Goal: Information Seeking & Learning: Learn about a topic

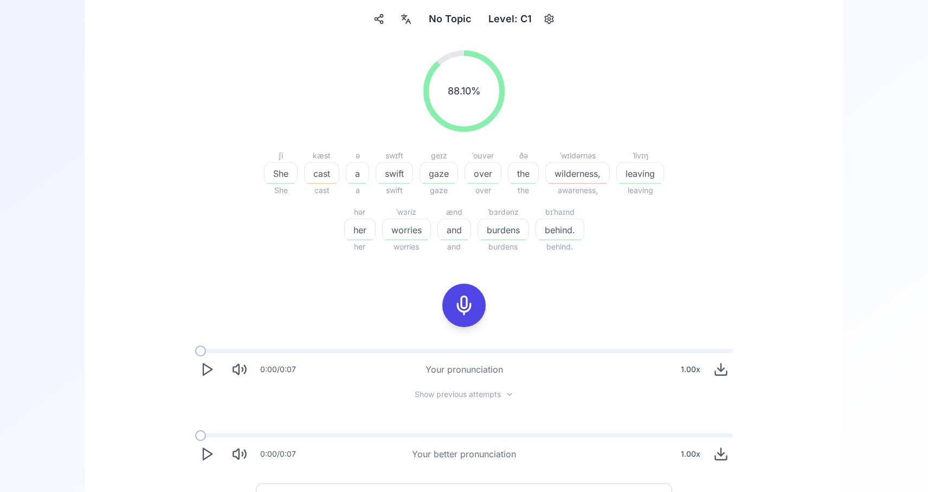
scroll to position [212, 0]
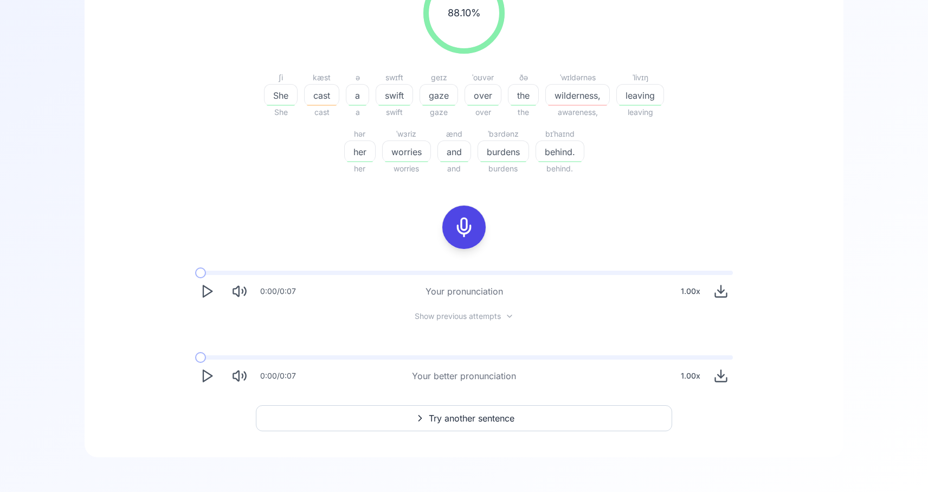
click at [444, 315] on span "Show previous attempts" at bounding box center [458, 316] width 86 height 11
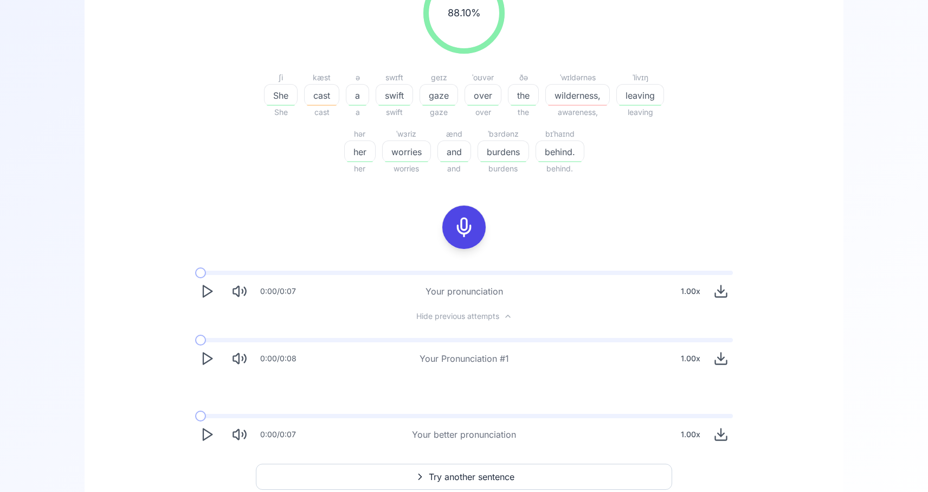
click at [203, 357] on polygon "Play" at bounding box center [207, 358] width 9 height 11
click at [203, 357] on rect "Pause" at bounding box center [204, 358] width 3 height 10
click at [203, 292] on polygon "Play" at bounding box center [207, 291] width 9 height 11
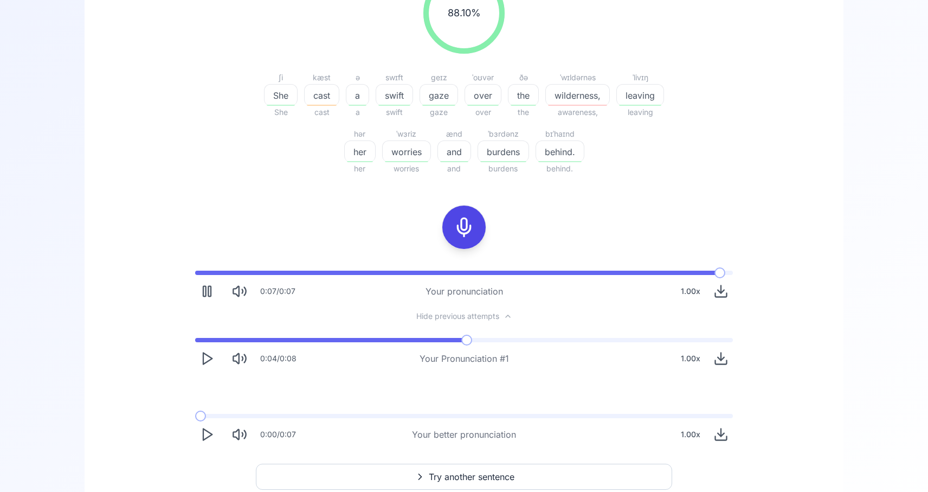
click at [403, 477] on button "Try another sentence" at bounding box center [464, 476] width 416 height 26
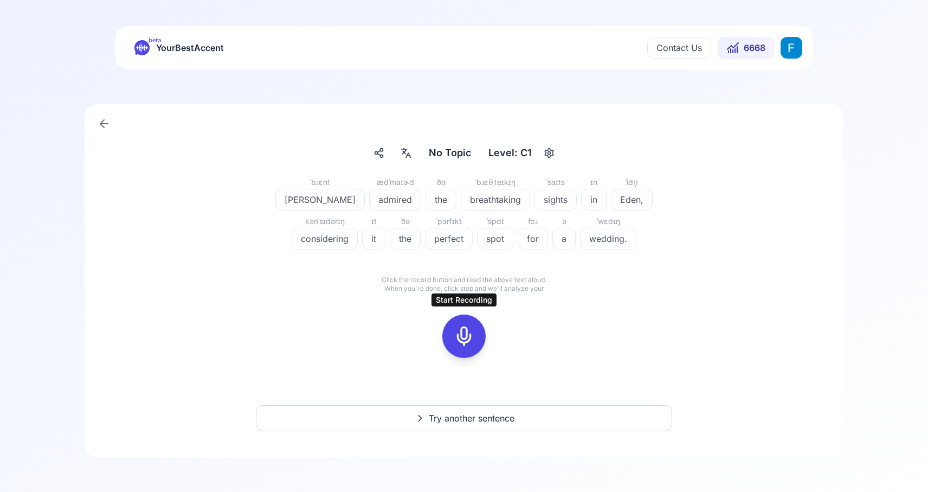
click at [459, 328] on rect at bounding box center [464, 336] width 16 height 16
click at [513, 318] on icon at bounding box center [512, 315] width 11 height 11
click at [469, 315] on div at bounding box center [464, 335] width 26 height 43
click at [511, 315] on icon at bounding box center [512, 315] width 11 height 11
click at [468, 343] on icon at bounding box center [464, 336] width 22 height 22
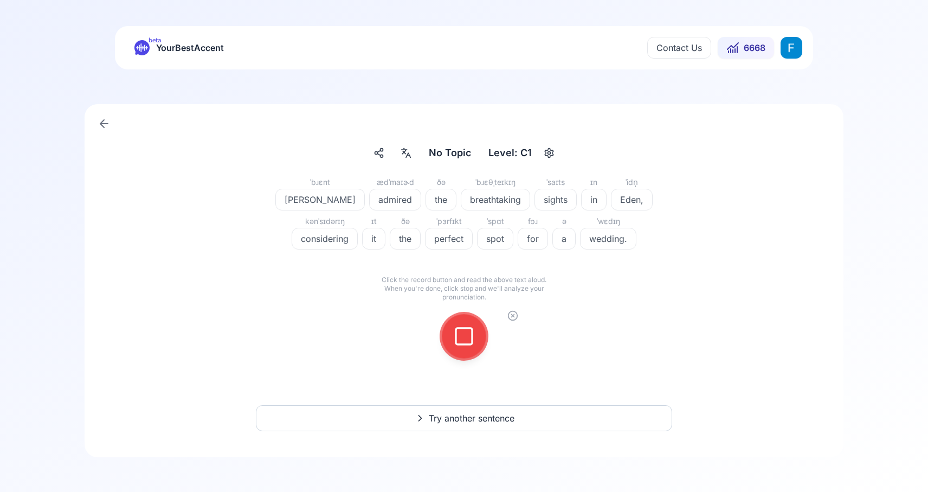
click at [468, 343] on icon at bounding box center [464, 336] width 22 height 22
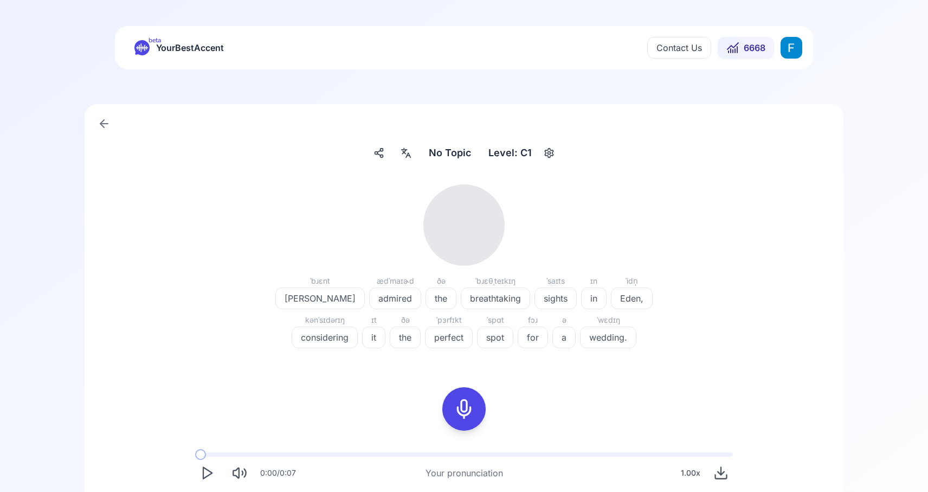
click at [208, 471] on icon "Play" at bounding box center [206, 472] width 15 height 15
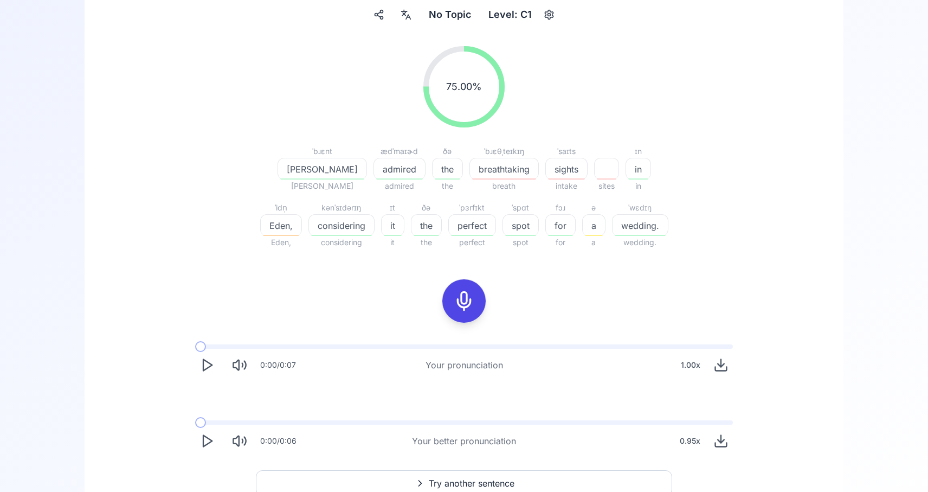
scroll to position [154, 0]
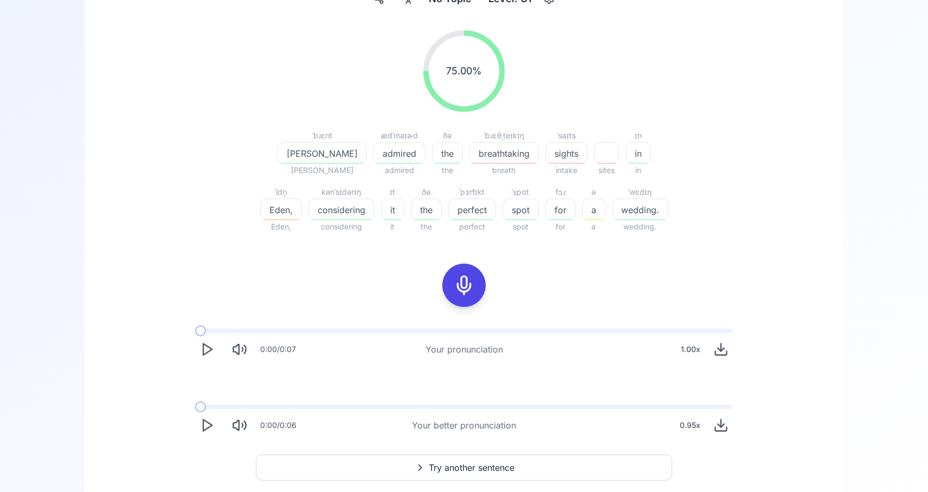
click at [209, 421] on icon "Play" at bounding box center [206, 424] width 15 height 15
click at [195, 408] on span at bounding box center [208, 406] width 27 height 4
click at [212, 435] on button "Pause" at bounding box center [207, 425] width 24 height 24
click at [195, 406] on span at bounding box center [200, 406] width 11 height 4
click at [209, 429] on icon "Play" at bounding box center [206, 424] width 15 height 15
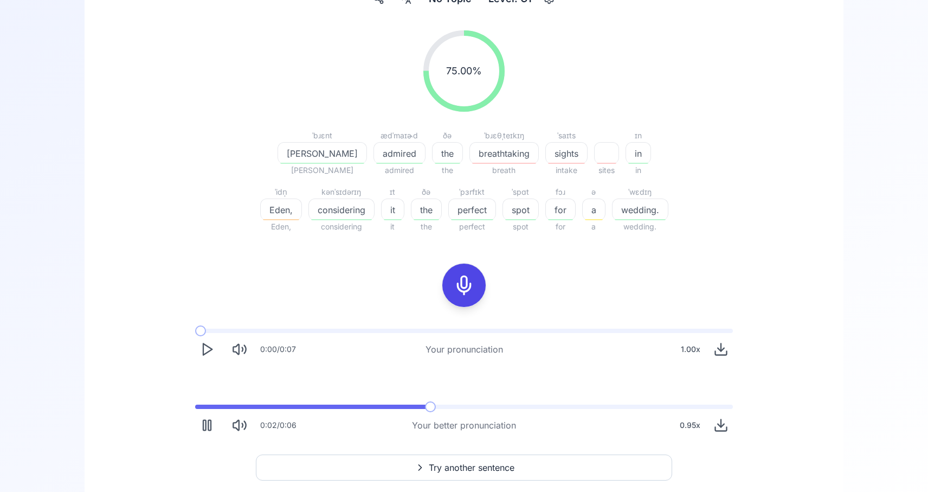
click at [209, 421] on icon "Pause" at bounding box center [206, 424] width 15 height 15
click at [195, 408] on span at bounding box center [200, 406] width 11 height 4
click at [207, 424] on icon "Play" at bounding box center [206, 424] width 15 height 15
click at [207, 424] on icon "Pause" at bounding box center [206, 424] width 15 height 15
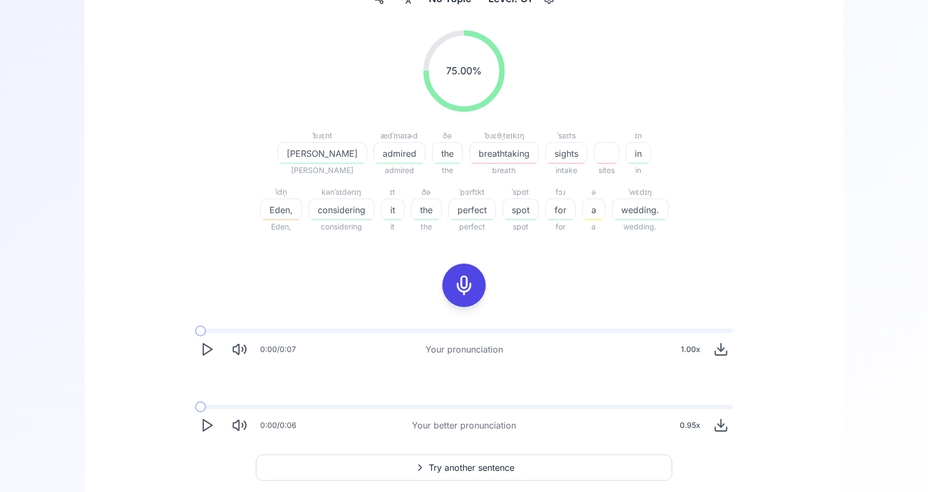
click at [195, 405] on span at bounding box center [195, 406] width 0 height 4
click at [208, 421] on polygon "Play" at bounding box center [207, 425] width 9 height 11
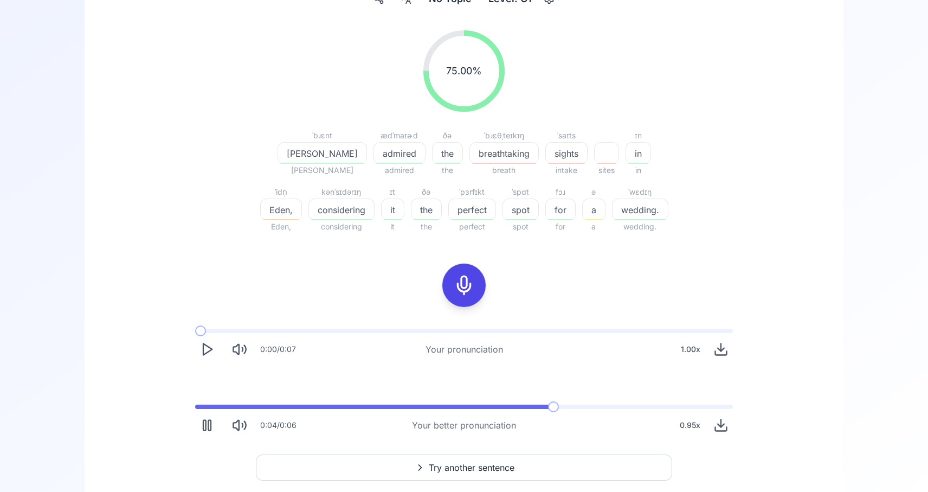
click at [208, 421] on rect "Pause" at bounding box center [209, 425] width 3 height 10
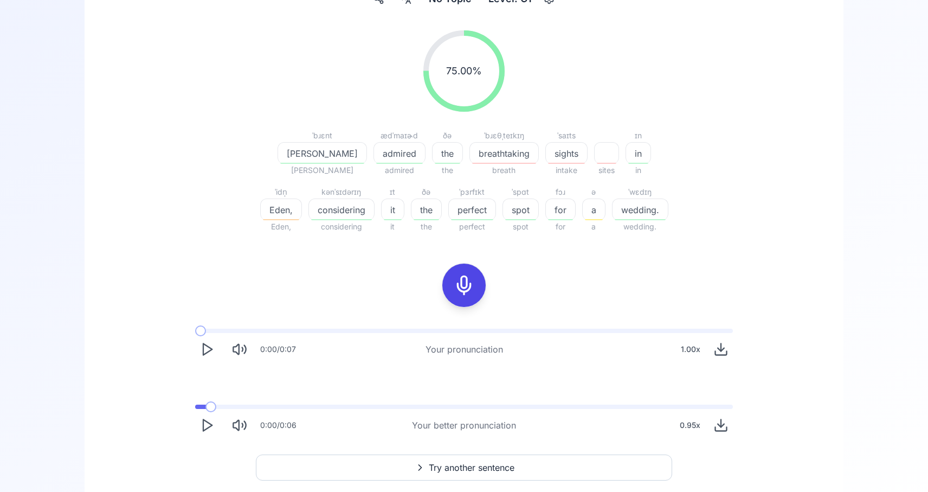
click at [195, 408] on span at bounding box center [200, 406] width 11 height 4
click at [207, 428] on icon "Play" at bounding box center [206, 424] width 15 height 15
click at [205, 431] on icon "Play" at bounding box center [206, 424] width 15 height 15
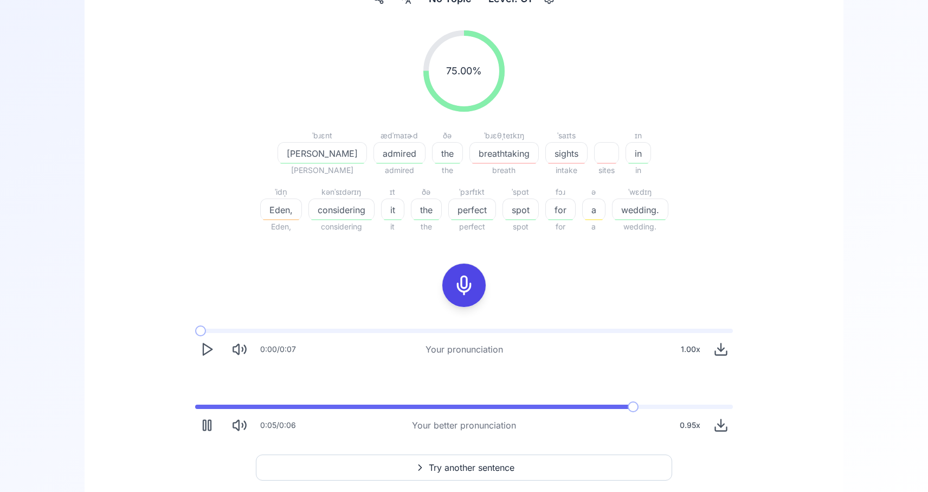
click at [205, 431] on icon "Pause" at bounding box center [206, 424] width 15 height 15
click at [205, 431] on icon "Play" at bounding box center [206, 424] width 15 height 15
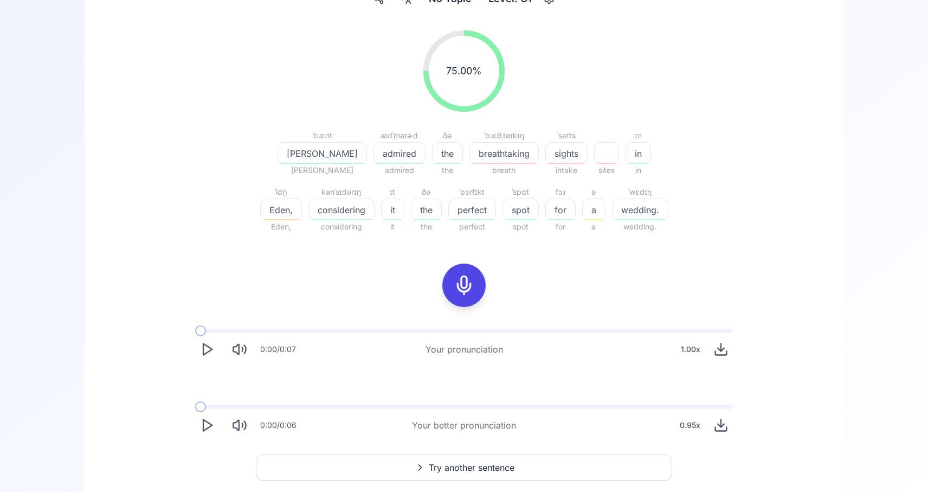
click at [205, 430] on icon "Play" at bounding box center [206, 424] width 15 height 15
click at [205, 430] on icon "Pause" at bounding box center [206, 424] width 15 height 15
click at [195, 408] on span at bounding box center [200, 406] width 11 height 4
click at [208, 422] on polygon "Play" at bounding box center [207, 425] width 9 height 11
click at [458, 291] on icon at bounding box center [464, 285] width 22 height 22
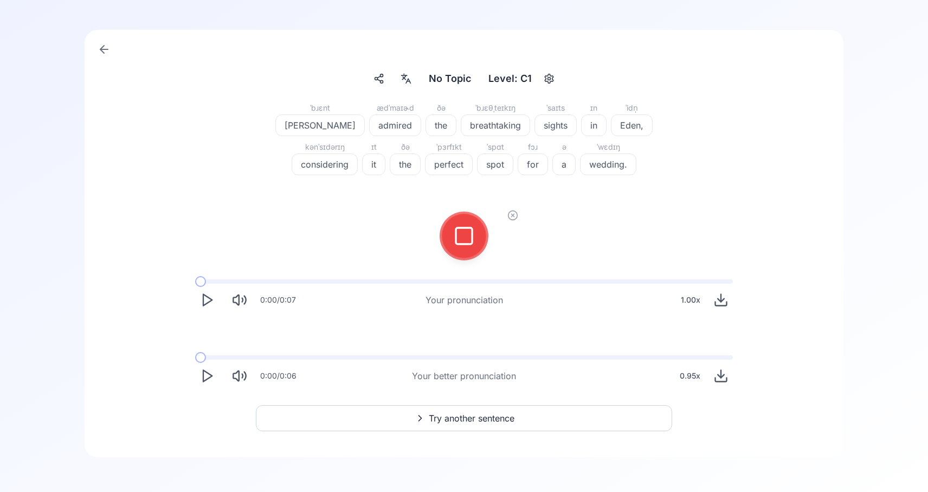
scroll to position [74, 0]
click at [457, 229] on icon at bounding box center [464, 236] width 22 height 22
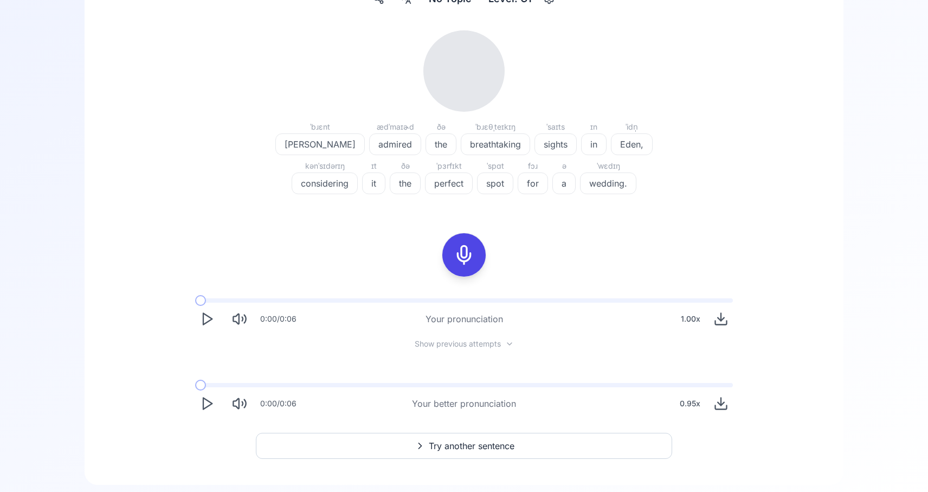
click at [208, 319] on icon "Play" at bounding box center [206, 318] width 15 height 15
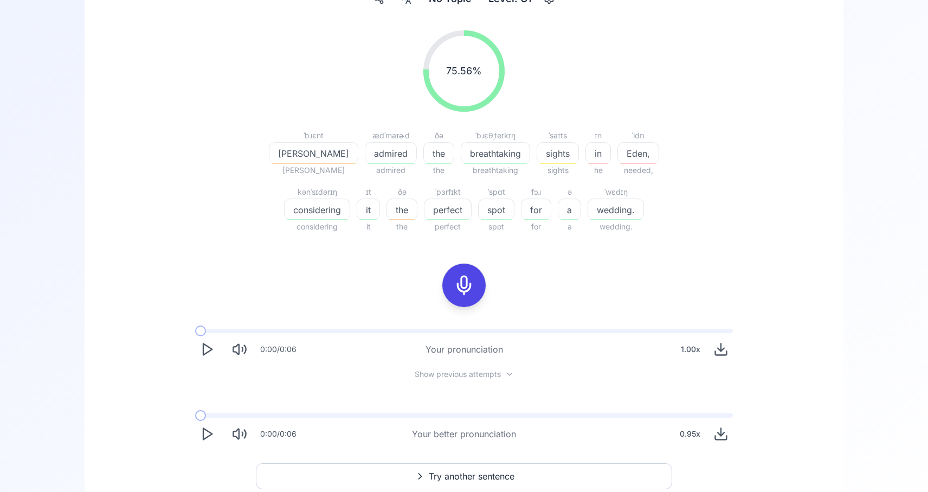
click at [445, 369] on span "Show previous attempts" at bounding box center [458, 374] width 86 height 11
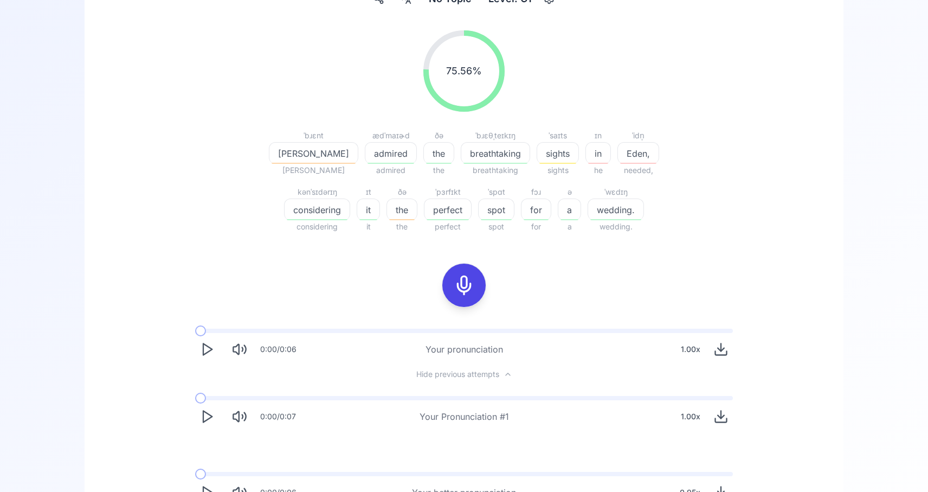
click at [214, 418] on icon "Play" at bounding box center [206, 416] width 15 height 15
click at [209, 350] on icon "Play" at bounding box center [206, 349] width 15 height 15
click at [203, 353] on polygon "Play" at bounding box center [207, 349] width 9 height 11
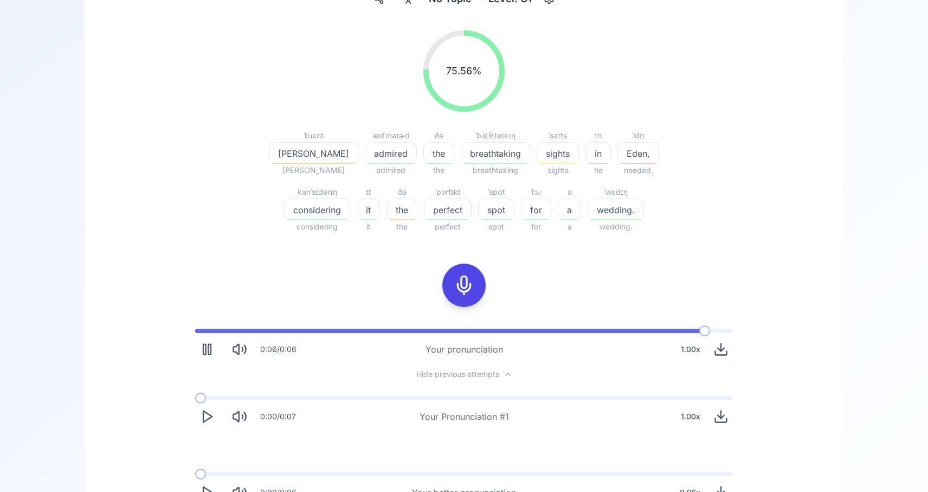
click at [203, 411] on polygon "Play" at bounding box center [207, 416] width 9 height 11
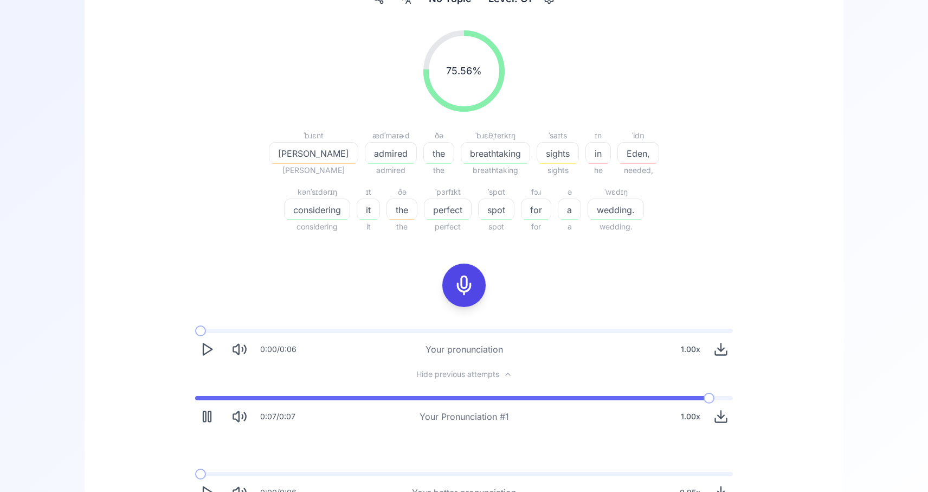
click at [208, 350] on icon "Play" at bounding box center [206, 349] width 15 height 15
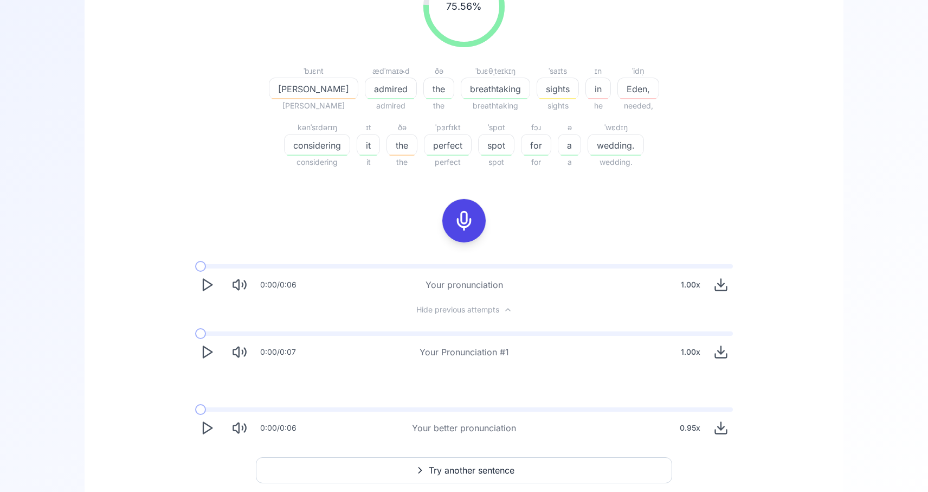
scroll to position [220, 0]
click at [698, 423] on div "0.95 x" at bounding box center [689, 426] width 29 height 22
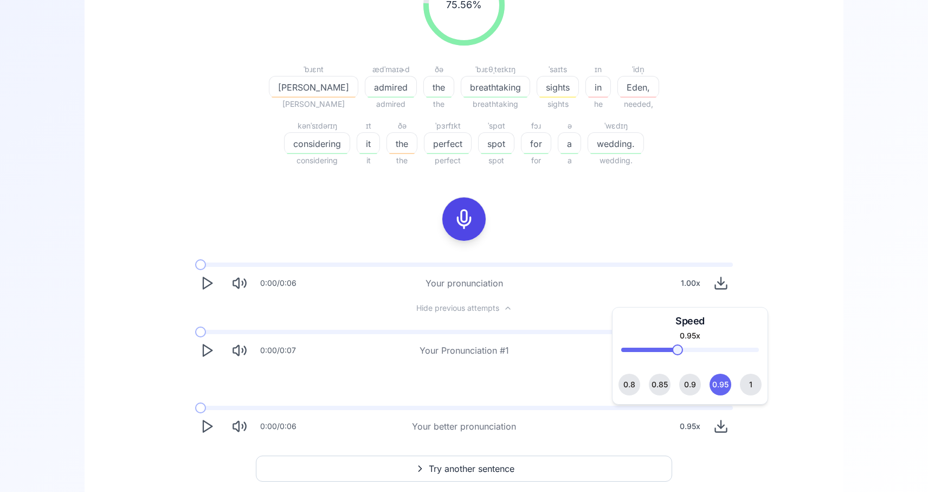
click at [751, 381] on span "1" at bounding box center [751, 384] width 4 height 22
click at [207, 429] on polygon "Play" at bounding box center [207, 426] width 9 height 11
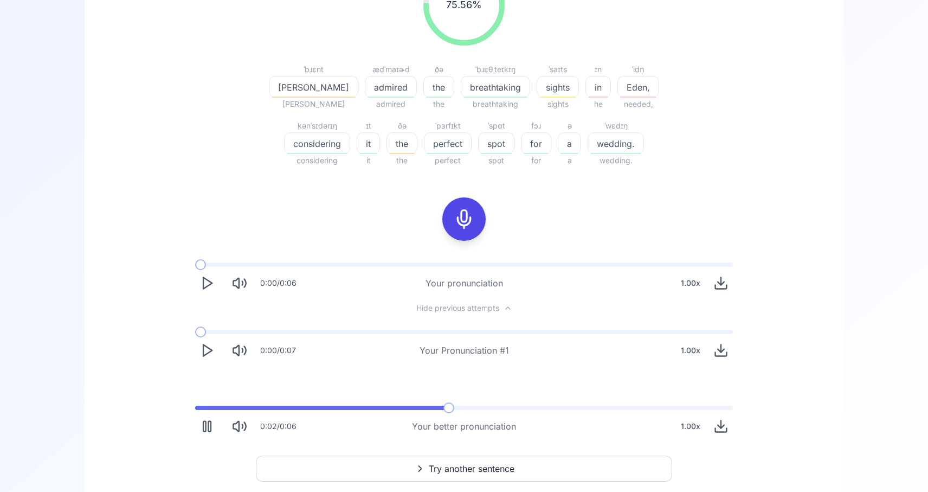
click at [208, 424] on rect "Pause" at bounding box center [209, 426] width 3 height 10
click at [207, 287] on icon "Play" at bounding box center [206, 282] width 15 height 15
click at [729, 292] on div "1.00 x" at bounding box center [705, 283] width 56 height 24
click at [725, 287] on icon "Download audio" at bounding box center [720, 282] width 15 height 15
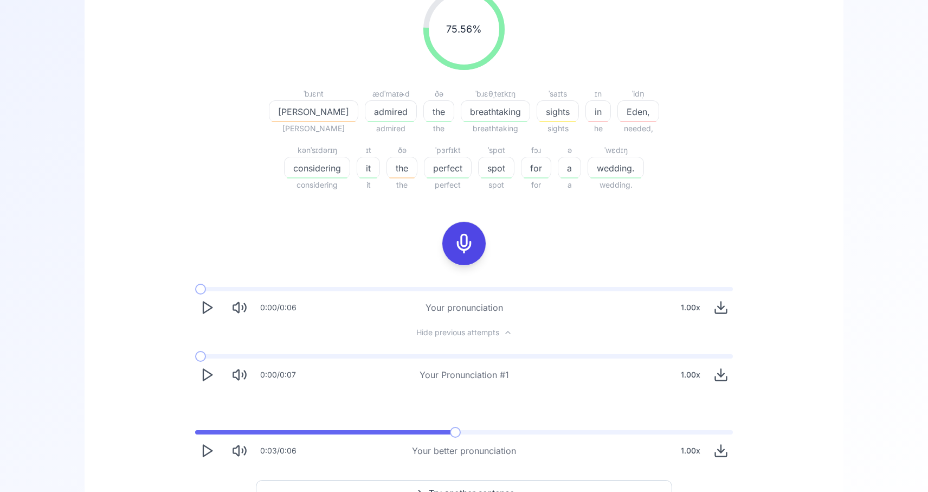
scroll to position [214, 0]
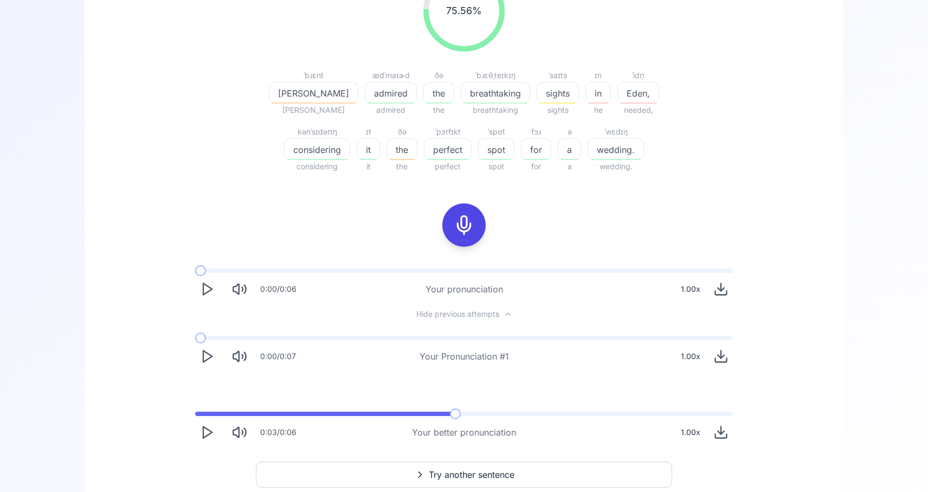
click at [725, 434] on icon "Download audio" at bounding box center [720, 431] width 15 height 15
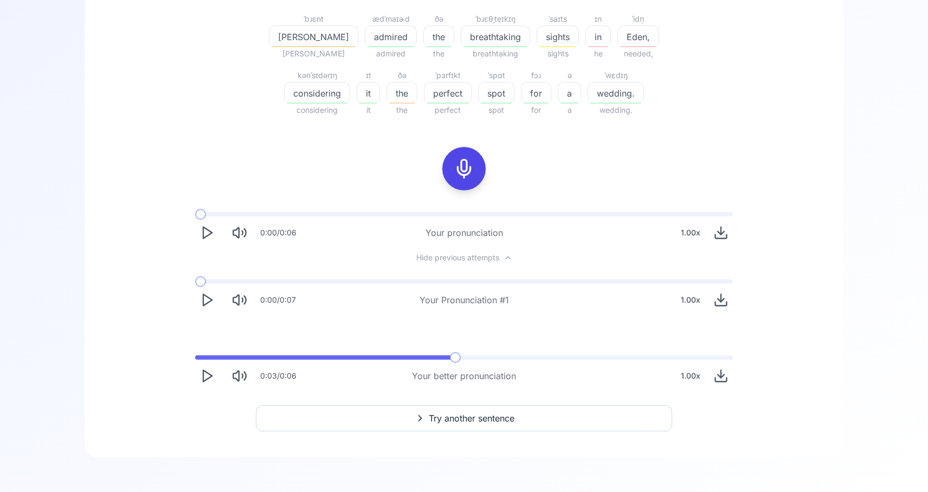
click at [534, 421] on button "Try another sentence" at bounding box center [464, 418] width 416 height 26
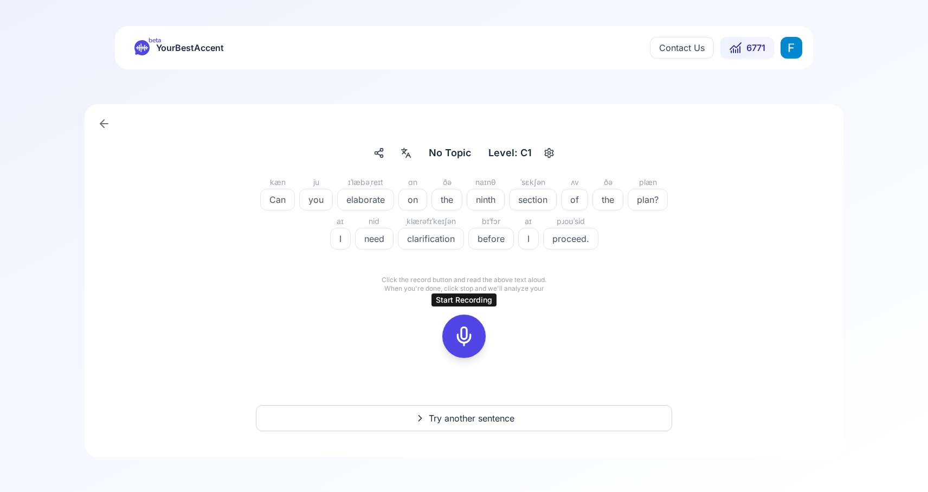
click at [468, 343] on rect at bounding box center [464, 336] width 16 height 16
click at [511, 313] on icon at bounding box center [512, 315] width 11 height 11
click at [471, 321] on div at bounding box center [464, 335] width 26 height 43
click at [515, 315] on icon at bounding box center [512, 315] width 11 height 11
click at [456, 338] on icon at bounding box center [464, 336] width 22 height 22
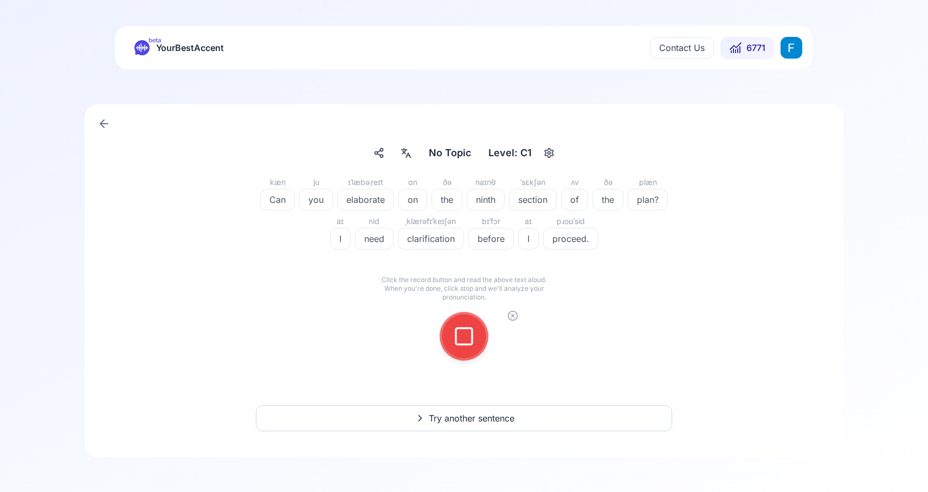
click at [459, 330] on icon at bounding box center [464, 336] width 22 height 22
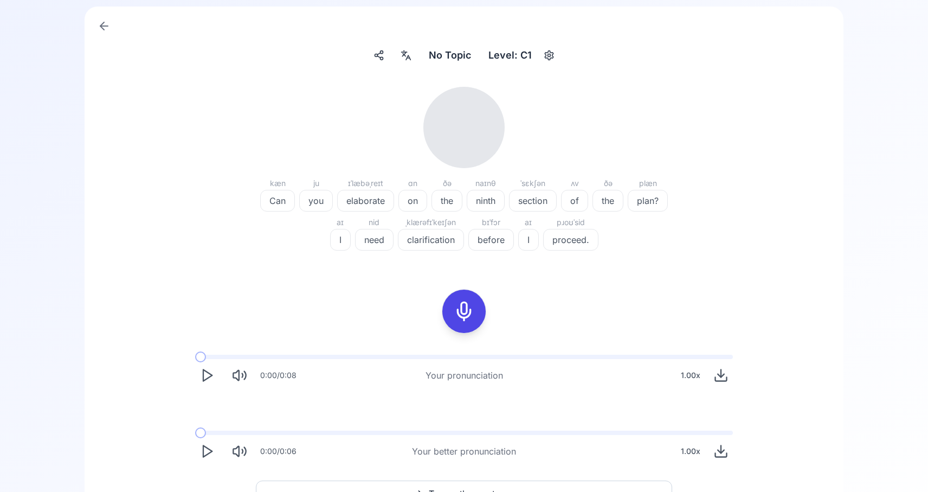
scroll to position [96, 0]
click at [213, 384] on button "Play" at bounding box center [207, 376] width 24 height 24
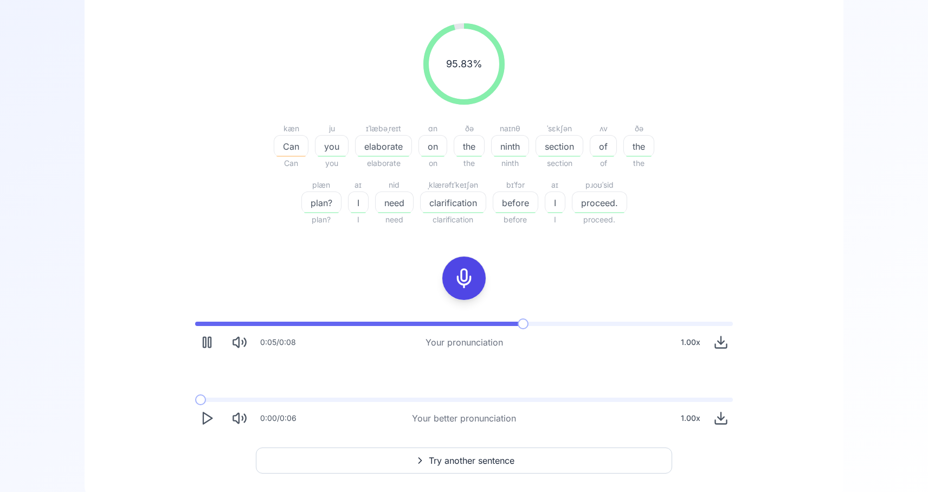
scroll to position [160, 0]
click at [204, 420] on polygon "Play" at bounding box center [207, 419] width 9 height 11
click at [209, 416] on polygon "Play" at bounding box center [207, 419] width 9 height 11
click at [204, 421] on icon "Play" at bounding box center [206, 418] width 15 height 15
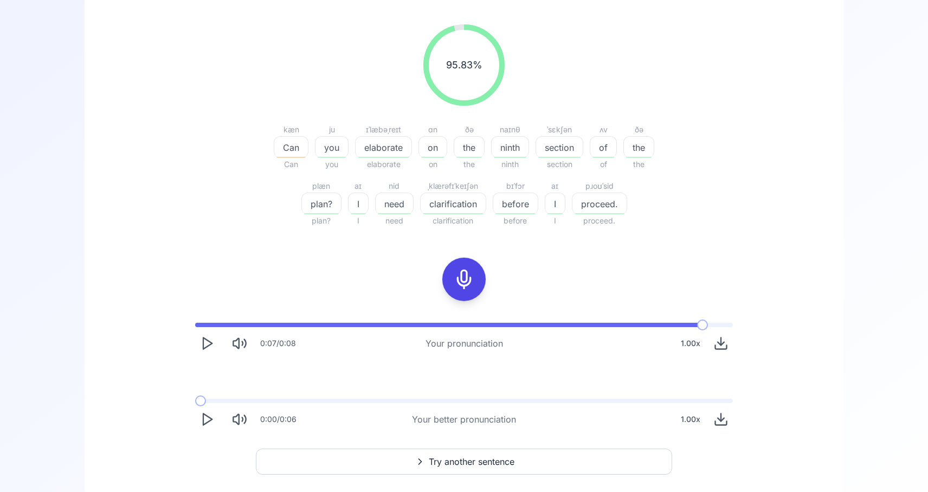
click at [203, 416] on polygon "Play" at bounding box center [207, 419] width 9 height 11
click at [203, 415] on polygon "Play" at bounding box center [207, 419] width 9 height 11
click at [199, 423] on icon "Play" at bounding box center [206, 418] width 15 height 15
click at [458, 284] on icon at bounding box center [464, 279] width 22 height 22
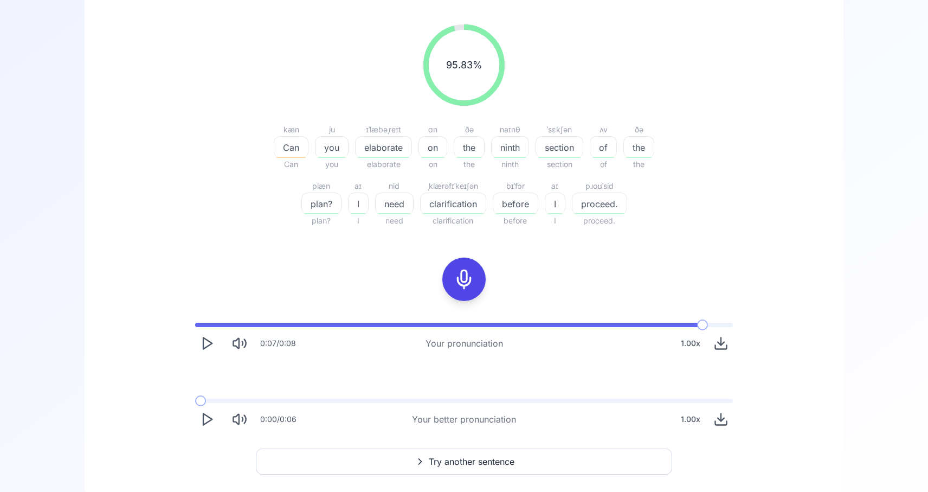
scroll to position [74, 0]
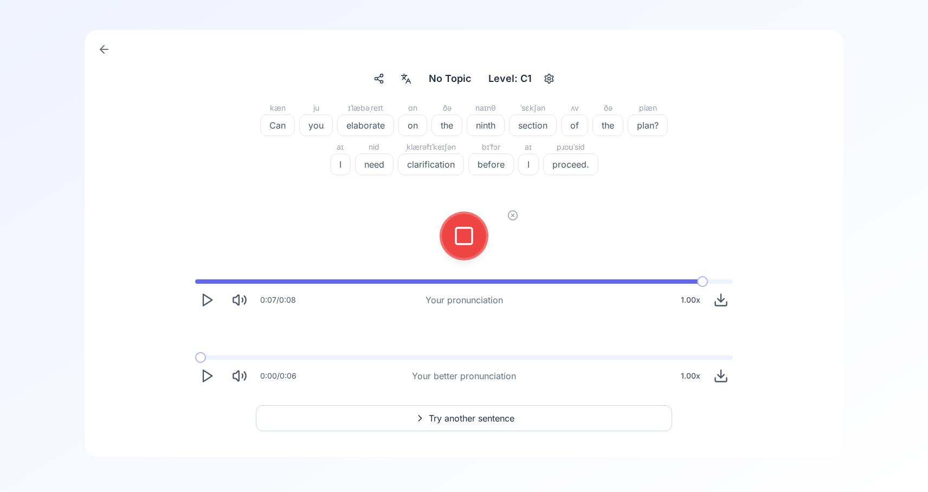
click at [473, 249] on div at bounding box center [464, 235] width 26 height 43
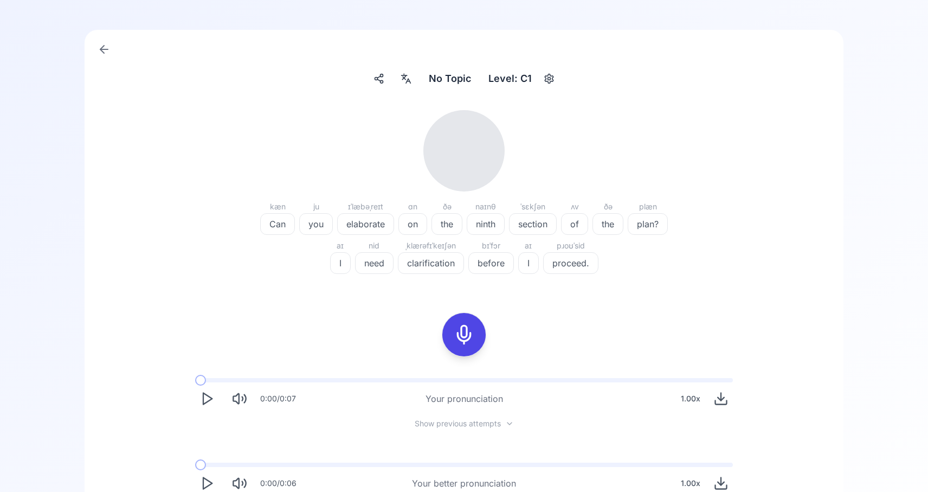
scroll to position [160, 0]
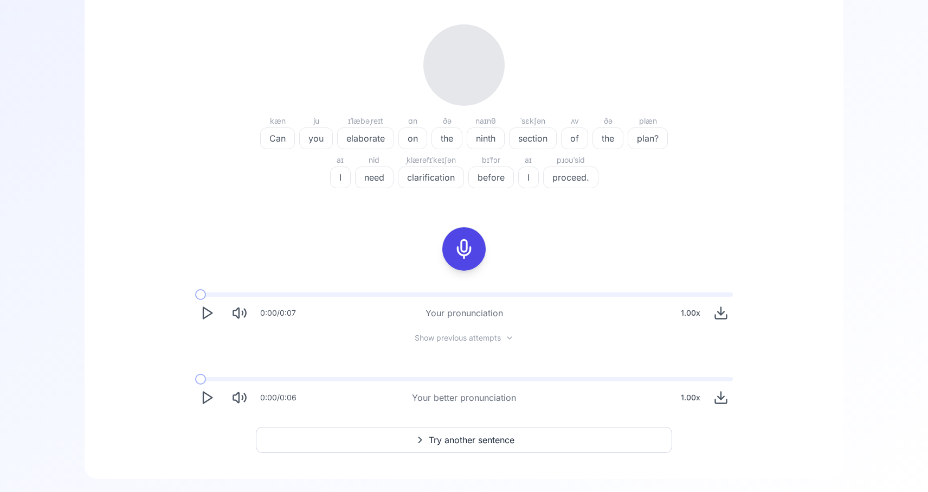
click at [445, 338] on span "Show previous attempts" at bounding box center [458, 337] width 86 height 11
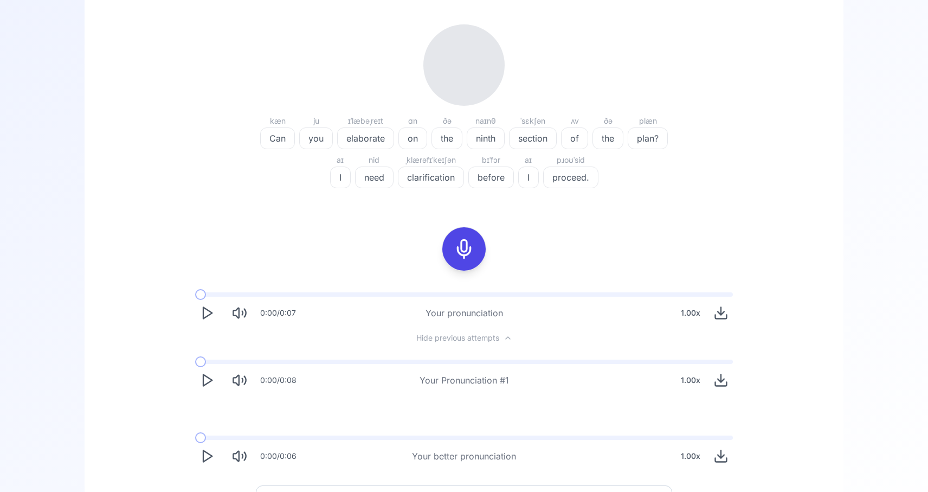
click at [205, 375] on icon "Play" at bounding box center [206, 379] width 15 height 15
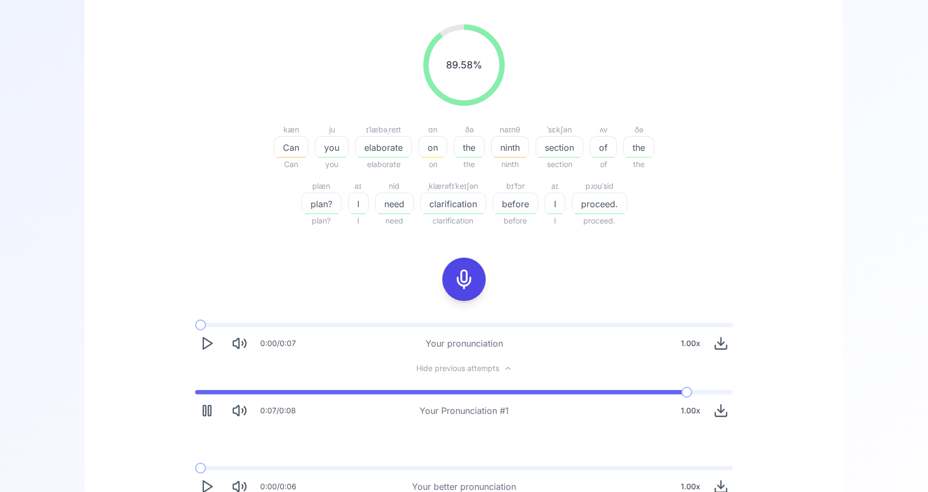
click at [199, 342] on icon "Play" at bounding box center [206, 343] width 15 height 15
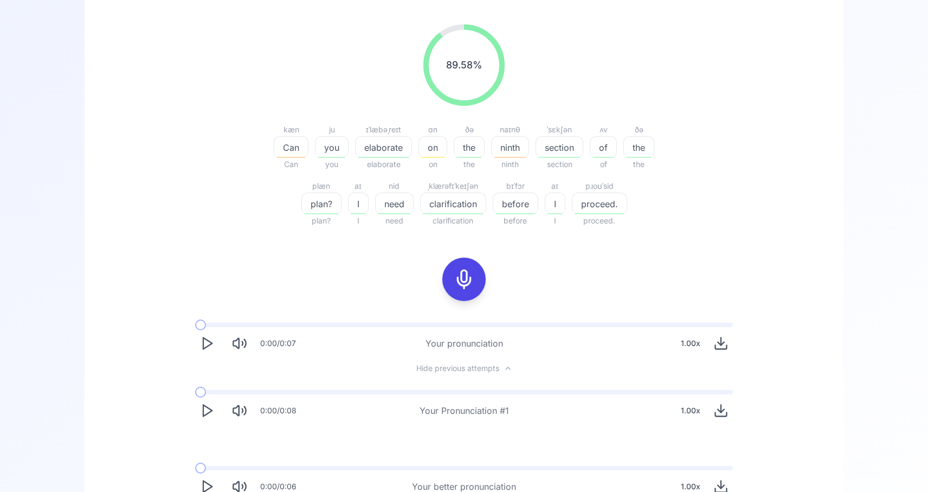
click at [211, 349] on icon "Play" at bounding box center [206, 343] width 15 height 15
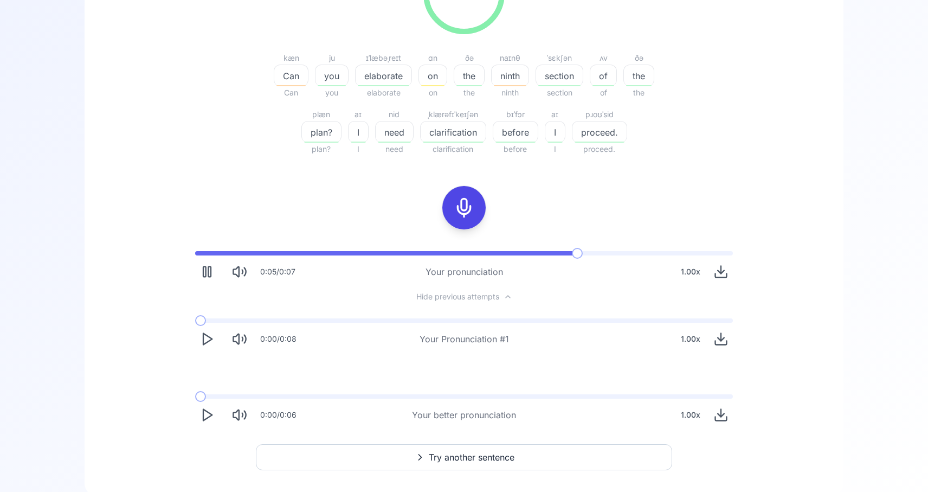
scroll to position [243, 0]
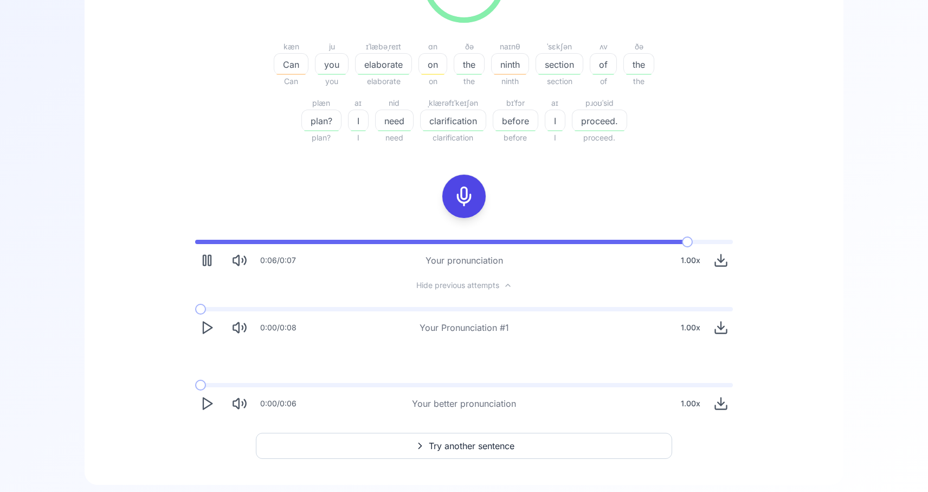
click at [382, 451] on button "Try another sentence" at bounding box center [464, 446] width 416 height 26
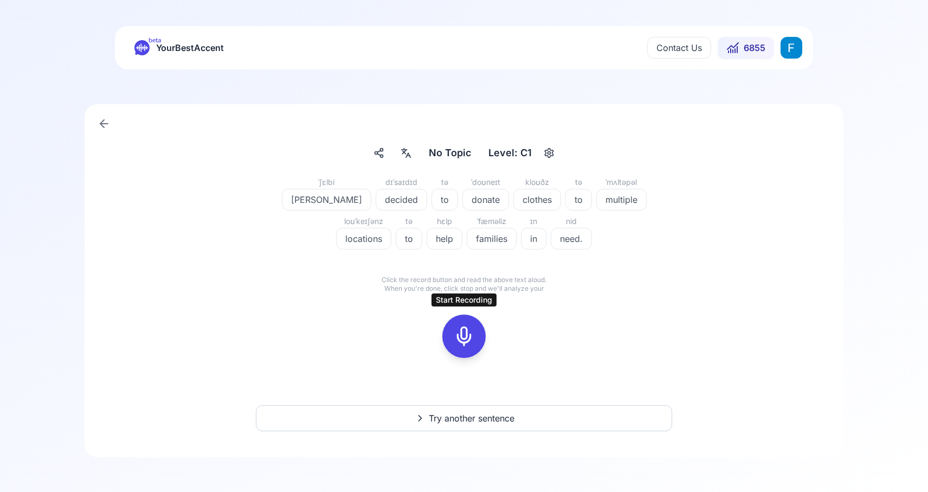
click at [473, 349] on div at bounding box center [464, 335] width 26 height 43
click at [468, 327] on icon at bounding box center [464, 336] width 22 height 22
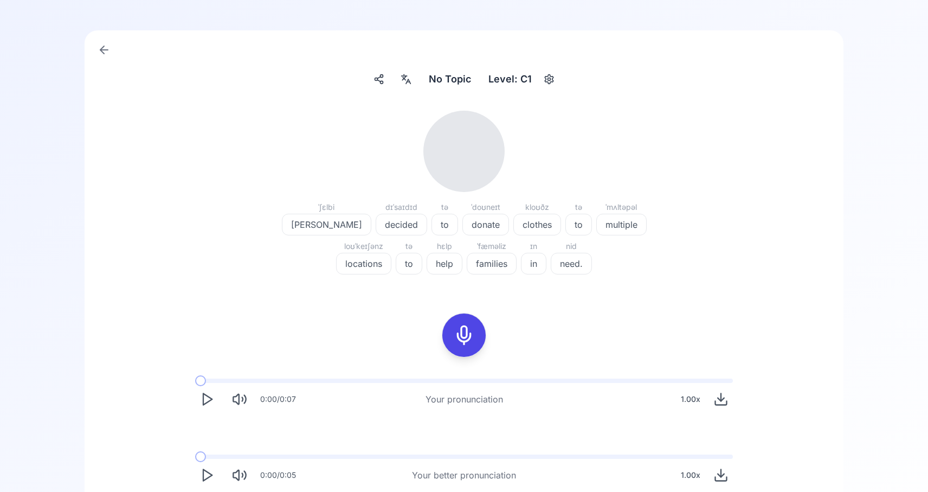
scroll to position [94, 0]
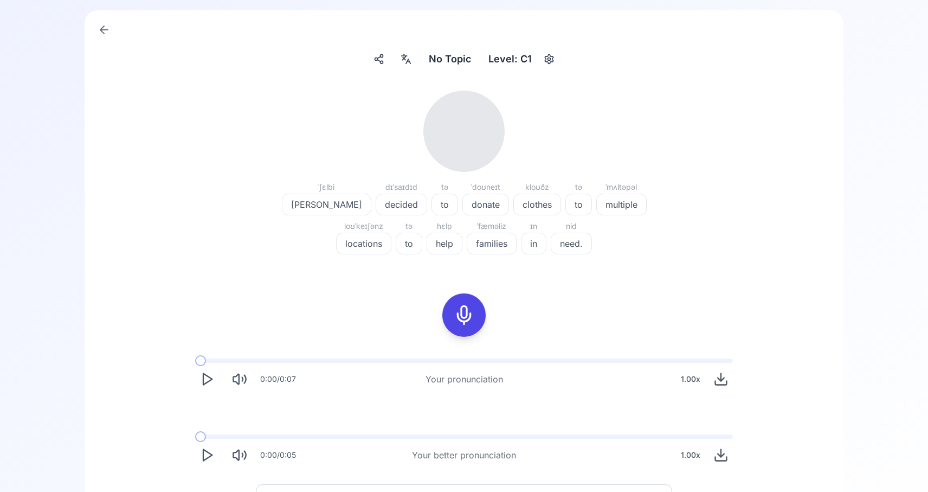
click at [207, 383] on icon "Play" at bounding box center [206, 378] width 15 height 15
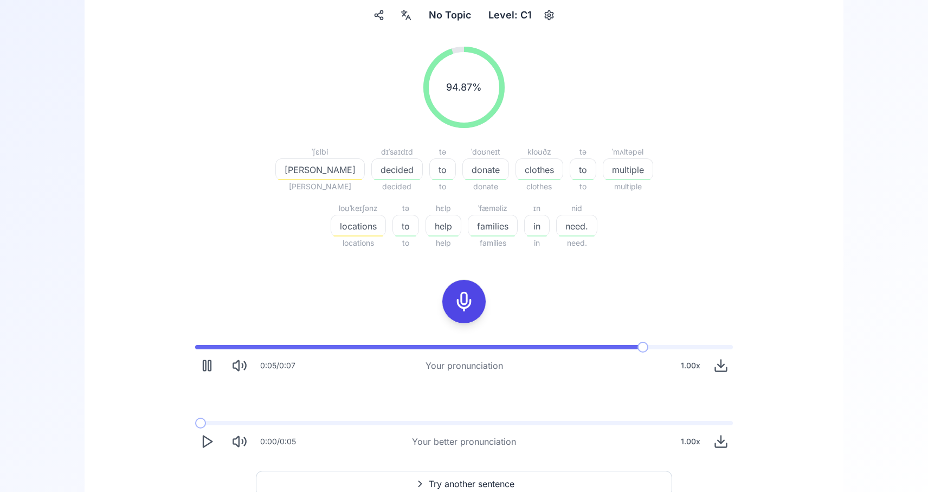
scroll to position [139, 0]
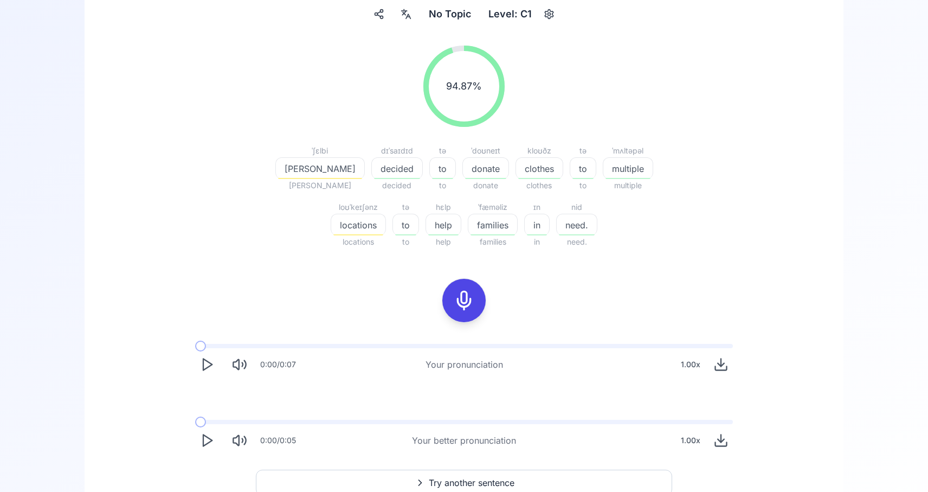
click at [207, 443] on polygon "Play" at bounding box center [207, 440] width 9 height 11
click at [201, 438] on icon "Play" at bounding box center [206, 440] width 15 height 15
click at [206, 442] on icon "Play" at bounding box center [206, 440] width 15 height 15
click at [203, 444] on polygon "Play" at bounding box center [207, 440] width 9 height 11
click at [207, 441] on icon "Play" at bounding box center [206, 440] width 15 height 15
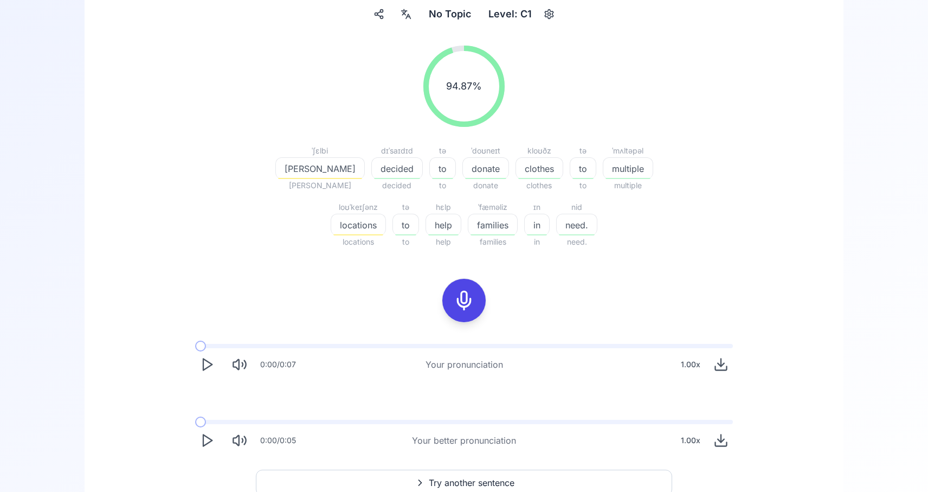
click at [203, 447] on icon "Play" at bounding box center [206, 440] width 15 height 15
click at [208, 438] on icon "Play" at bounding box center [206, 440] width 15 height 15
click at [455, 310] on icon at bounding box center [464, 300] width 22 height 22
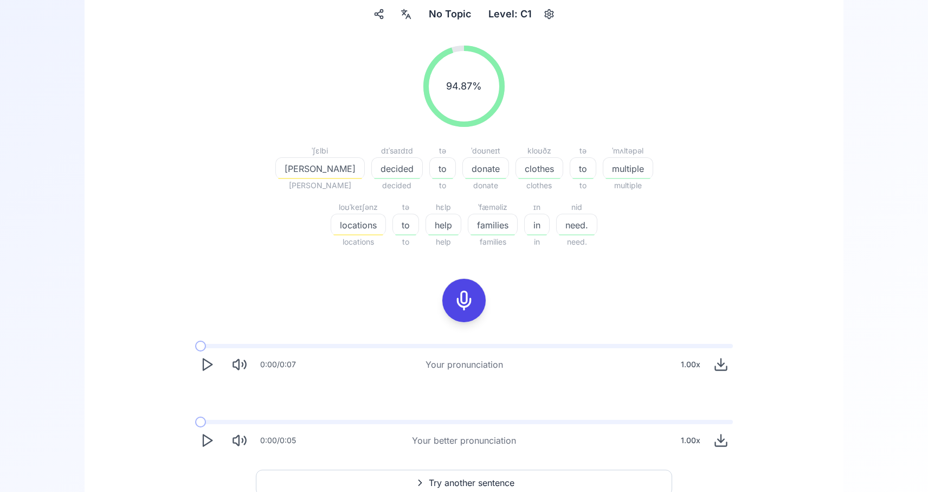
scroll to position [74, 0]
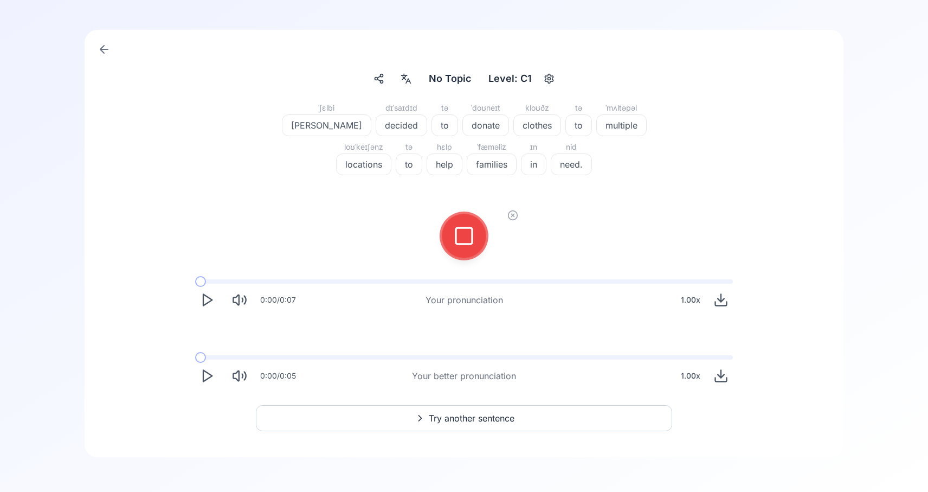
click at [512, 212] on icon at bounding box center [512, 215] width 11 height 11
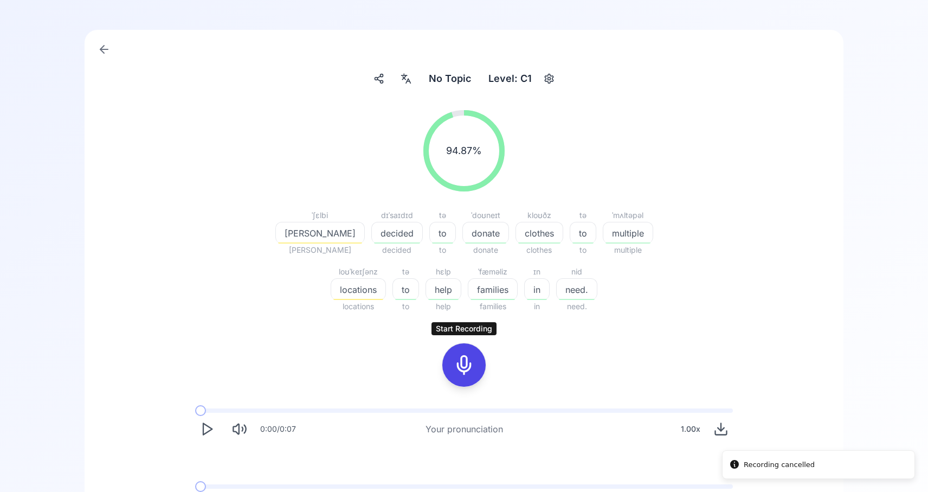
click at [454, 360] on icon at bounding box center [464, 365] width 22 height 22
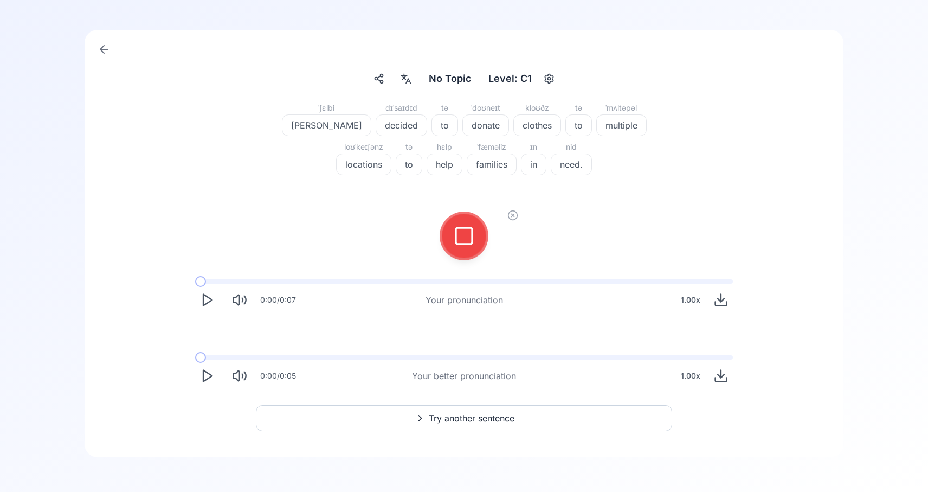
click at [471, 248] on div at bounding box center [464, 235] width 26 height 43
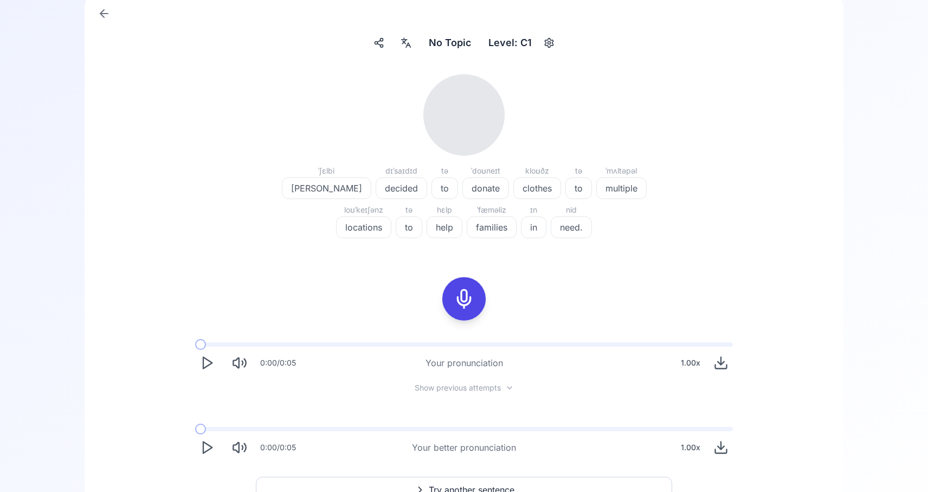
scroll to position [109, 0]
click at [207, 365] on icon "Play" at bounding box center [206, 363] width 15 height 15
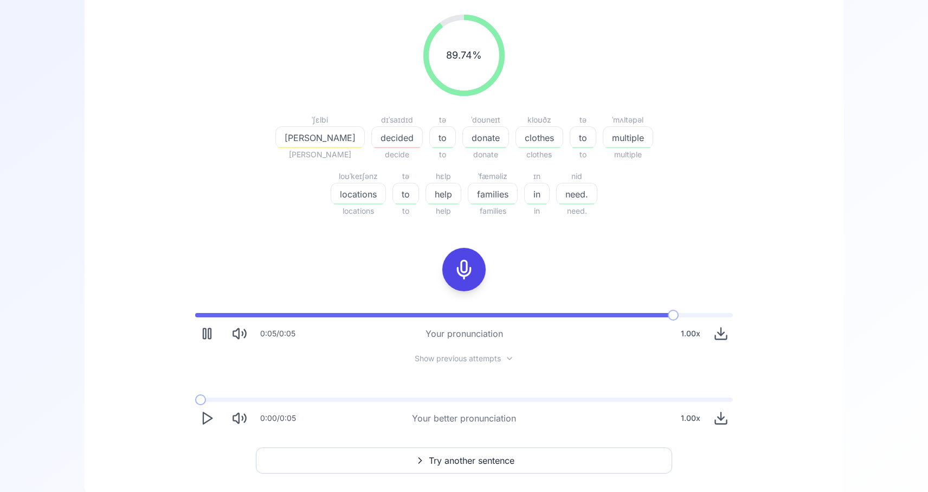
scroll to position [170, 0]
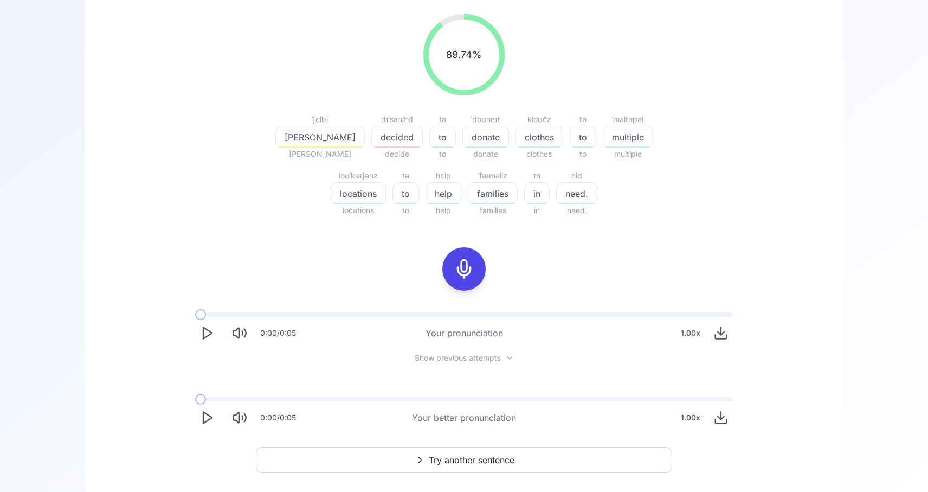
click at [426, 356] on span "Show previous attempts" at bounding box center [458, 357] width 86 height 11
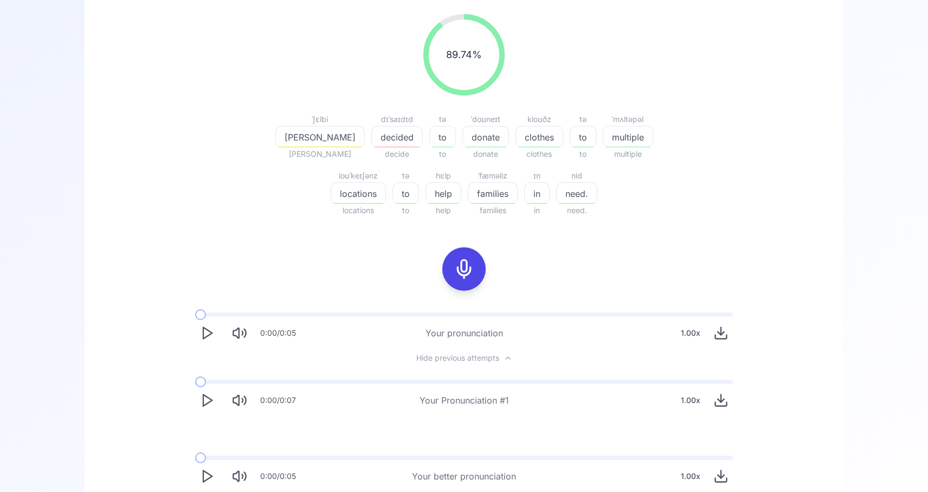
click at [201, 395] on icon "Play" at bounding box center [206, 399] width 15 height 15
click at [198, 330] on button "Play" at bounding box center [207, 333] width 24 height 24
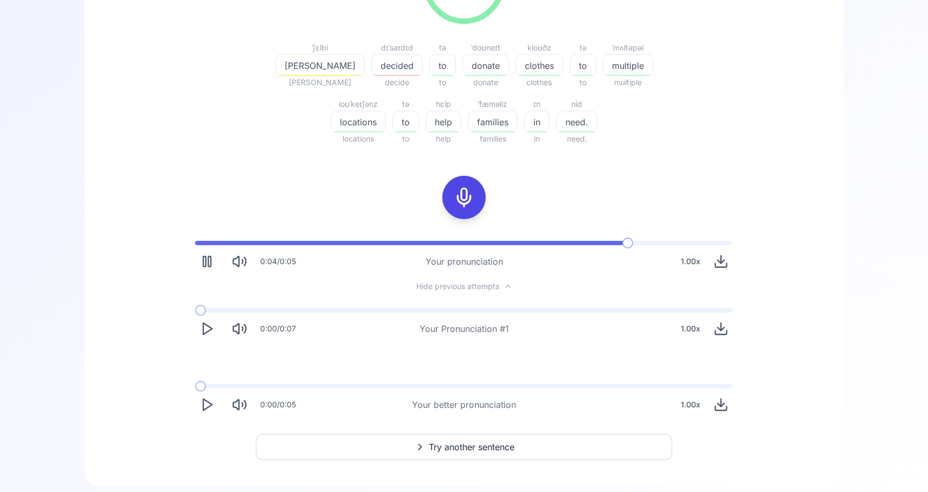
scroll to position [247, 0]
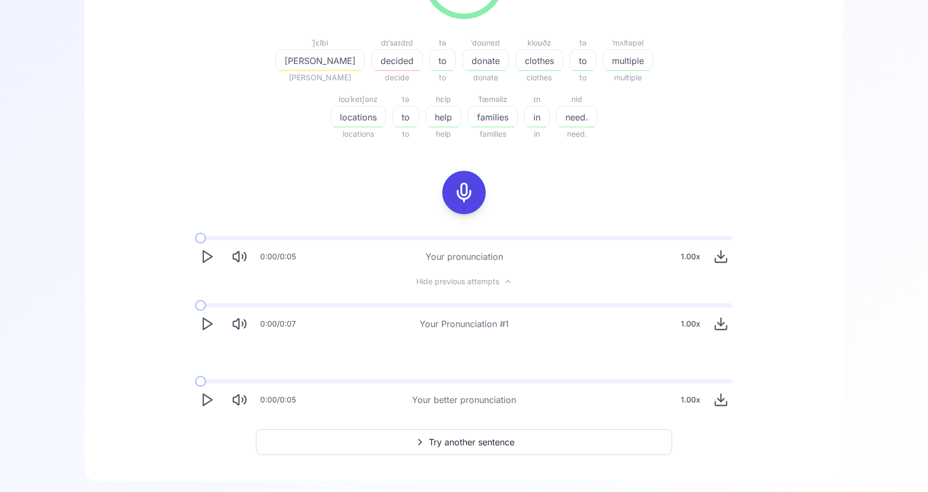
click at [378, 448] on button "Try another sentence" at bounding box center [464, 442] width 416 height 26
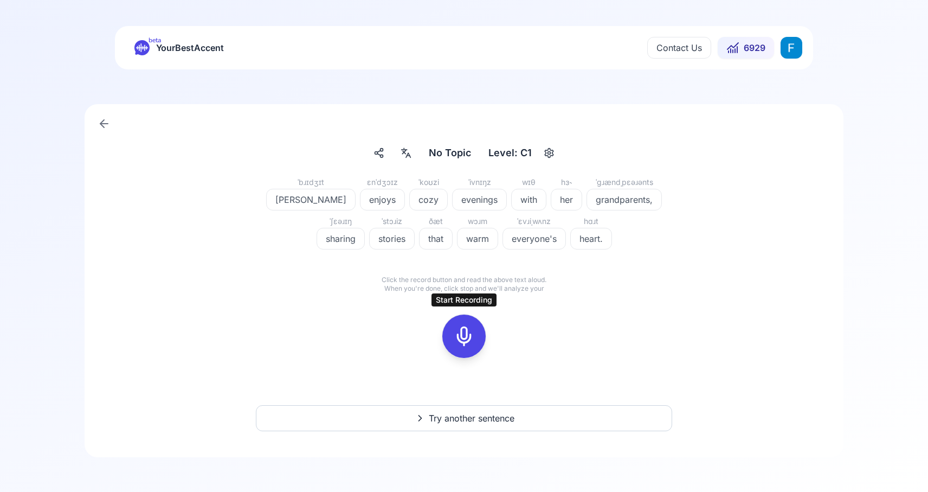
click at [463, 324] on div at bounding box center [464, 335] width 26 height 43
click at [473, 328] on icon at bounding box center [464, 336] width 22 height 22
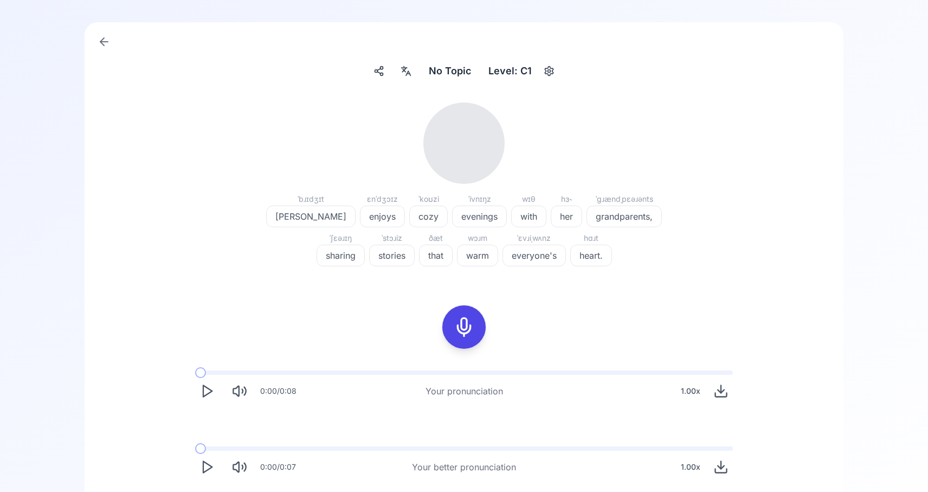
scroll to position [88, 0]
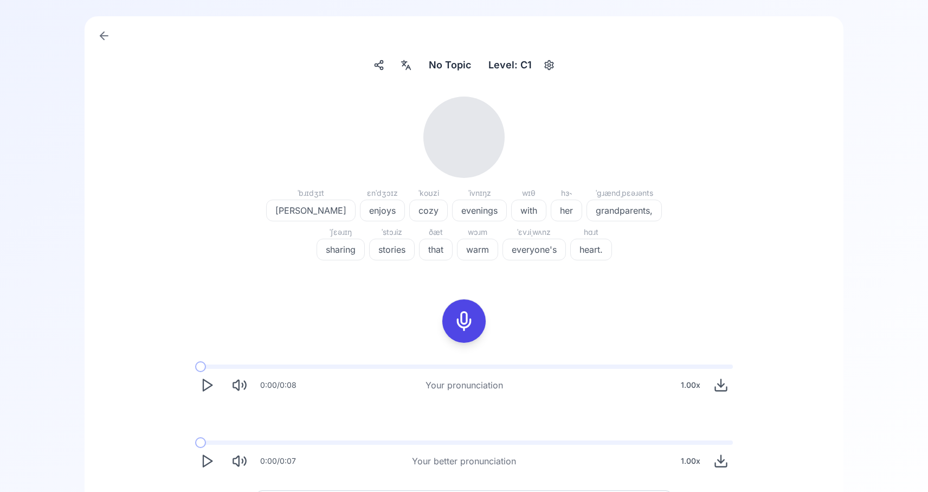
click at [209, 387] on polygon "Play" at bounding box center [207, 384] width 9 height 11
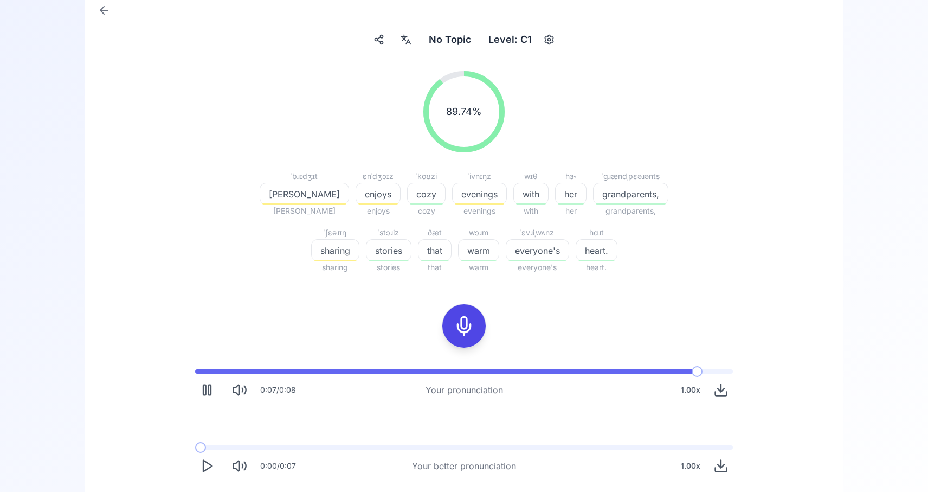
scroll to position [119, 0]
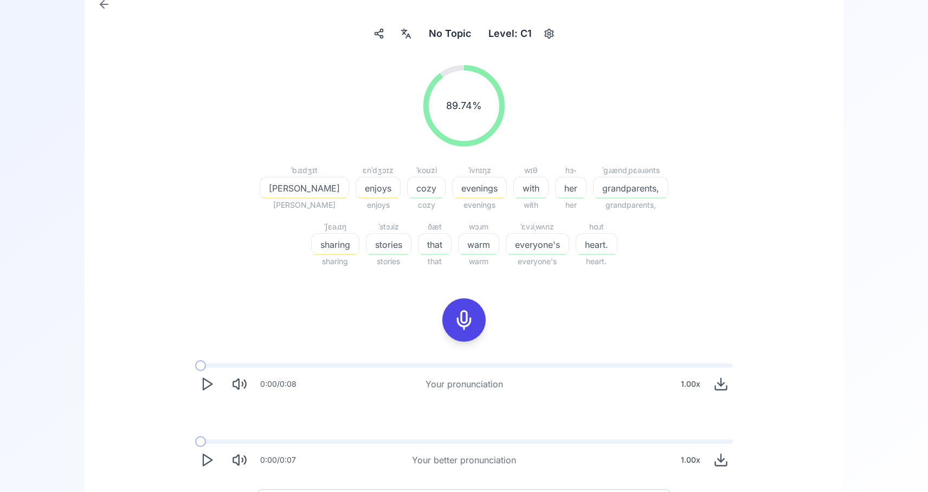
click at [208, 388] on icon "Play" at bounding box center [206, 383] width 15 height 15
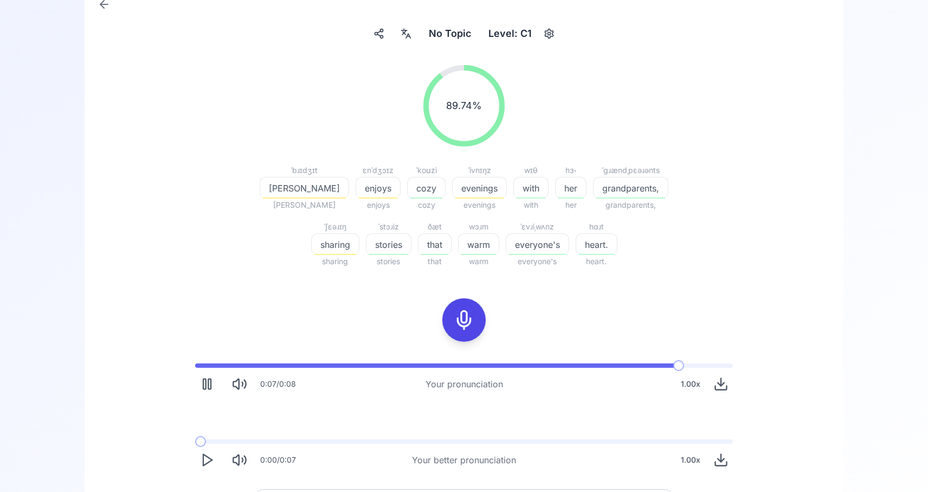
scroll to position [163, 0]
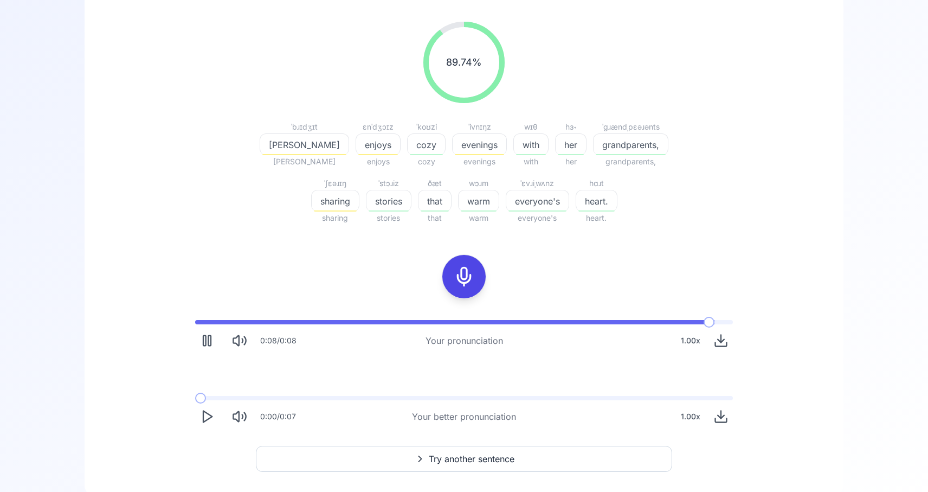
click at [204, 410] on icon "Play" at bounding box center [206, 416] width 15 height 15
click at [209, 416] on icon "Play" at bounding box center [206, 416] width 15 height 15
click at [202, 422] on icon "Pause" at bounding box center [206, 416] width 15 height 15
click at [195, 398] on span at bounding box center [197, 398] width 5 height 4
click at [201, 411] on icon "Play" at bounding box center [206, 416] width 15 height 15
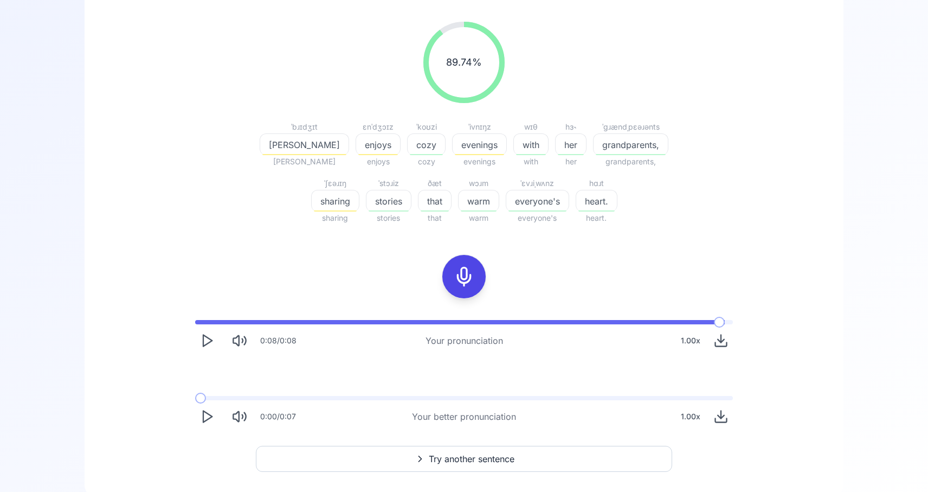
click at [201, 416] on icon "Play" at bounding box center [206, 416] width 15 height 15
click at [204, 333] on icon "Play" at bounding box center [206, 340] width 15 height 15
click at [455, 261] on div at bounding box center [464, 276] width 26 height 43
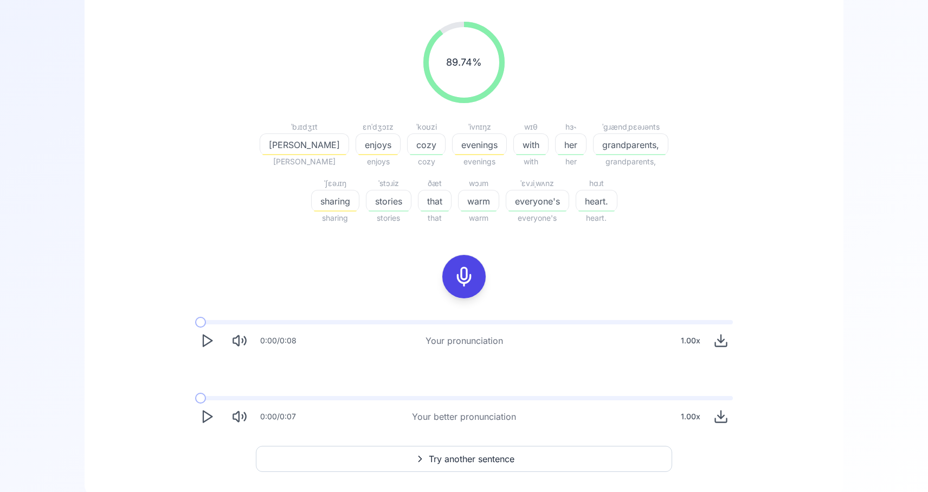
scroll to position [74, 0]
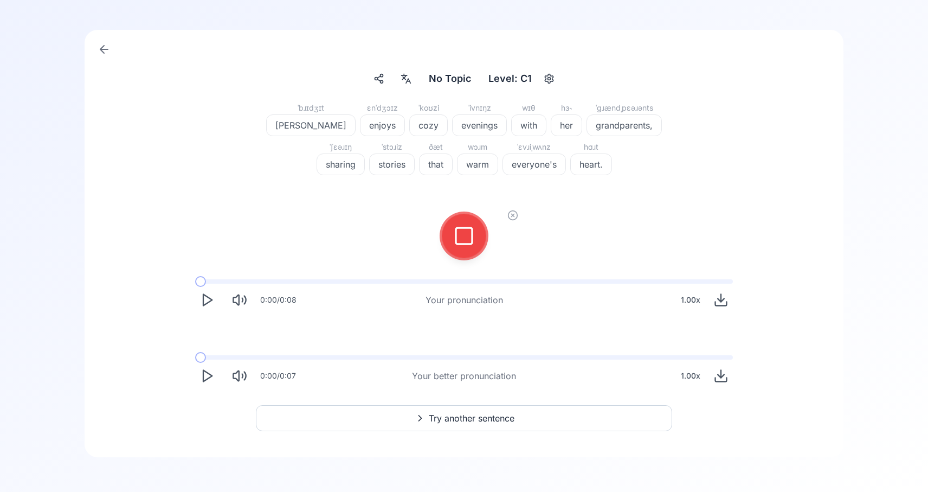
click at [449, 240] on button at bounding box center [463, 235] width 43 height 43
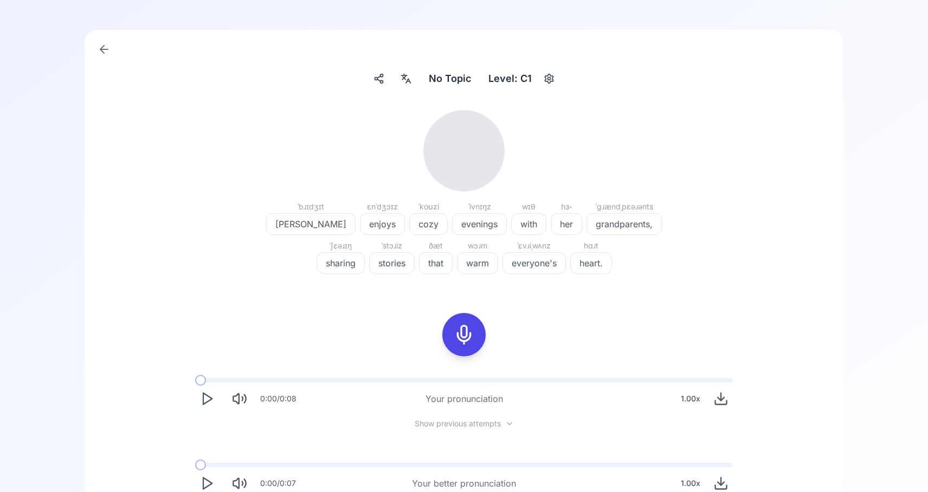
scroll to position [163, 0]
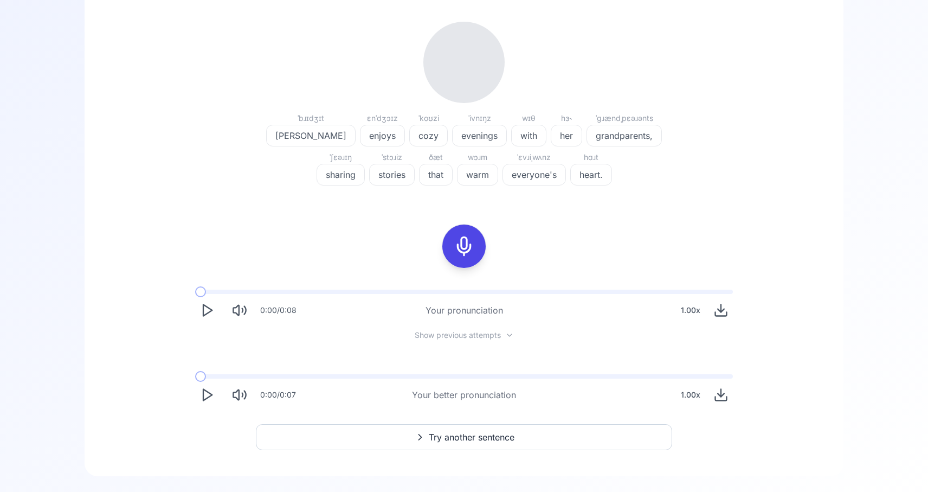
click at [203, 311] on polygon "Play" at bounding box center [207, 310] width 9 height 11
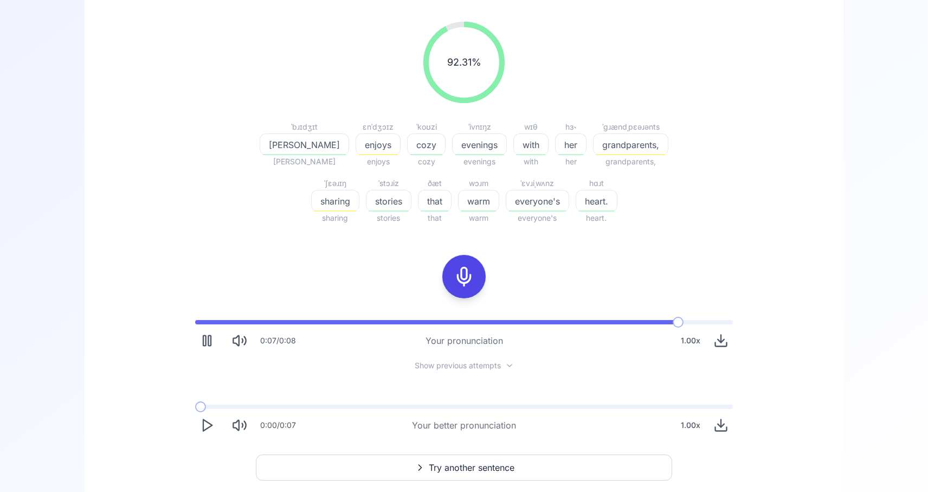
click at [422, 360] on span "Show previous attempts" at bounding box center [458, 365] width 86 height 11
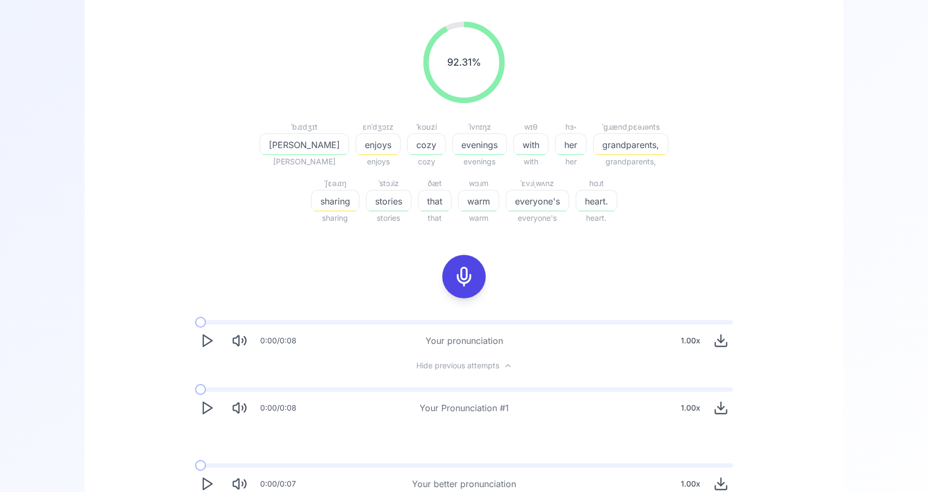
click at [212, 407] on icon "Play" at bounding box center [206, 407] width 15 height 15
click at [204, 345] on polygon "Play" at bounding box center [207, 340] width 9 height 11
click at [209, 412] on icon "Play" at bounding box center [206, 407] width 15 height 15
click at [209, 412] on rect "Pause" at bounding box center [209, 408] width 3 height 10
click at [195, 388] on span at bounding box center [200, 389] width 11 height 4
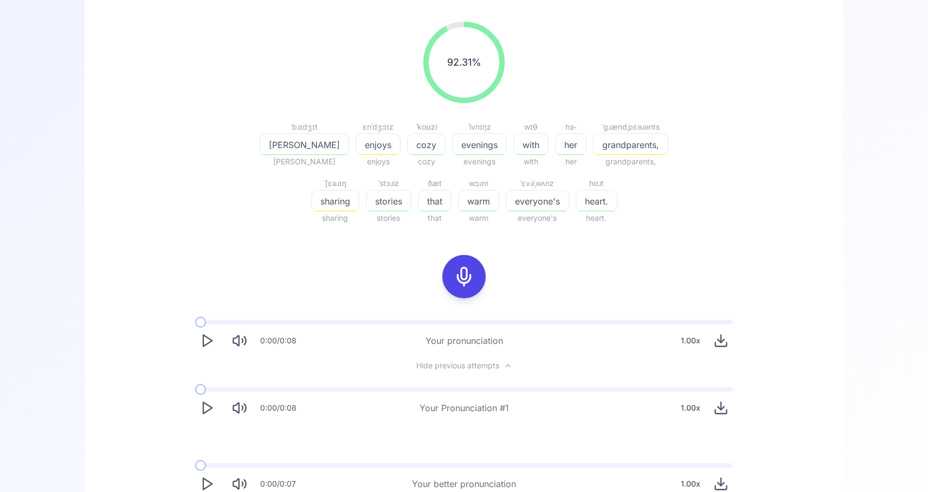
click at [201, 403] on icon "Play" at bounding box center [206, 407] width 15 height 15
click at [205, 345] on polygon "Play" at bounding box center [207, 340] width 9 height 11
click at [207, 349] on button "Play" at bounding box center [207, 340] width 24 height 24
click at [203, 413] on polygon "Play" at bounding box center [207, 407] width 9 height 11
click at [721, 411] on icon "Download audio" at bounding box center [720, 407] width 15 height 15
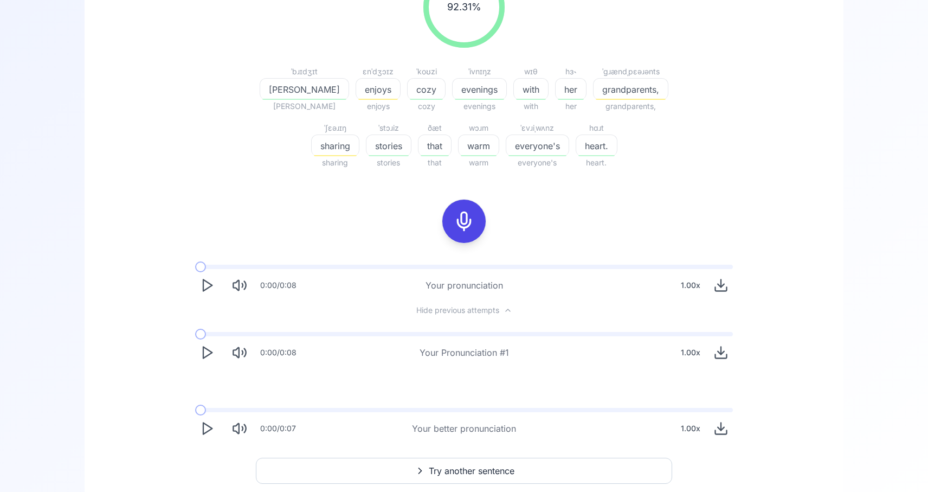
scroll to position [221, 0]
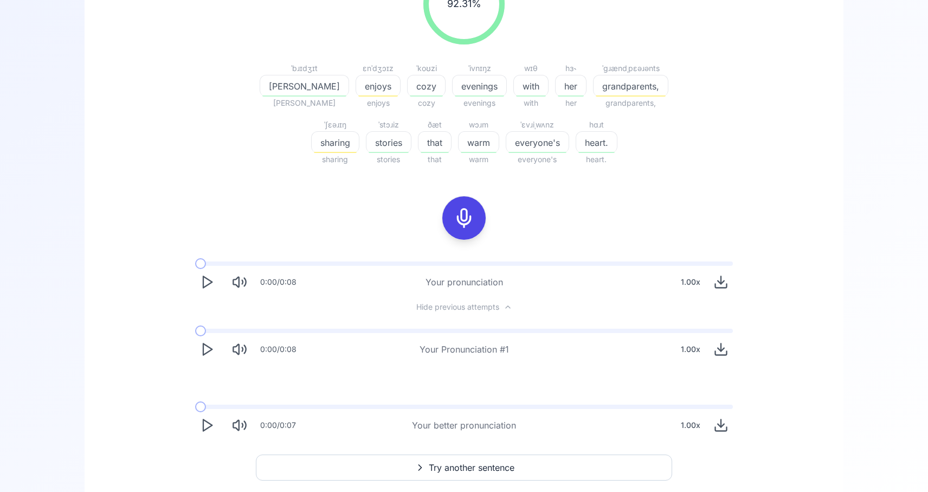
click at [723, 282] on icon "Download audio" at bounding box center [721, 282] width 7 height 3
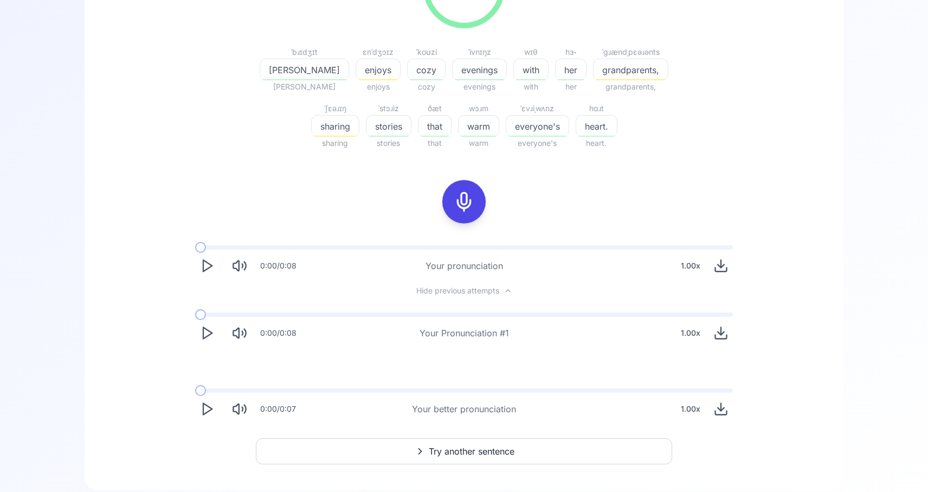
scroll to position [270, 0]
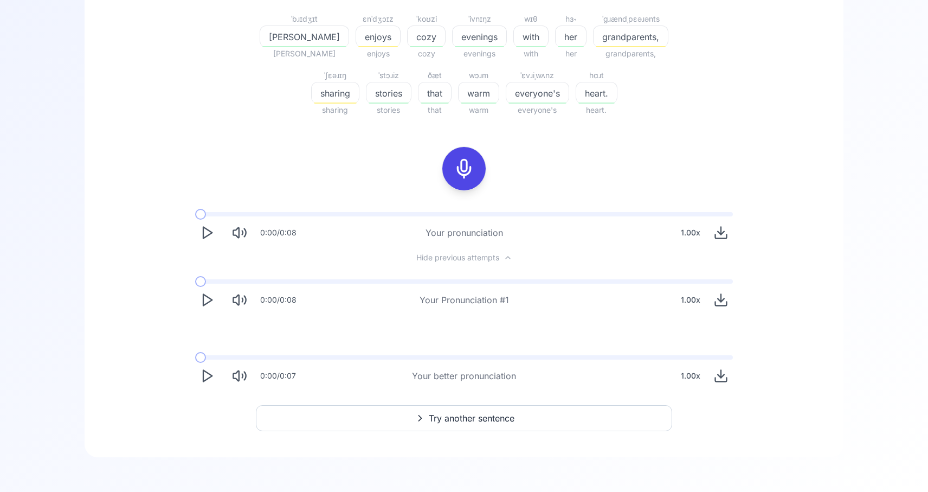
click at [210, 375] on polygon "Play" at bounding box center [207, 375] width 9 height 11
click at [424, 418] on icon at bounding box center [420, 418] width 13 height 11
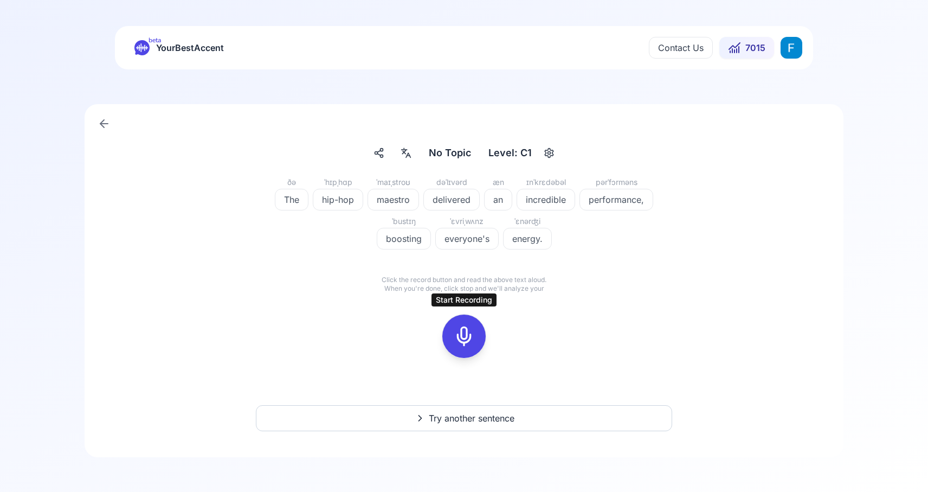
click at [473, 345] on icon at bounding box center [464, 336] width 22 height 22
click at [470, 337] on icon at bounding box center [464, 336] width 22 height 22
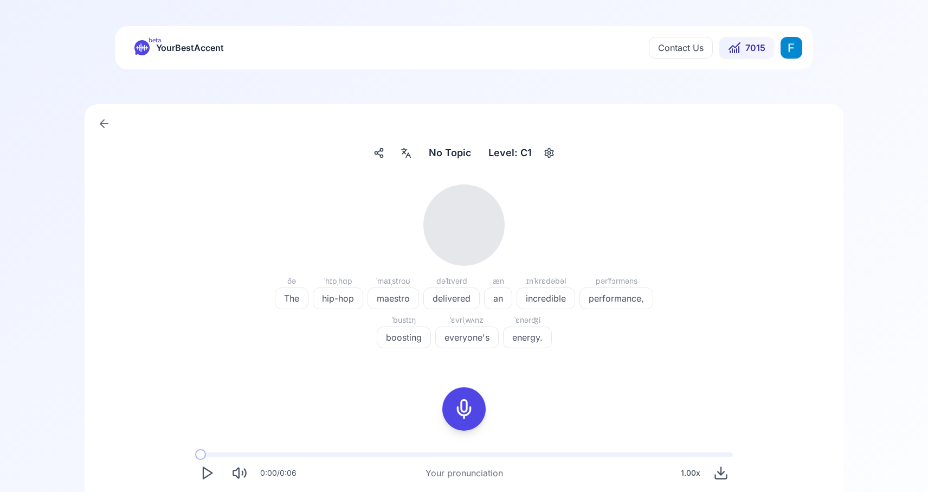
click at [216, 472] on button "Play" at bounding box center [207, 473] width 24 height 24
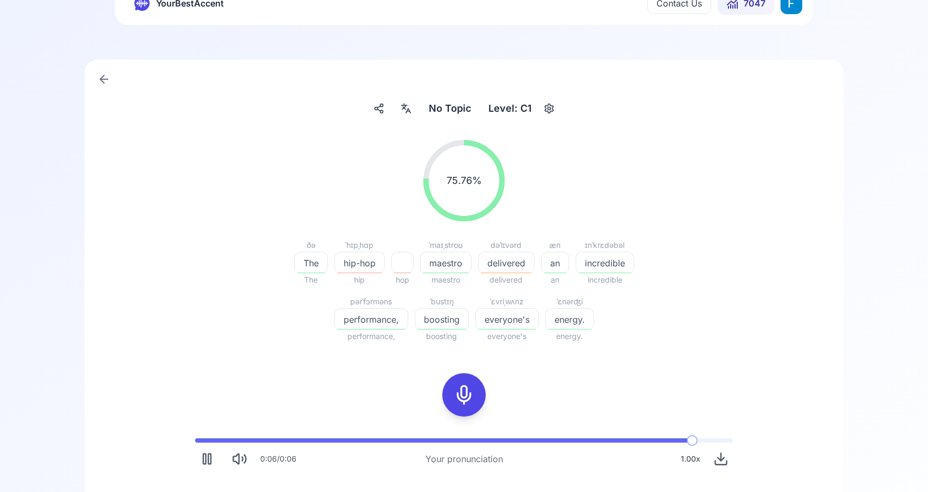
scroll to position [54, 0]
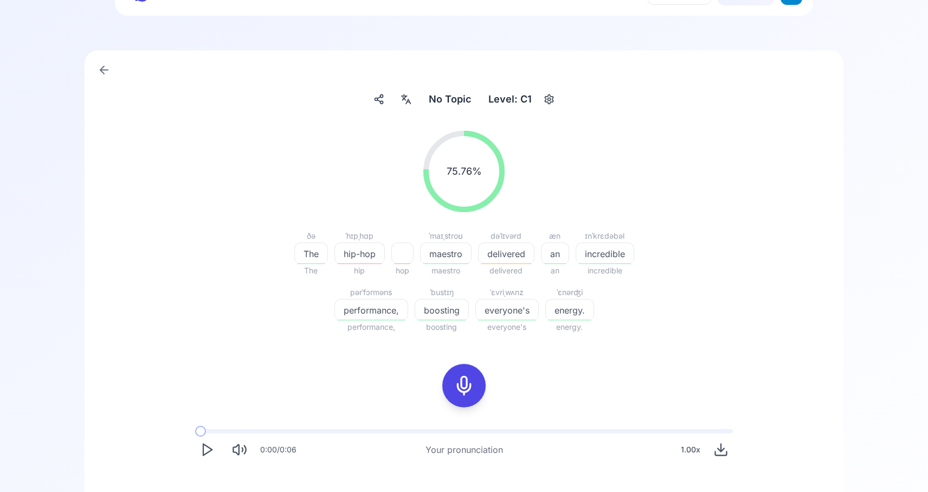
click at [209, 449] on icon "Play" at bounding box center [206, 449] width 15 height 15
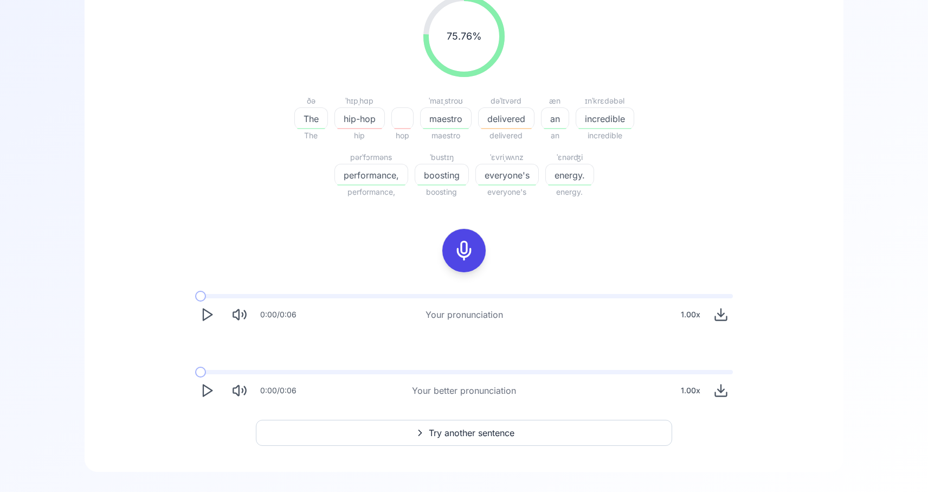
scroll to position [194, 0]
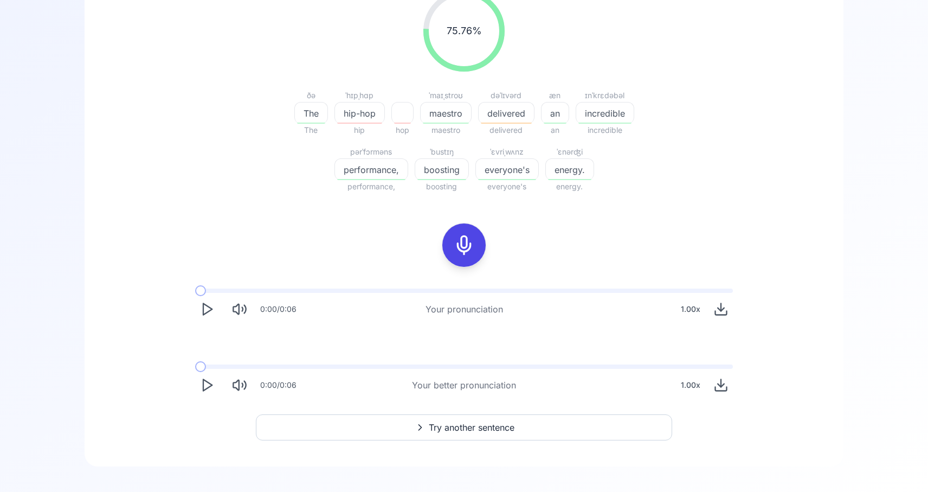
click at [216, 385] on button "Play" at bounding box center [207, 385] width 24 height 24
click at [213, 382] on icon "Play" at bounding box center [206, 384] width 15 height 15
click at [214, 391] on icon "Play" at bounding box center [206, 384] width 15 height 15
click at [201, 381] on icon "Play" at bounding box center [206, 384] width 15 height 15
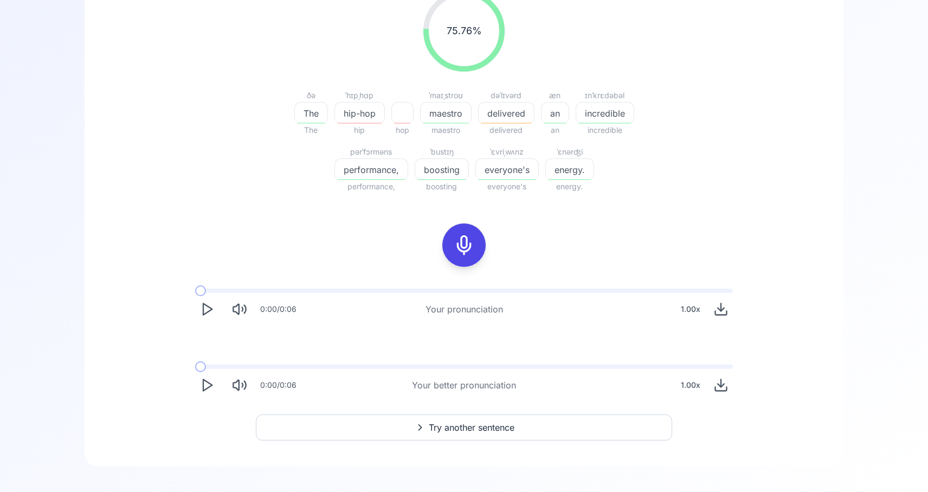
click at [718, 307] on icon "Download audio" at bounding box center [720, 308] width 15 height 15
click at [419, 431] on icon at bounding box center [420, 427] width 13 height 11
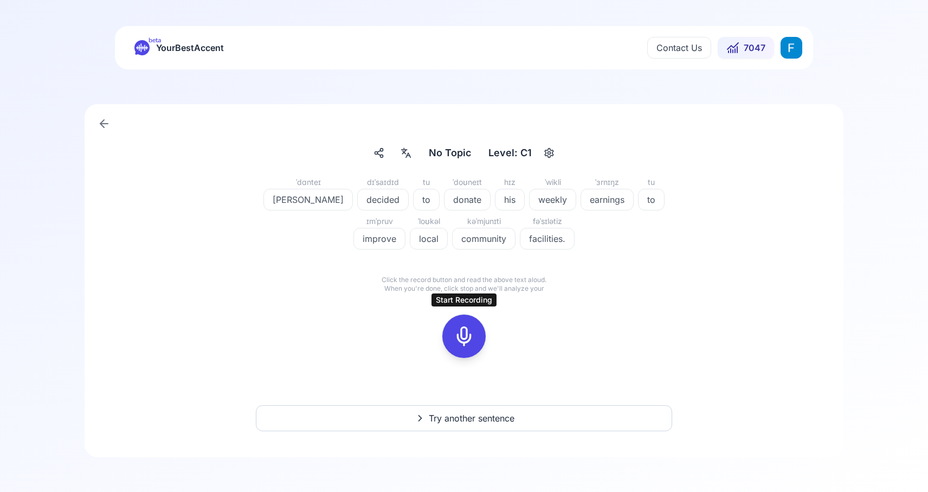
click at [477, 324] on button at bounding box center [463, 335] width 43 height 43
click at [516, 315] on icon at bounding box center [512, 315] width 11 height 11
click at [461, 332] on icon at bounding box center [464, 336] width 22 height 22
click at [479, 332] on button at bounding box center [463, 335] width 43 height 43
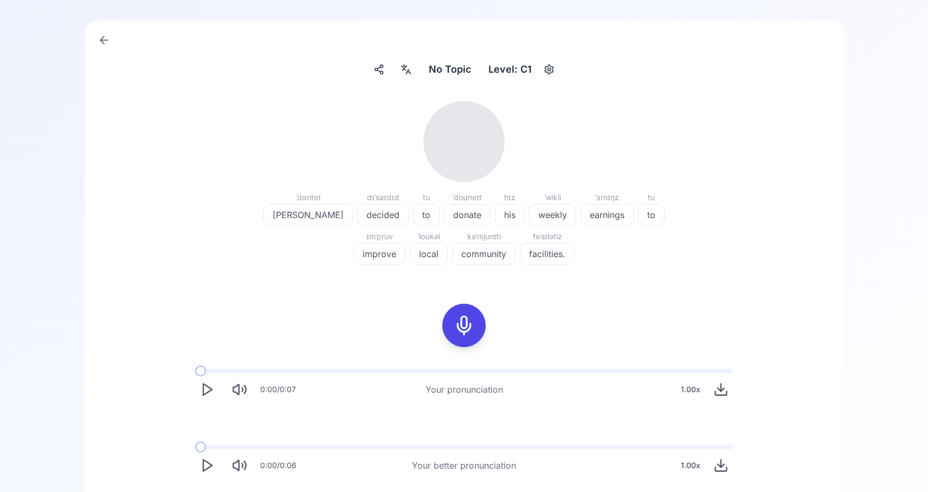
scroll to position [85, 0]
click at [212, 384] on icon "Play" at bounding box center [206, 387] width 15 height 15
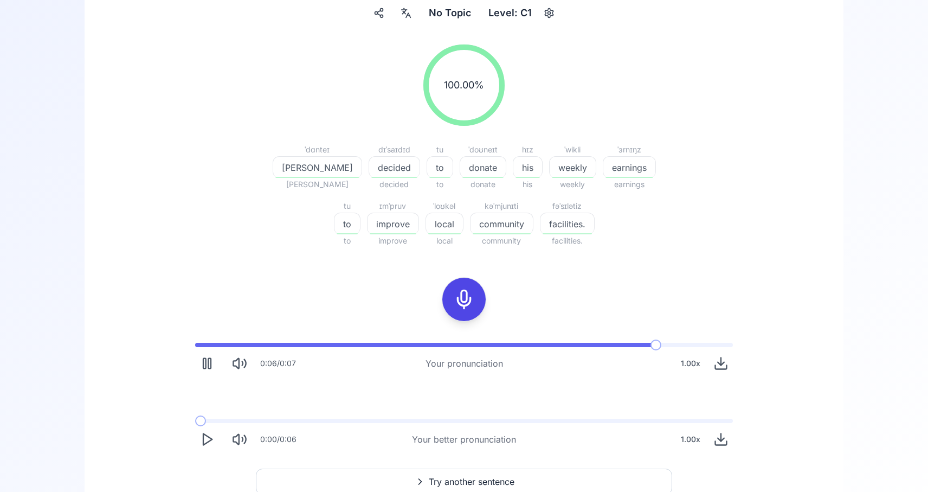
scroll to position [141, 0]
click at [202, 444] on icon "Play" at bounding box center [206, 437] width 15 height 15
click at [207, 439] on icon "Play" at bounding box center [206, 437] width 15 height 15
click at [203, 436] on rect "Pause" at bounding box center [204, 438] width 3 height 10
click at [195, 420] on span at bounding box center [197, 419] width 5 height 4
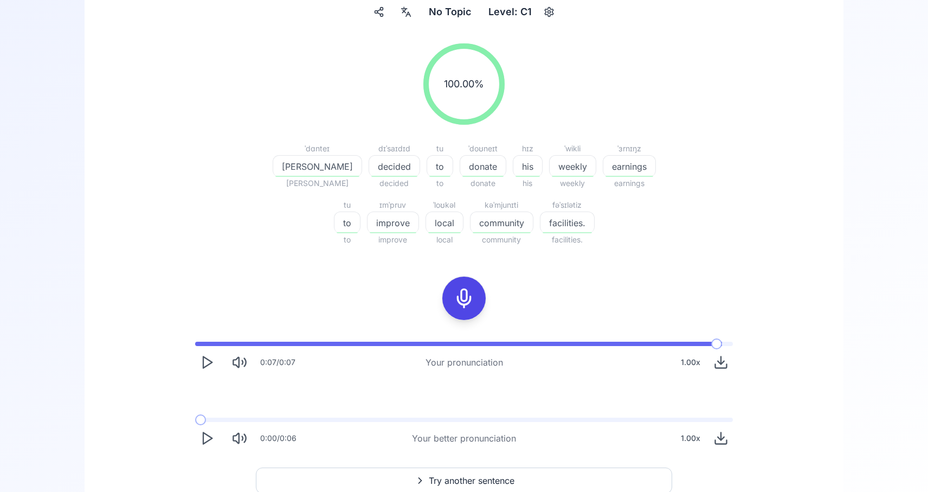
click at [207, 434] on icon "Play" at bounding box center [206, 437] width 15 height 15
click at [202, 439] on icon "Play" at bounding box center [206, 437] width 15 height 15
click at [200, 444] on icon "Play" at bounding box center [206, 437] width 15 height 15
click at [212, 439] on polygon "Play" at bounding box center [207, 438] width 9 height 11
click at [206, 437] on icon "Play" at bounding box center [206, 437] width 15 height 15
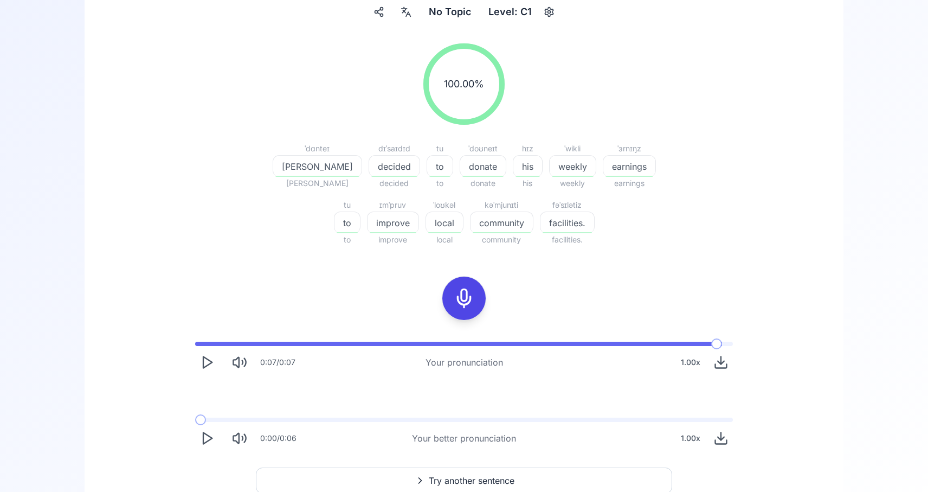
click at [207, 433] on icon "Play" at bounding box center [206, 437] width 15 height 15
click at [205, 446] on button "Play" at bounding box center [207, 438] width 24 height 24
click at [206, 445] on icon "Play" at bounding box center [206, 437] width 15 height 15
click at [460, 306] on icon at bounding box center [464, 298] width 22 height 22
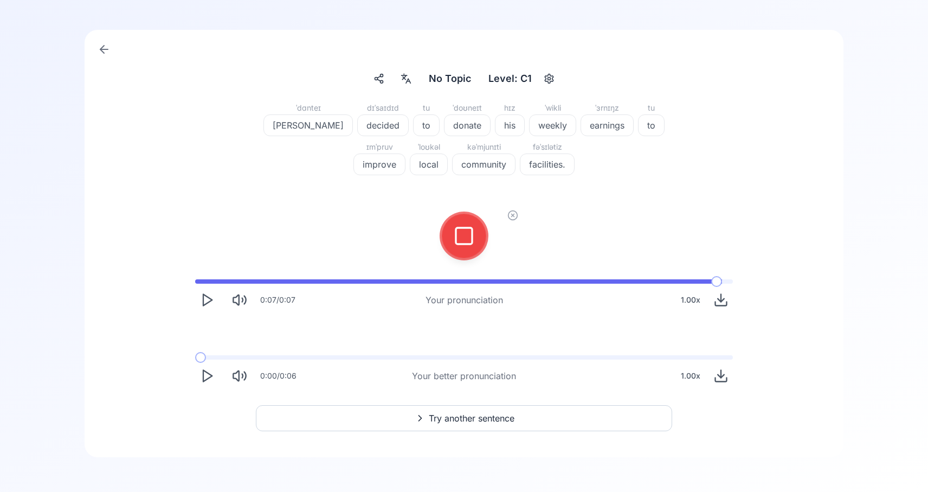
scroll to position [74, 0]
click at [516, 214] on icon at bounding box center [512, 215] width 11 height 11
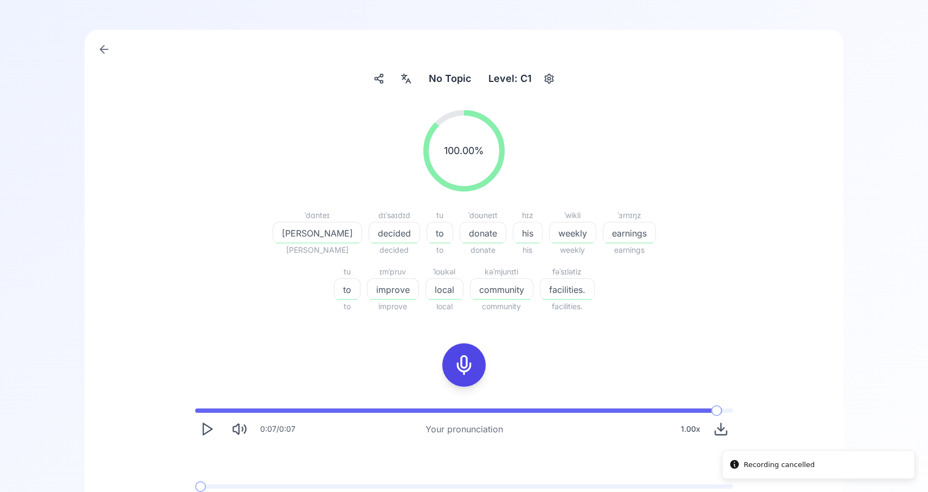
click at [454, 367] on icon at bounding box center [464, 365] width 22 height 22
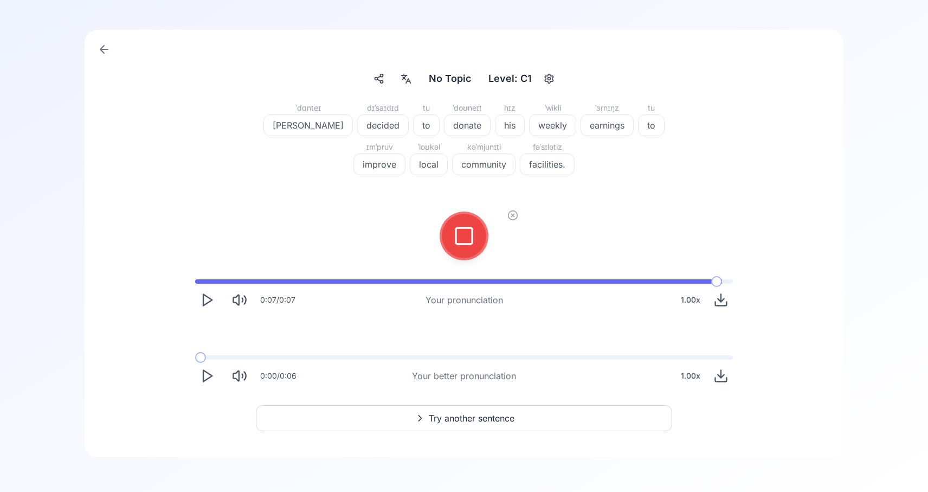
click at [469, 233] on icon at bounding box center [464, 236] width 22 height 22
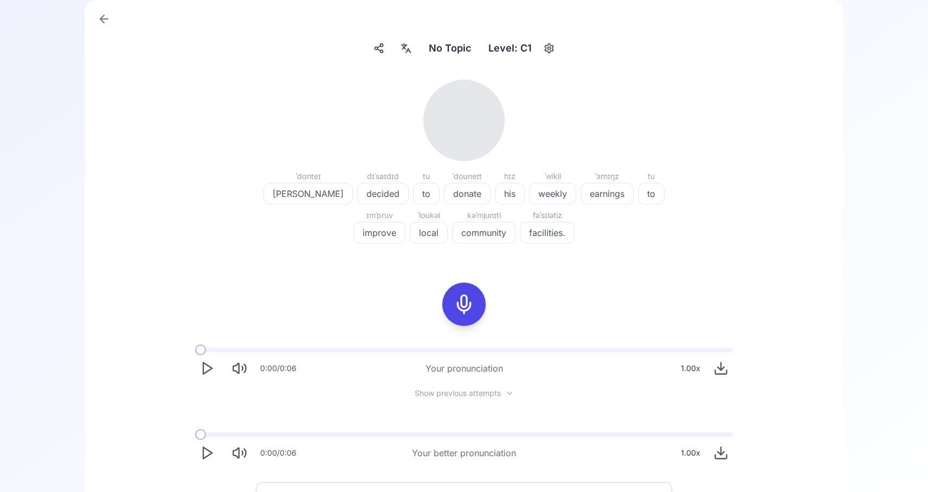
scroll to position [113, 0]
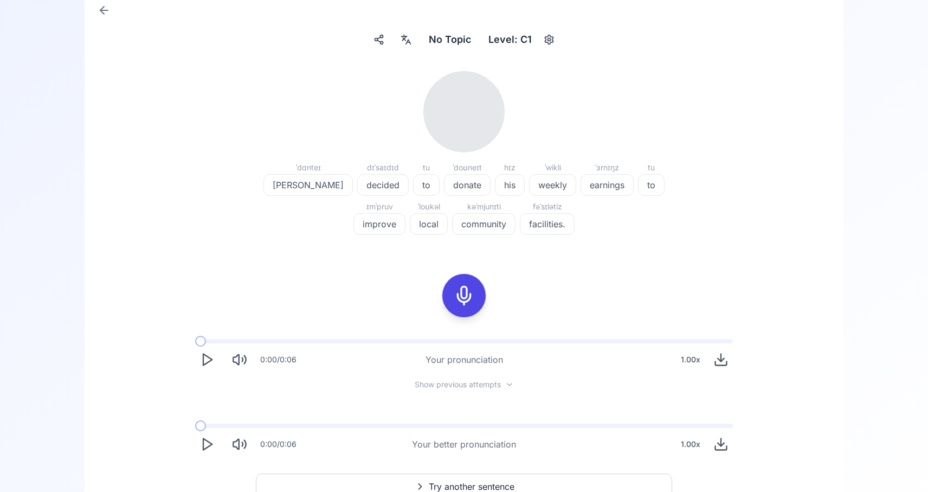
click at [201, 360] on icon "Play" at bounding box center [206, 359] width 15 height 15
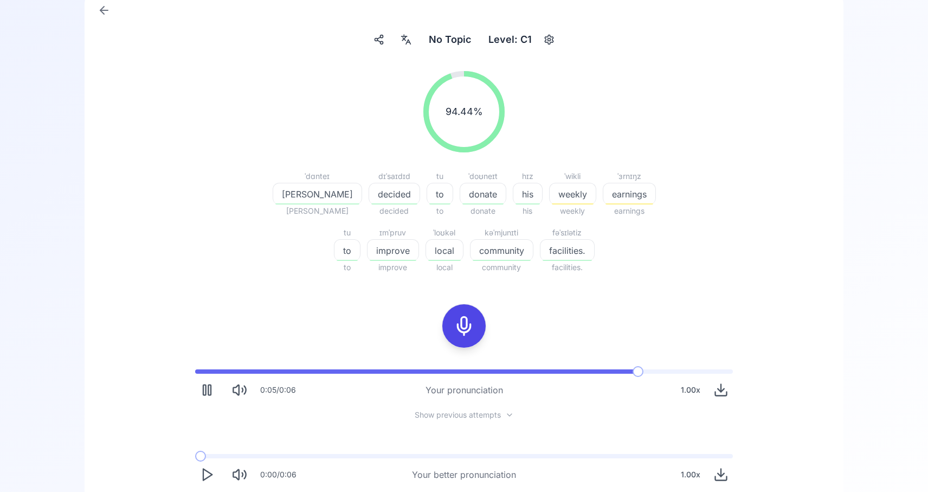
click at [443, 413] on span "Show previous attempts" at bounding box center [458, 414] width 86 height 11
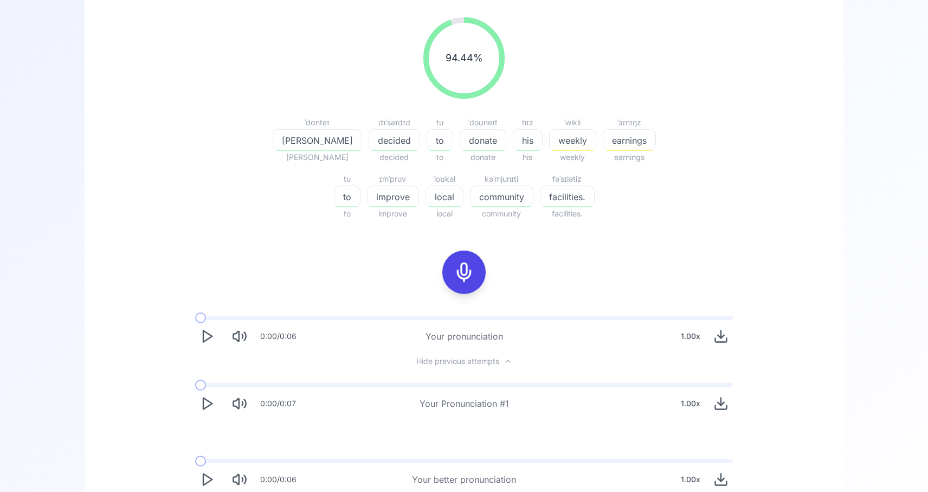
click at [208, 395] on button "Play" at bounding box center [207, 403] width 24 height 24
click at [732, 403] on button "Download audio" at bounding box center [721, 403] width 24 height 24
click at [211, 339] on icon "Play" at bounding box center [206, 335] width 15 height 15
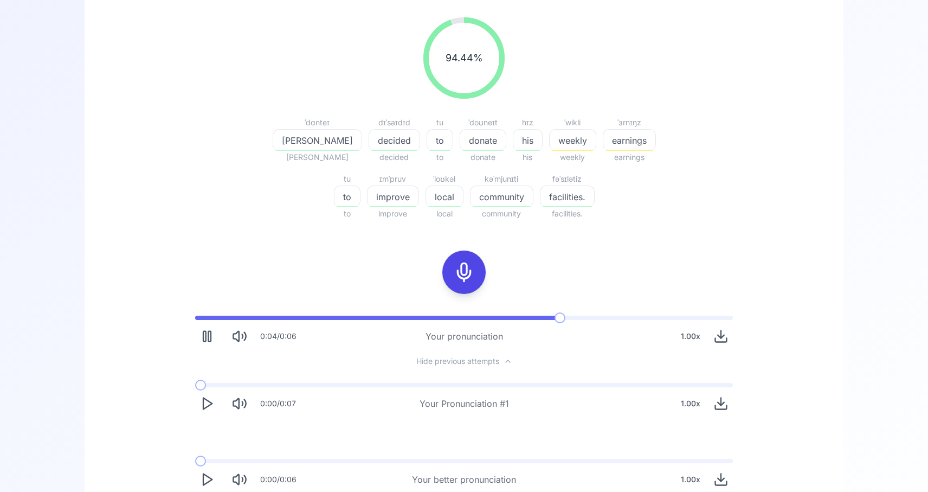
click at [722, 338] on icon "Download audio" at bounding box center [720, 335] width 15 height 15
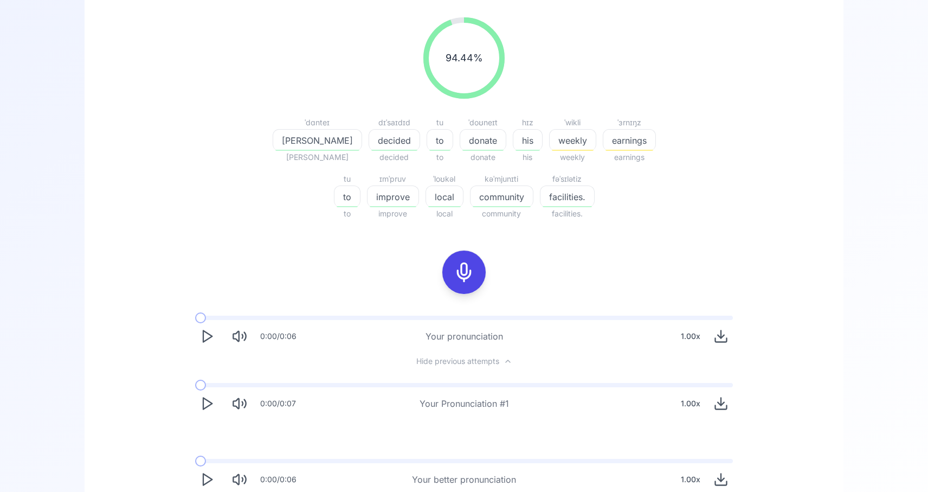
scroll to position [270, 0]
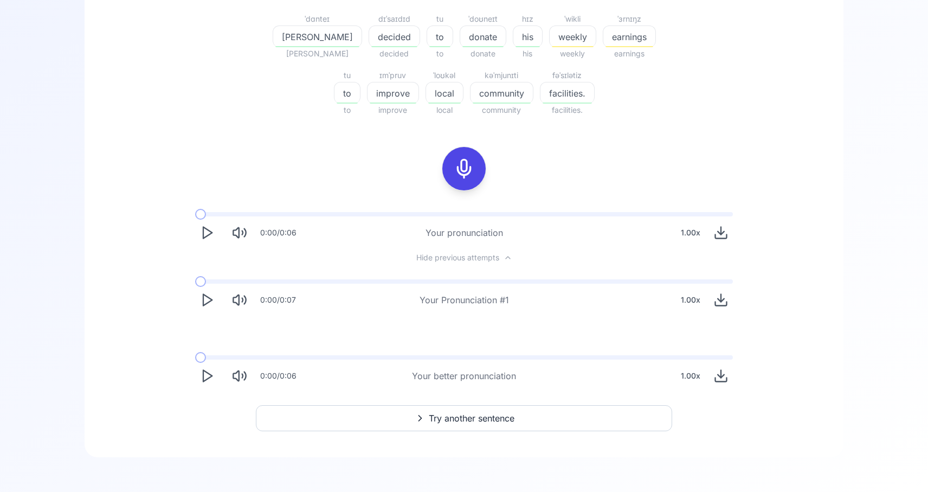
click at [505, 417] on span "Try another sentence" at bounding box center [472, 417] width 86 height 13
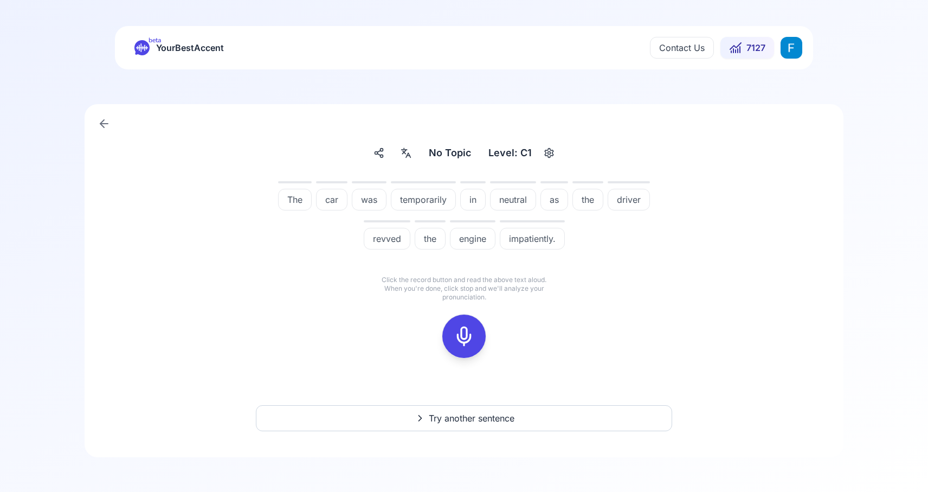
click at [475, 340] on div at bounding box center [464, 335] width 26 height 43
click at [513, 315] on icon at bounding box center [512, 315] width 11 height 11
click at [474, 323] on div at bounding box center [464, 335] width 26 height 43
click at [467, 345] on icon at bounding box center [464, 336] width 22 height 22
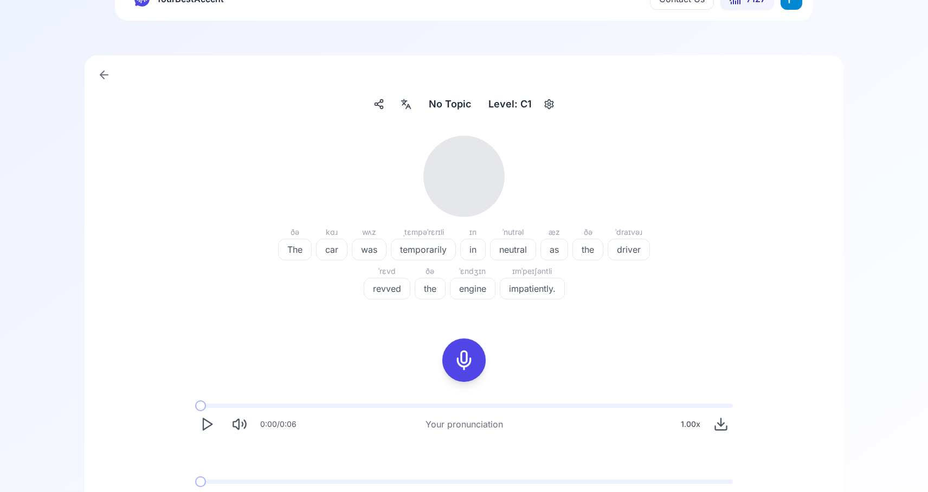
scroll to position [54, 0]
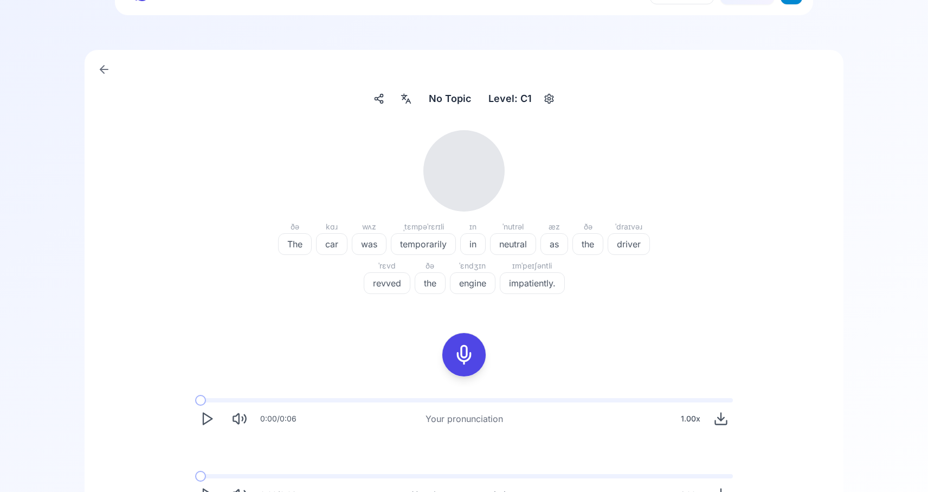
click at [208, 422] on icon "Play" at bounding box center [206, 418] width 15 height 15
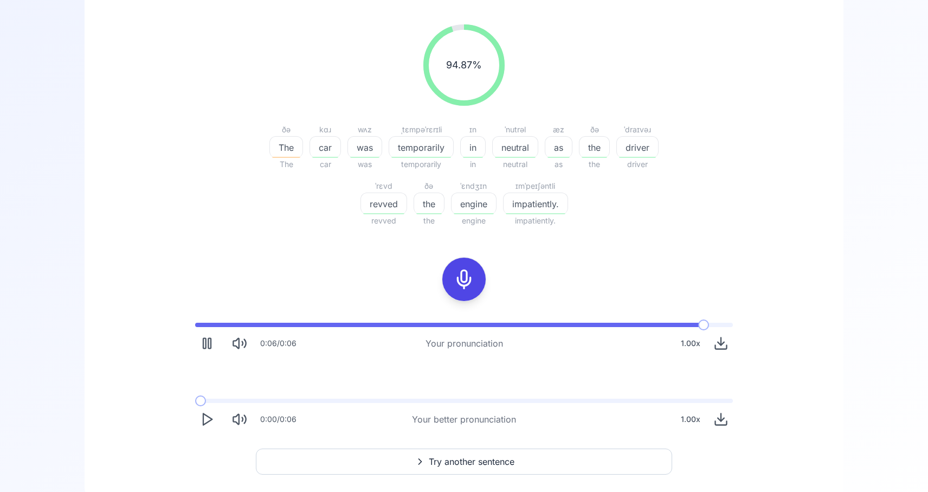
scroll to position [158, 0]
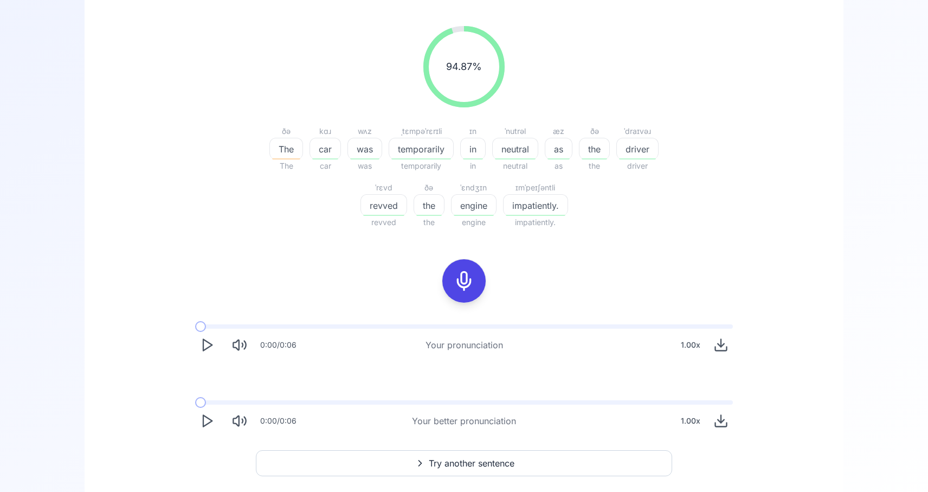
click at [210, 347] on icon "Play" at bounding box center [206, 344] width 15 height 15
click at [208, 421] on icon "Play" at bounding box center [206, 420] width 15 height 15
click at [212, 419] on icon "Play" at bounding box center [206, 420] width 15 height 15
click at [208, 417] on icon "Play" at bounding box center [206, 420] width 15 height 15
click at [205, 417] on icon "Play" at bounding box center [206, 420] width 15 height 15
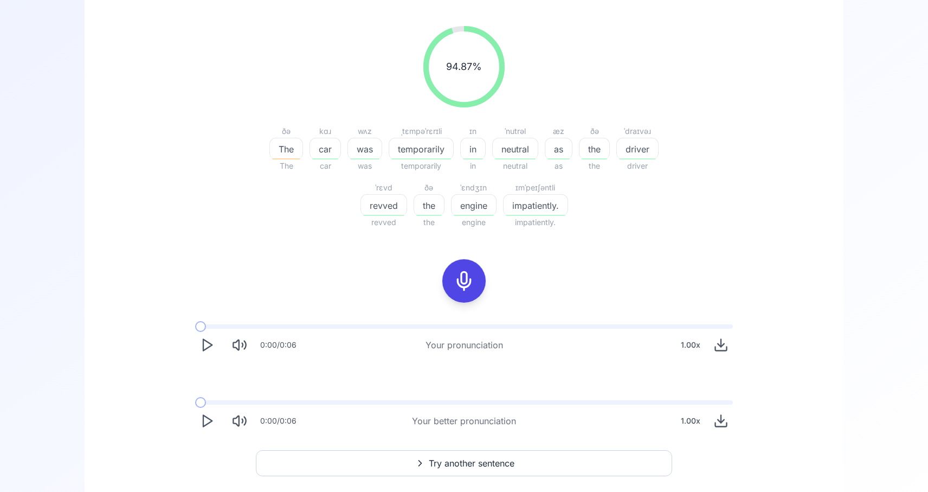
click at [208, 418] on polygon "Play" at bounding box center [207, 420] width 9 height 11
click at [209, 414] on icon "Play" at bounding box center [206, 420] width 15 height 15
click at [209, 417] on icon "Play" at bounding box center [206, 420] width 15 height 15
click at [216, 417] on button "Play" at bounding box center [207, 421] width 24 height 24
click at [205, 418] on icon "Play" at bounding box center [206, 420] width 15 height 15
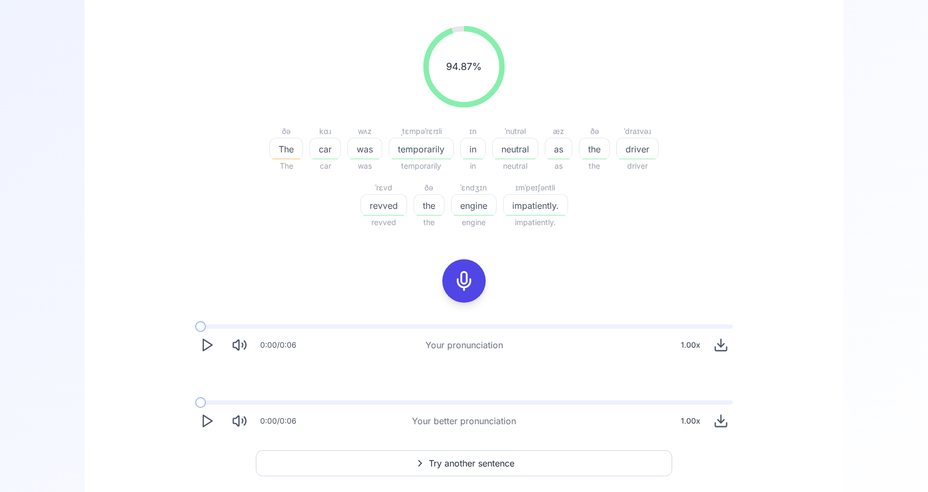
click at [468, 289] on icon at bounding box center [464, 281] width 22 height 22
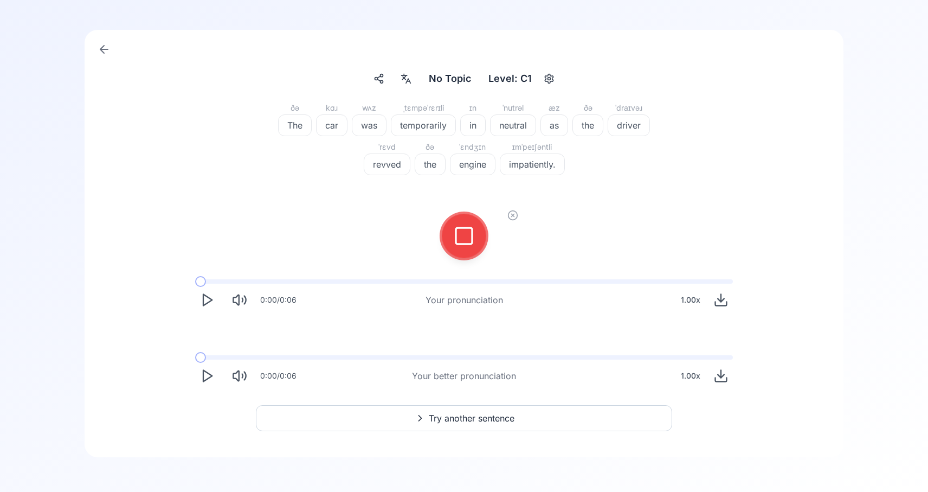
click at [479, 237] on button at bounding box center [463, 235] width 43 height 43
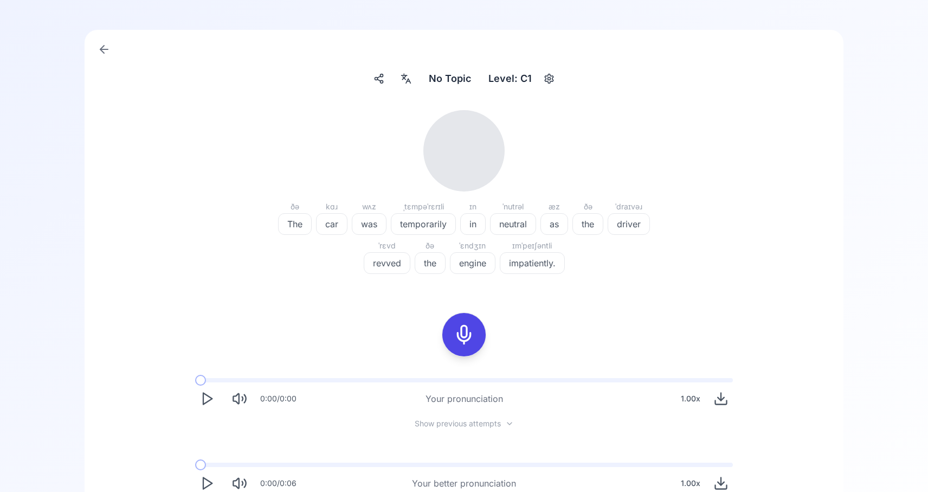
scroll to position [158, 0]
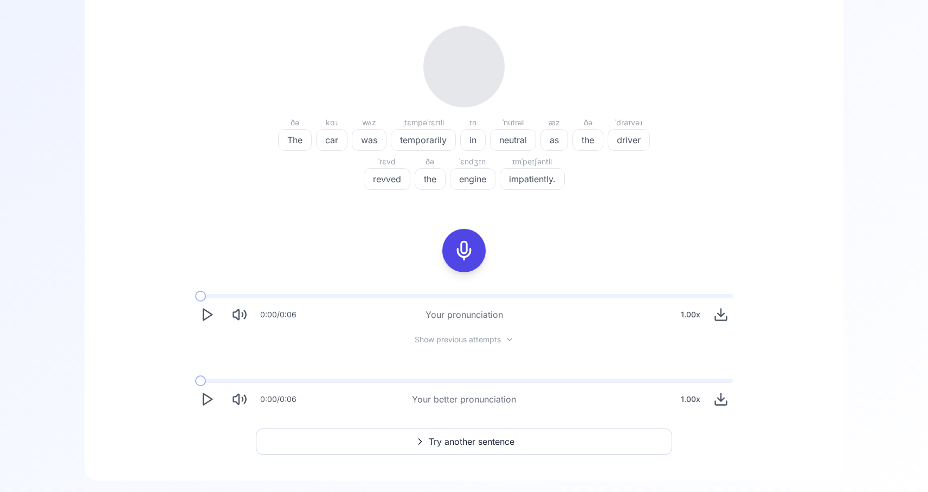
click at [209, 315] on icon "Play" at bounding box center [206, 314] width 15 height 15
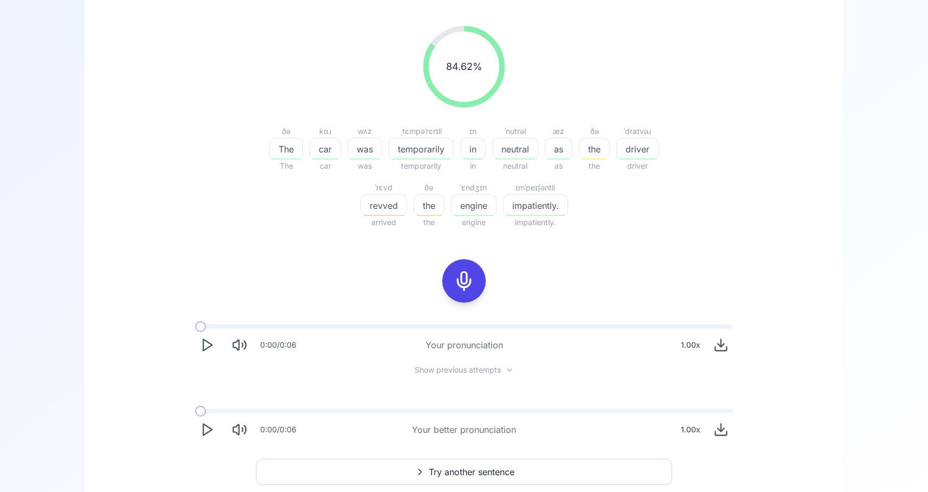
click at [444, 366] on span "Show previous attempts" at bounding box center [458, 369] width 86 height 11
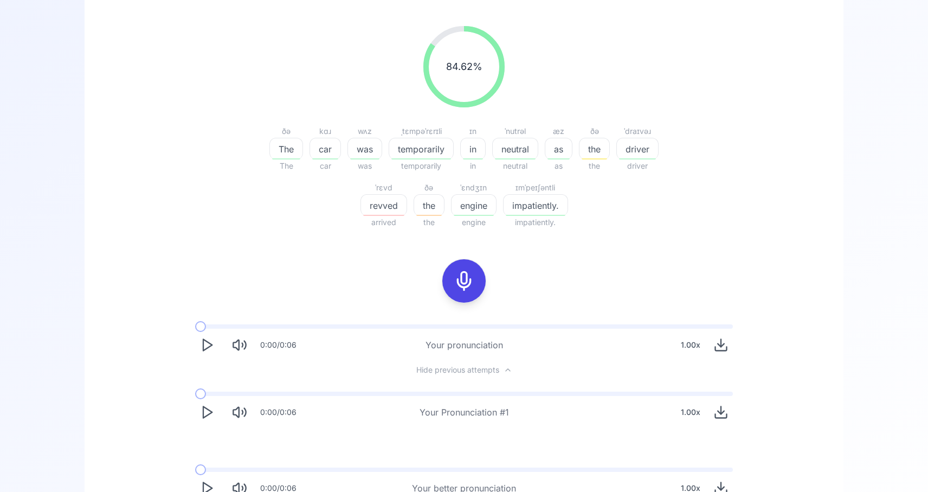
click at [206, 415] on polygon "Play" at bounding box center [207, 412] width 9 height 11
click at [207, 340] on icon "Play" at bounding box center [206, 344] width 15 height 15
click at [715, 345] on icon "Download audio" at bounding box center [720, 344] width 15 height 15
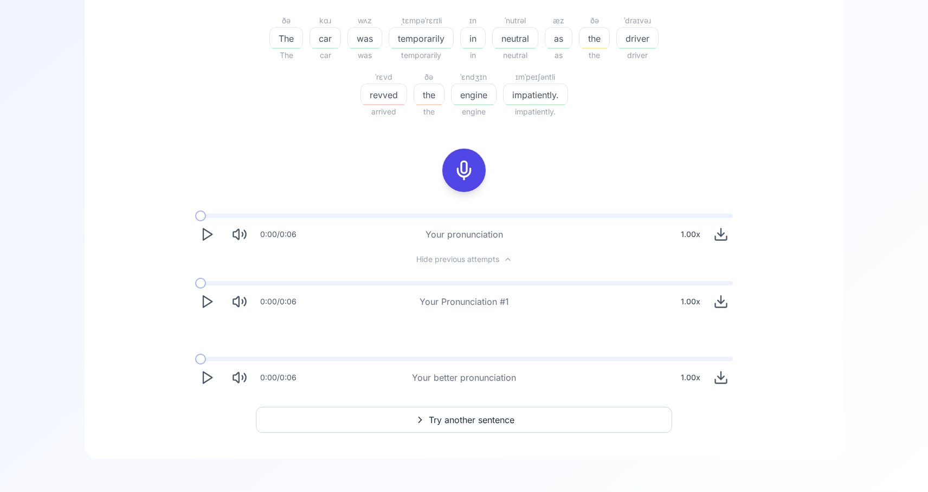
scroll to position [270, 0]
click at [212, 380] on icon "Play" at bounding box center [206, 375] width 15 height 15
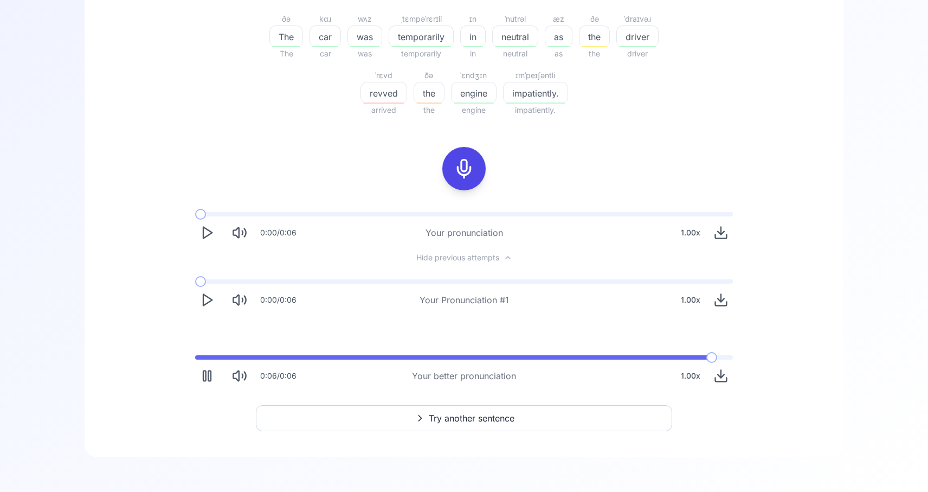
click at [727, 372] on icon "Download audio" at bounding box center [720, 375] width 15 height 15
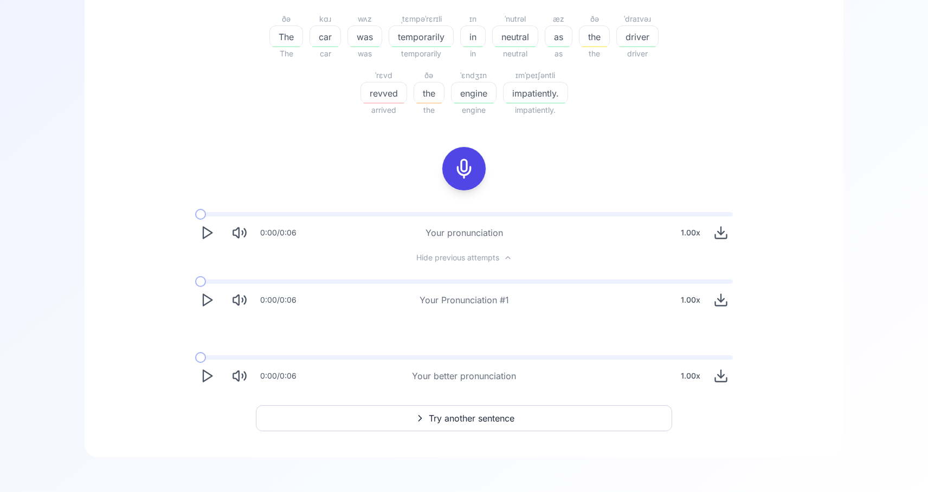
click at [540, 414] on button "Try another sentence" at bounding box center [464, 418] width 416 height 26
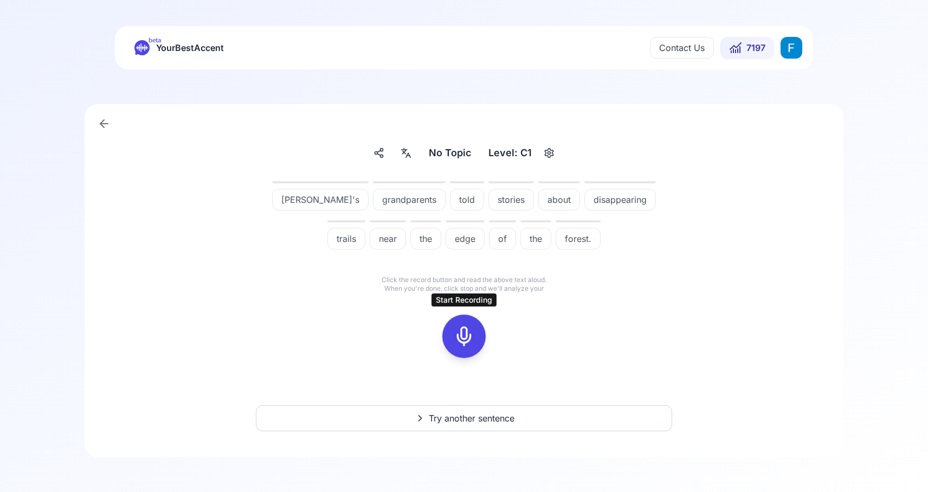
click at [469, 338] on icon at bounding box center [464, 336] width 22 height 22
click at [463, 338] on icon at bounding box center [464, 336] width 22 height 22
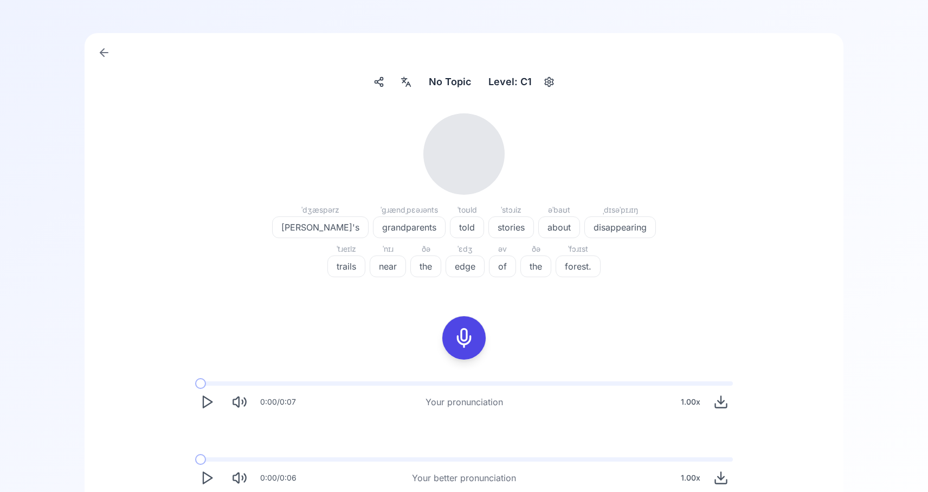
scroll to position [78, 0]
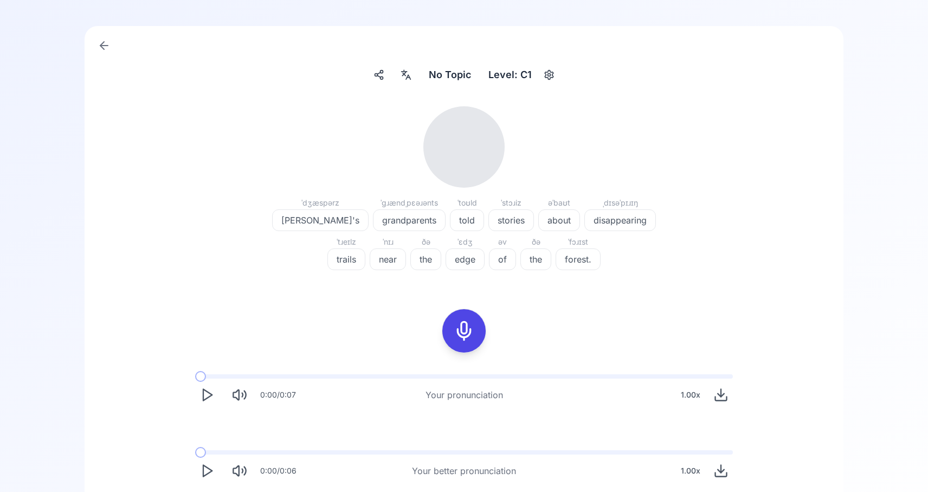
click at [198, 400] on button "Play" at bounding box center [207, 395] width 24 height 24
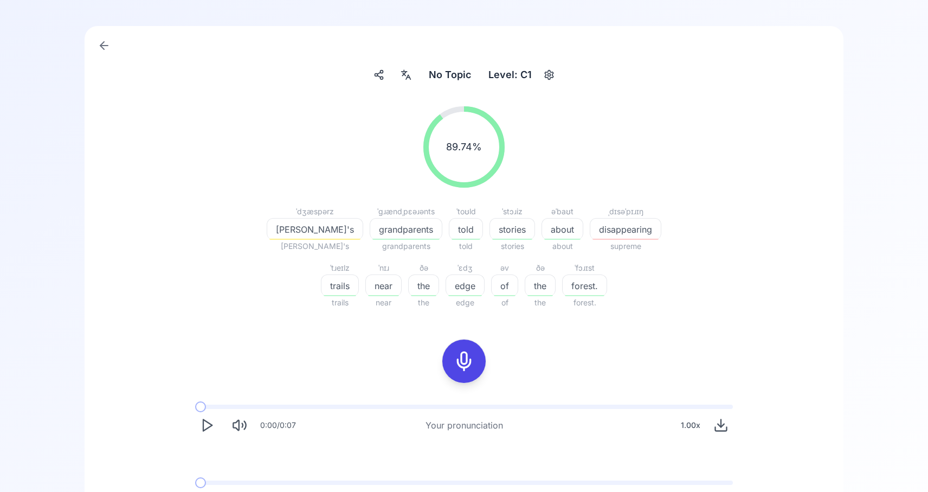
click at [201, 426] on icon "Play" at bounding box center [206, 424] width 15 height 15
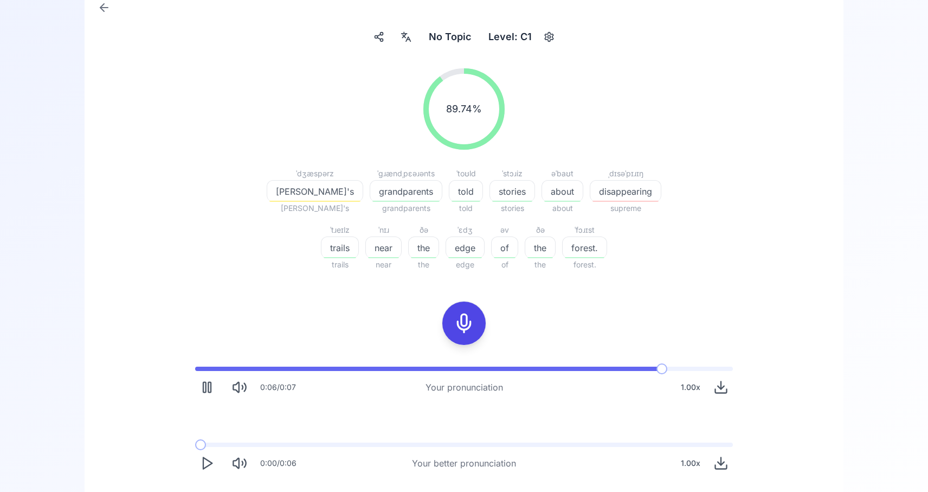
scroll to position [130, 0]
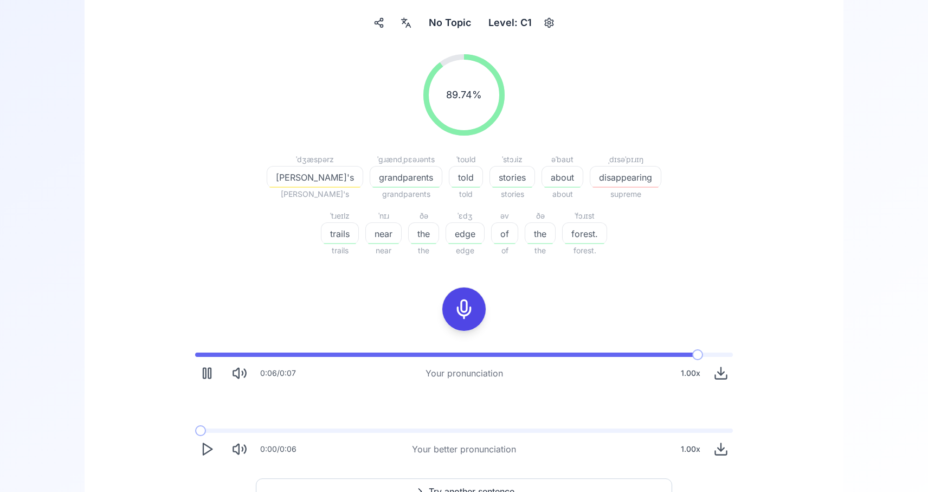
click at [202, 450] on icon "Play" at bounding box center [206, 448] width 15 height 15
click at [206, 442] on icon "Play" at bounding box center [206, 448] width 15 height 15
click at [201, 446] on icon "Play" at bounding box center [206, 448] width 15 height 15
click at [211, 442] on icon "Play" at bounding box center [206, 448] width 15 height 15
click at [210, 446] on icon "Play" at bounding box center [206, 448] width 15 height 15
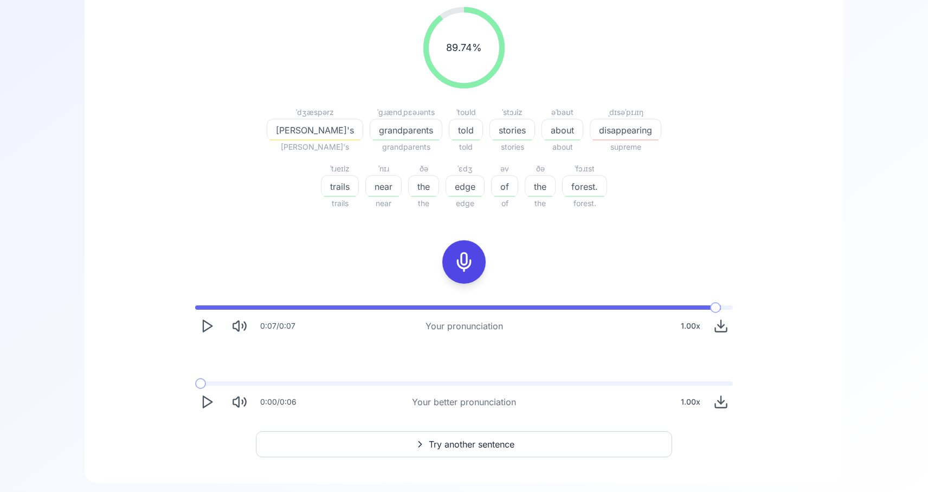
scroll to position [176, 0]
click at [212, 402] on polygon "Play" at bounding box center [207, 402] width 9 height 11
click at [208, 328] on icon "Play" at bounding box center [206, 326] width 15 height 15
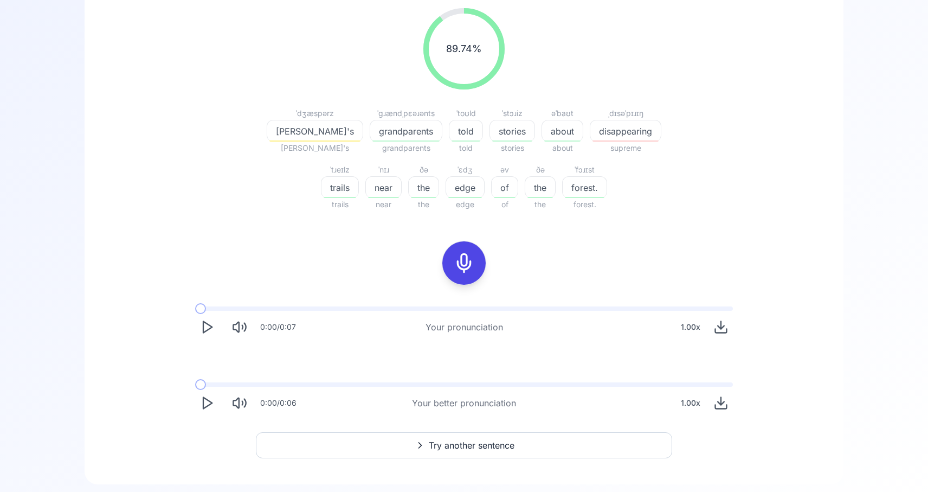
click at [205, 328] on icon "Play" at bounding box center [206, 326] width 15 height 15
click at [448, 260] on button at bounding box center [463, 262] width 43 height 43
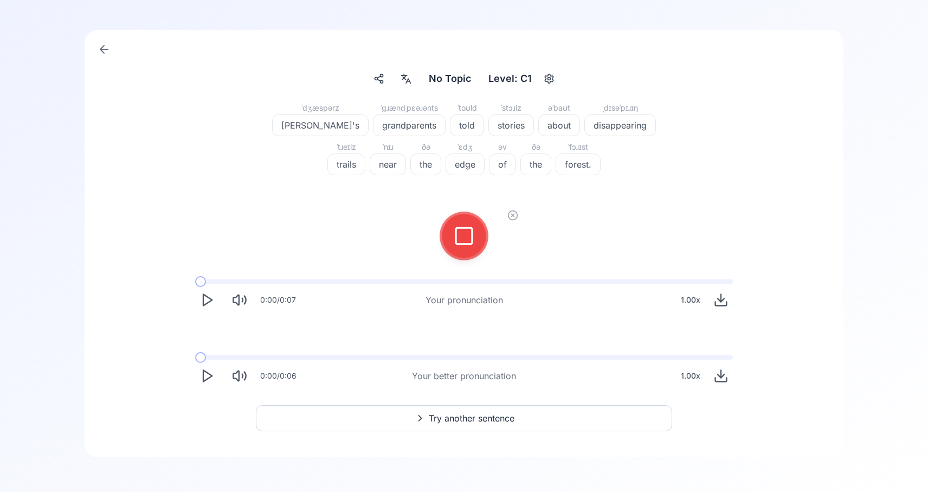
click at [516, 221] on div at bounding box center [512, 240] width 11 height 61
click at [516, 217] on icon at bounding box center [512, 215] width 11 height 11
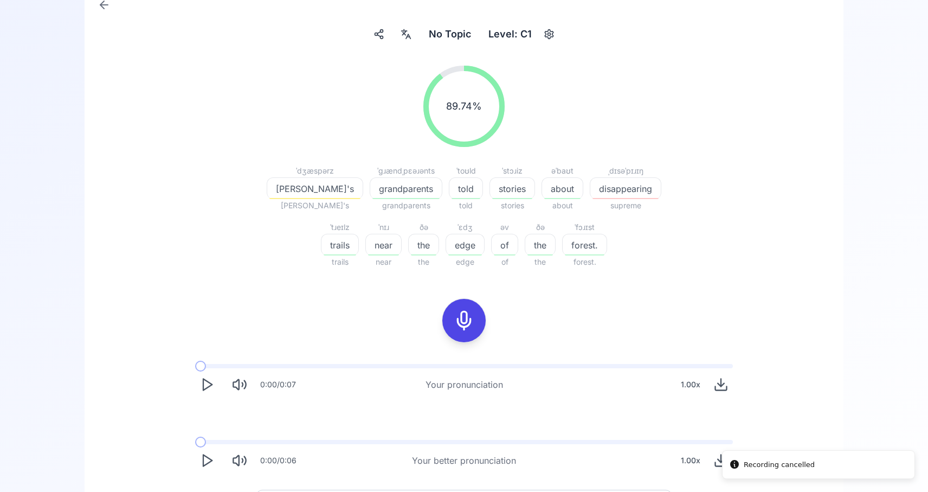
scroll to position [120, 0]
click at [202, 455] on icon "Play" at bounding box center [206, 459] width 15 height 15
click at [450, 321] on button at bounding box center [463, 319] width 43 height 43
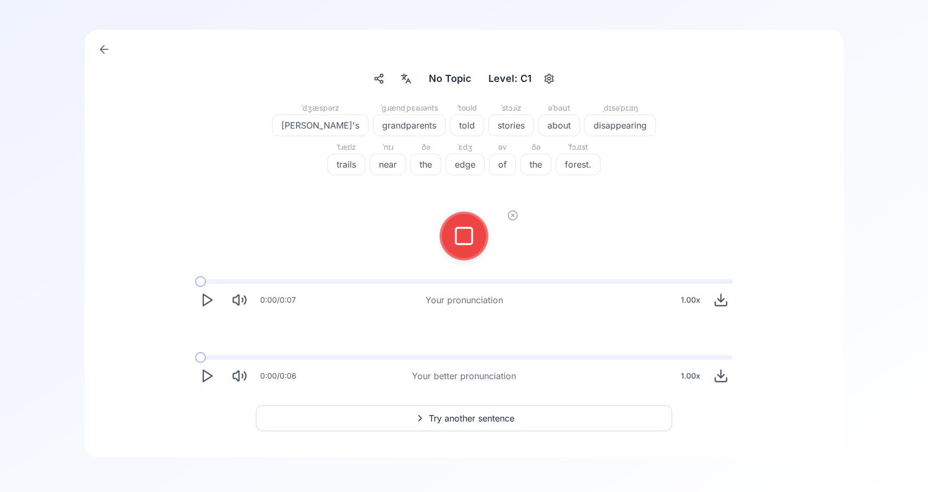
click at [469, 229] on icon at bounding box center [464, 236] width 22 height 22
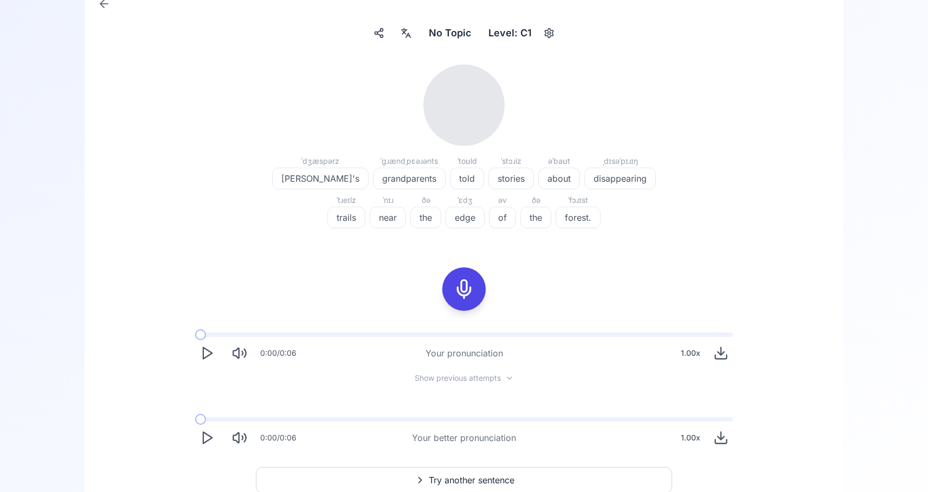
click at [203, 361] on button "Play" at bounding box center [207, 353] width 24 height 24
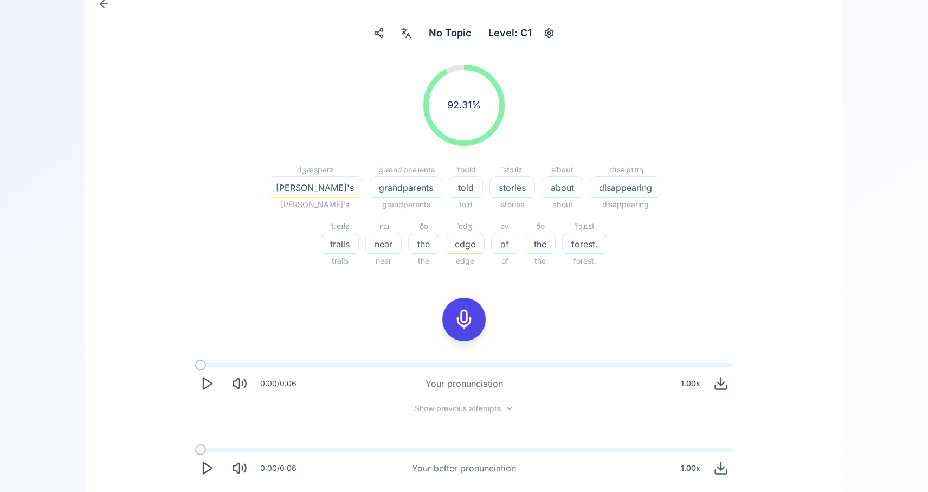
click at [202, 390] on icon "Play" at bounding box center [206, 383] width 15 height 15
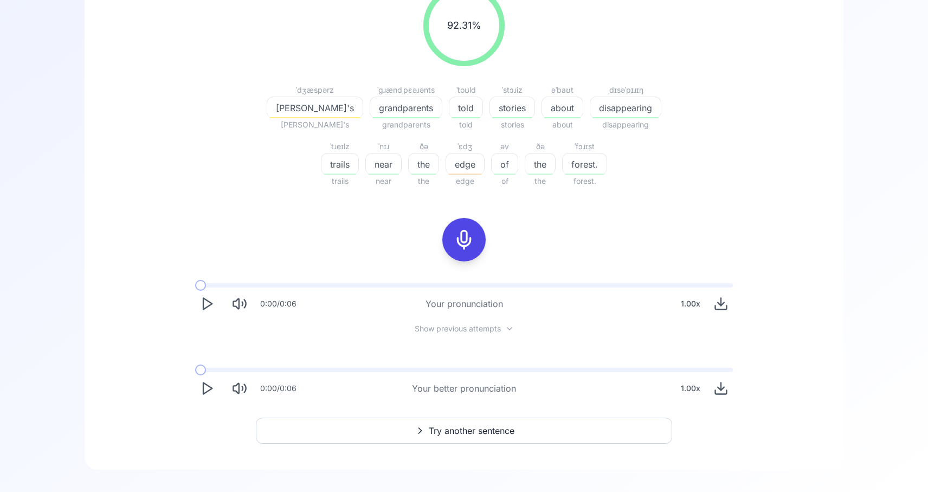
scroll to position [212, 0]
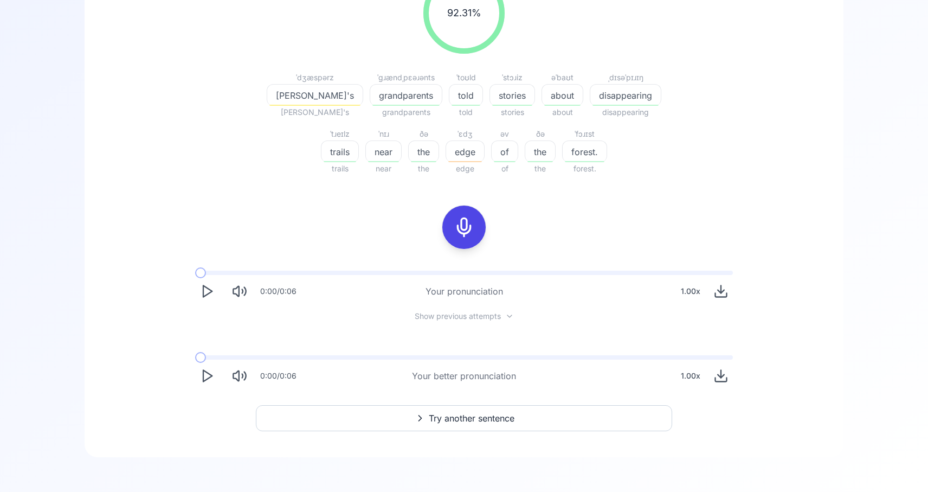
click at [720, 377] on icon "Download audio" at bounding box center [720, 375] width 15 height 15
click at [726, 291] on icon "Download audio" at bounding box center [720, 291] width 15 height 15
click at [718, 290] on icon "Download audio" at bounding box center [721, 291] width 7 height 3
click at [554, 414] on button "Try another sentence" at bounding box center [464, 418] width 416 height 26
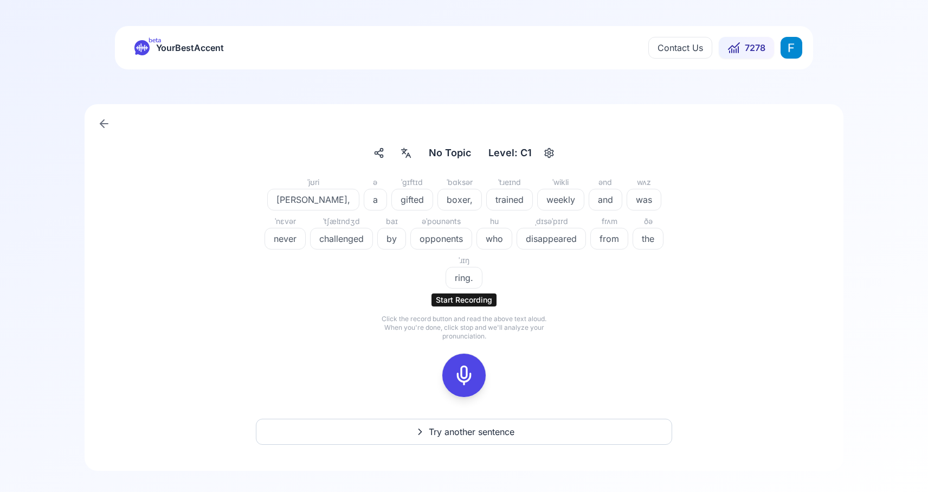
click at [470, 353] on div at bounding box center [464, 374] width 26 height 43
click at [511, 349] on icon at bounding box center [512, 354] width 11 height 11
click at [455, 364] on icon at bounding box center [464, 375] width 22 height 22
click at [468, 364] on icon at bounding box center [464, 375] width 22 height 22
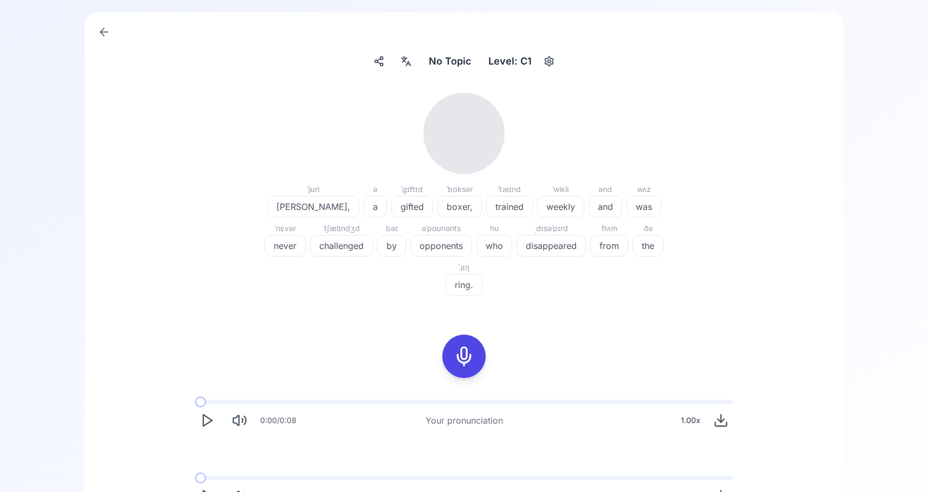
scroll to position [95, 0]
click at [206, 409] on icon "Play" at bounding box center [206, 416] width 15 height 15
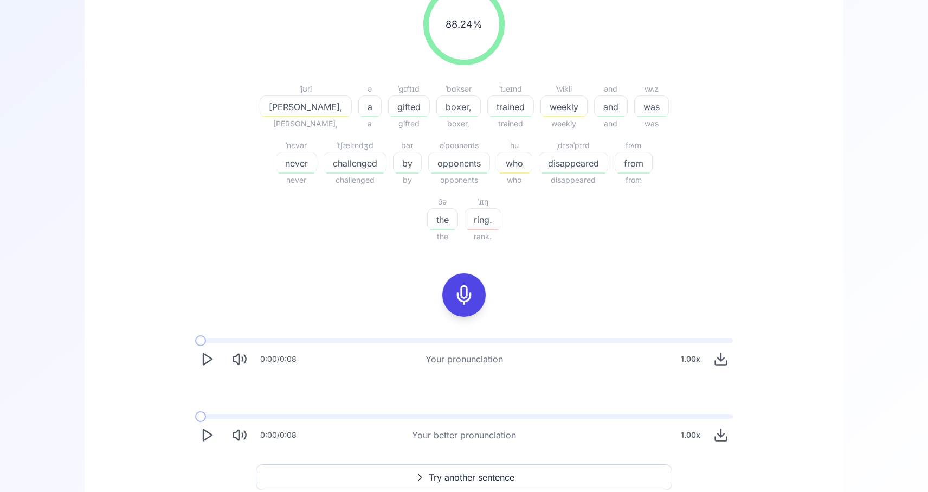
scroll to position [203, 0]
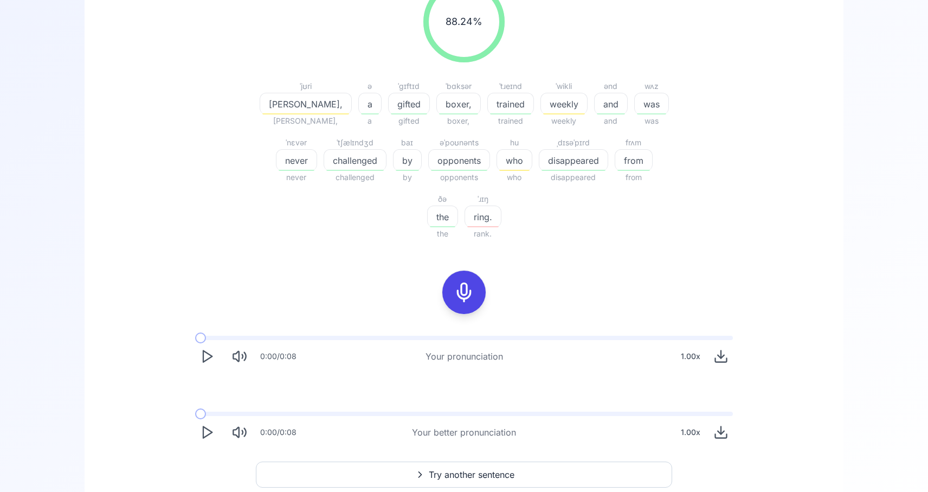
click at [207, 424] on icon "Play" at bounding box center [206, 431] width 15 height 15
click at [211, 427] on polygon "Play" at bounding box center [207, 432] width 9 height 11
click at [205, 424] on icon "Play" at bounding box center [206, 431] width 15 height 15
click at [201, 424] on icon "Pause" at bounding box center [206, 431] width 15 height 15
click at [195, 411] on span at bounding box center [231, 413] width 72 height 4
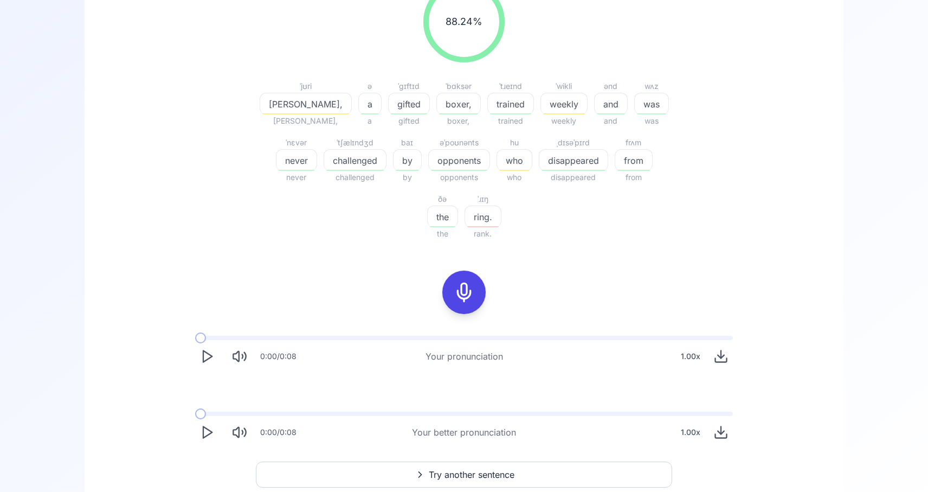
click at [208, 424] on icon "Play" at bounding box center [206, 431] width 15 height 15
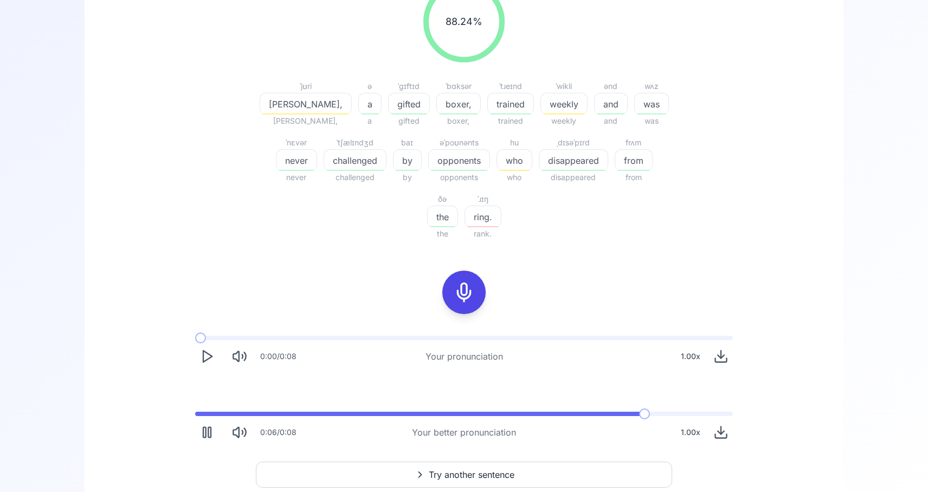
click at [216, 420] on button "Pause" at bounding box center [207, 432] width 24 height 24
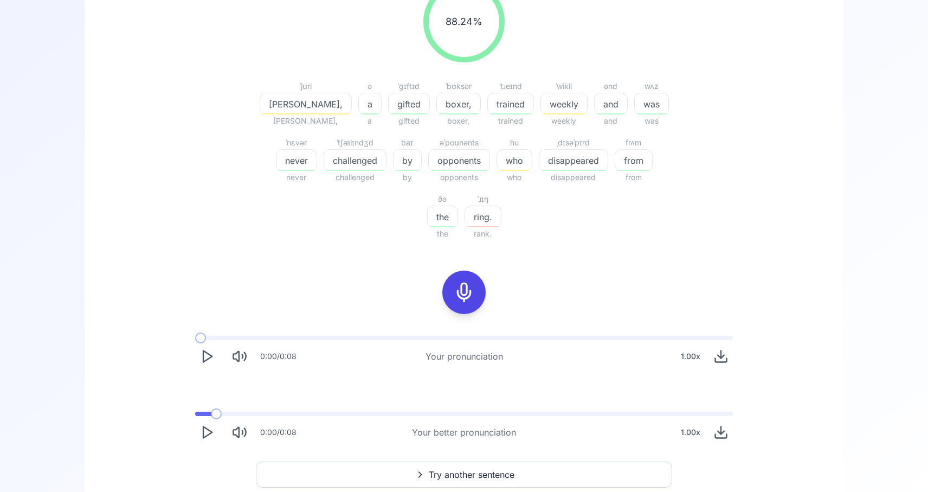
click at [195, 411] on span at bounding box center [203, 413] width 16 height 4
click at [207, 424] on icon "Play" at bounding box center [206, 431] width 15 height 15
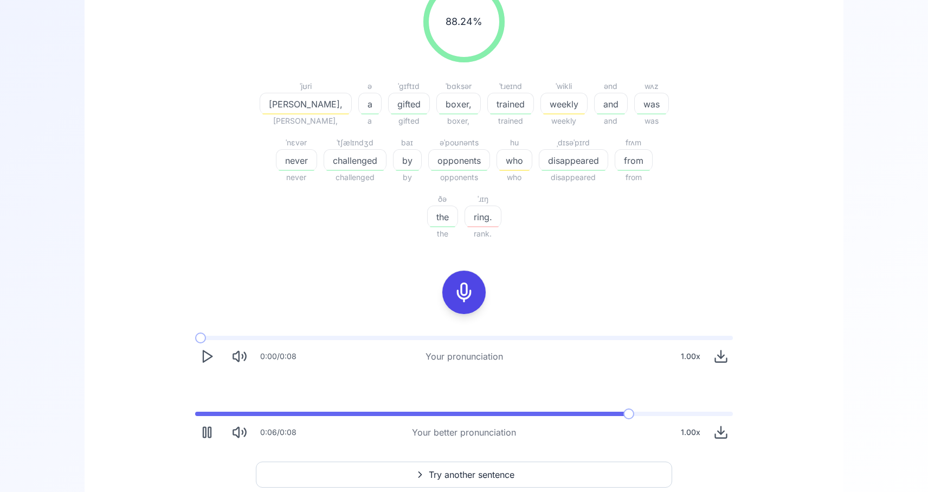
click at [209, 427] on rect "Pause" at bounding box center [209, 432] width 3 height 10
click at [195, 411] on span at bounding box center [419, 413] width 449 height 4
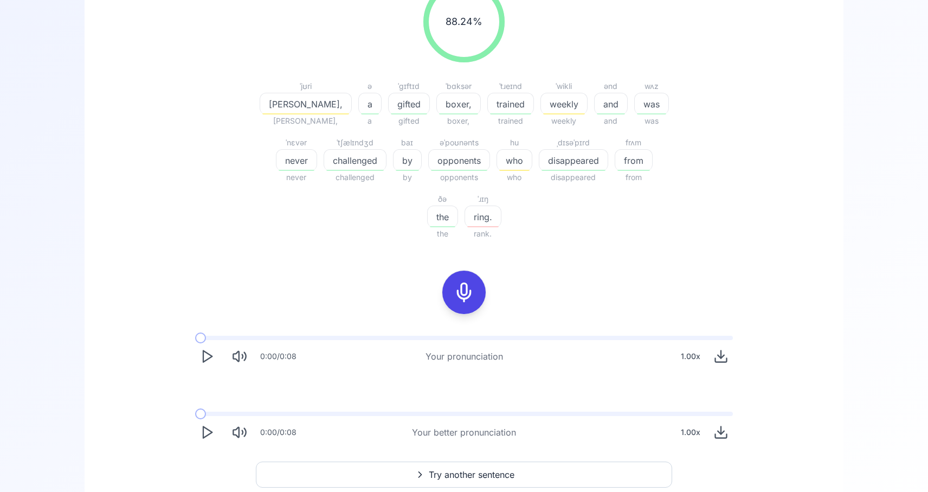
click at [204, 424] on icon "Play" at bounding box center [206, 431] width 15 height 15
click at [474, 281] on icon at bounding box center [464, 292] width 22 height 22
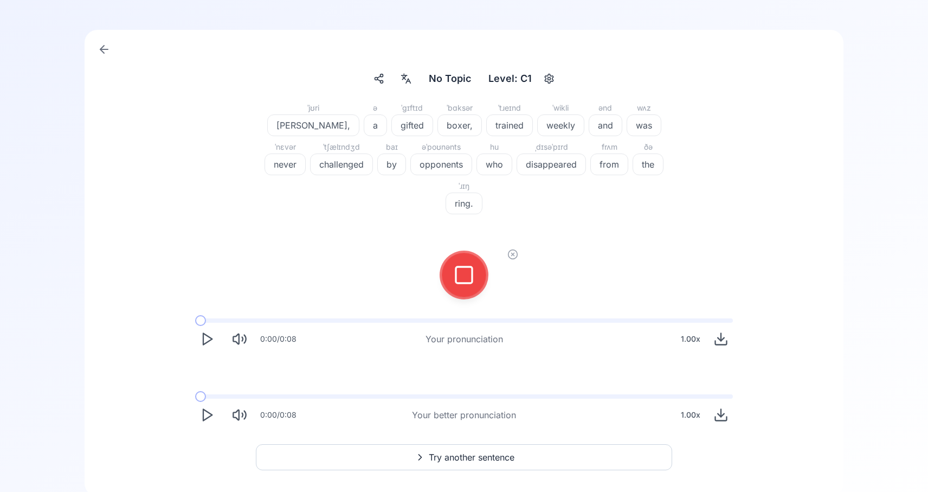
click at [446, 253] on button at bounding box center [463, 274] width 43 height 43
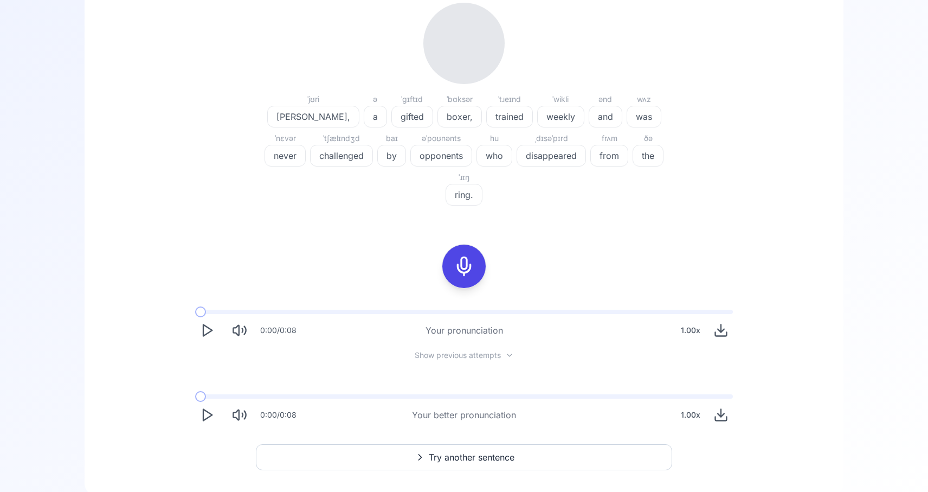
click at [213, 323] on icon "Play" at bounding box center [206, 330] width 15 height 15
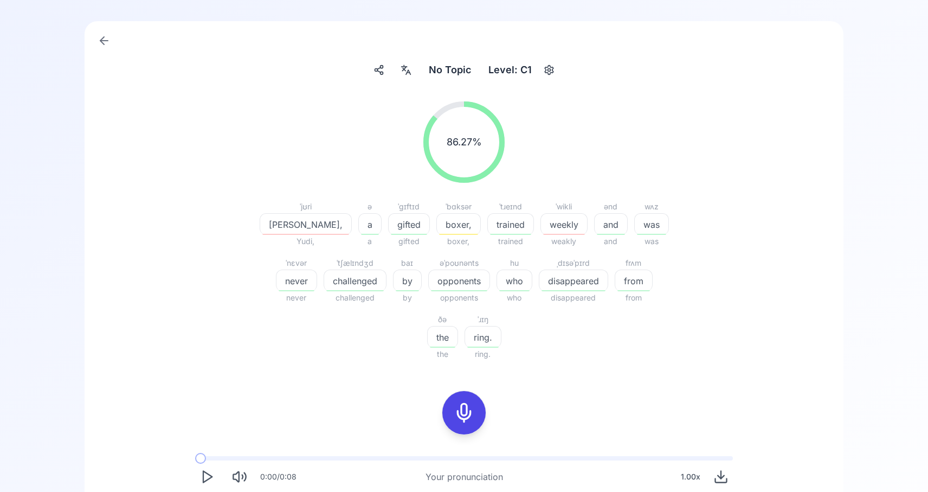
click at [206, 469] on icon "Play" at bounding box center [206, 476] width 15 height 15
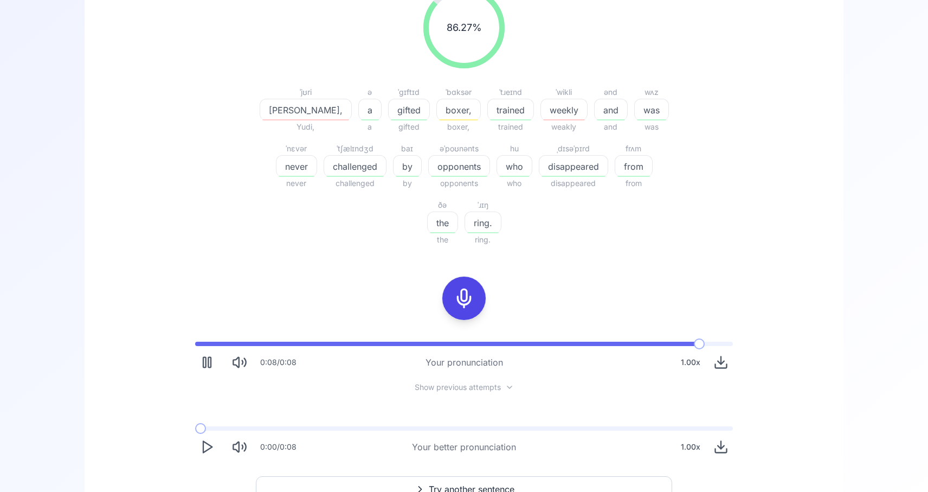
scroll to position [212, 0]
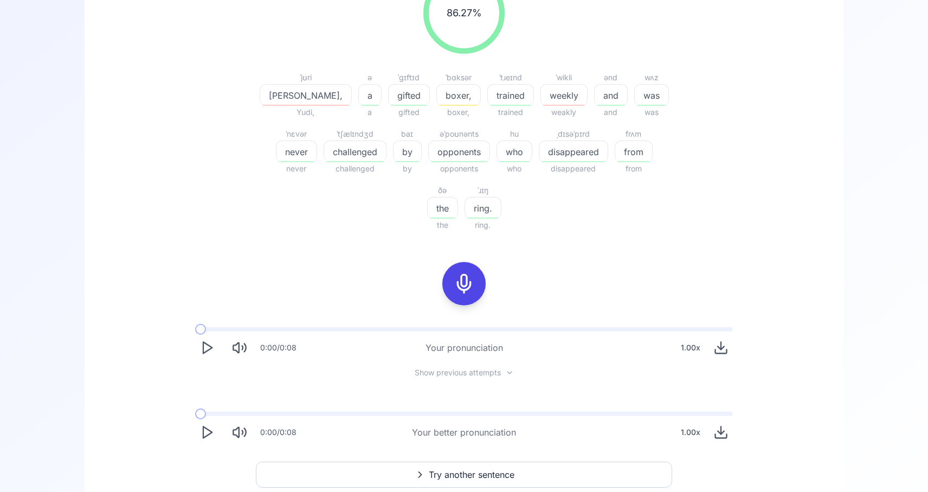
click at [203, 342] on polygon "Play" at bounding box center [207, 347] width 9 height 11
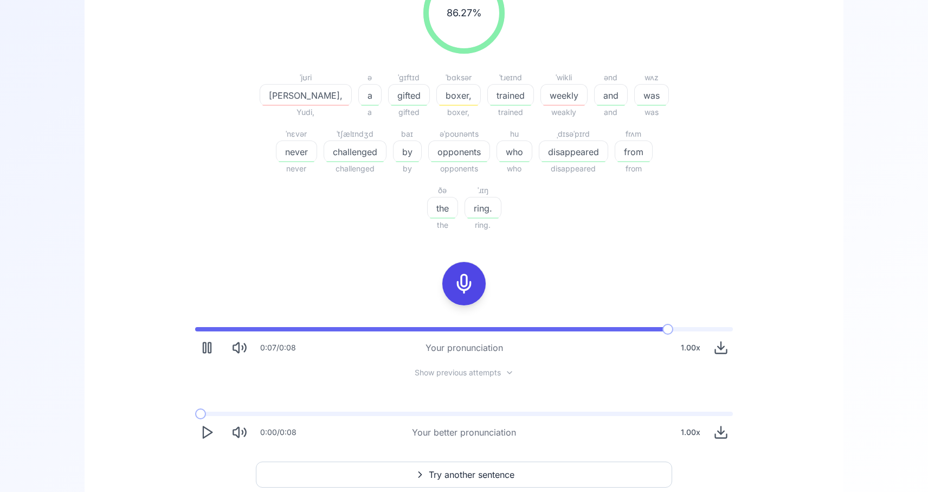
click at [203, 343] on rect "Pause" at bounding box center [204, 348] width 3 height 10
click at [506, 468] on span "Try another sentence" at bounding box center [472, 474] width 86 height 13
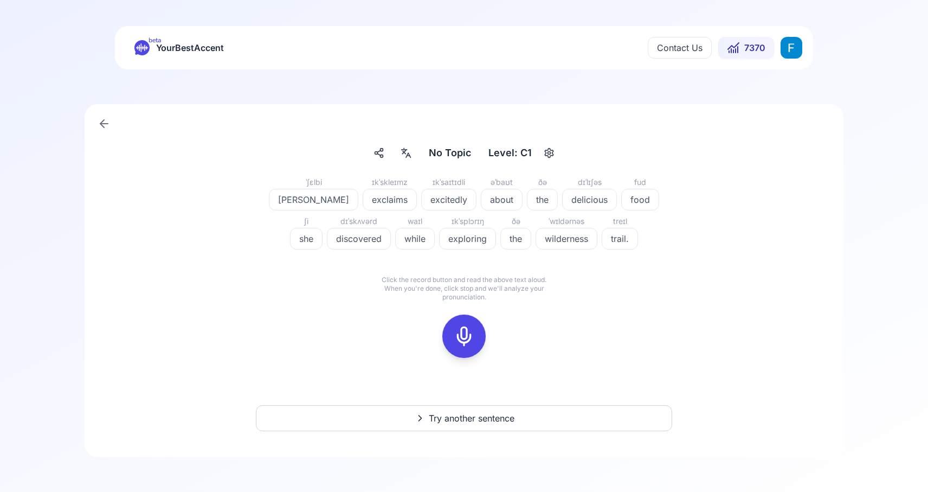
click at [458, 333] on icon at bounding box center [464, 336] width 22 height 22
click at [509, 315] on icon at bounding box center [512, 315] width 11 height 11
click at [462, 333] on icon at bounding box center [464, 336] width 22 height 22
click at [462, 350] on div at bounding box center [464, 335] width 26 height 43
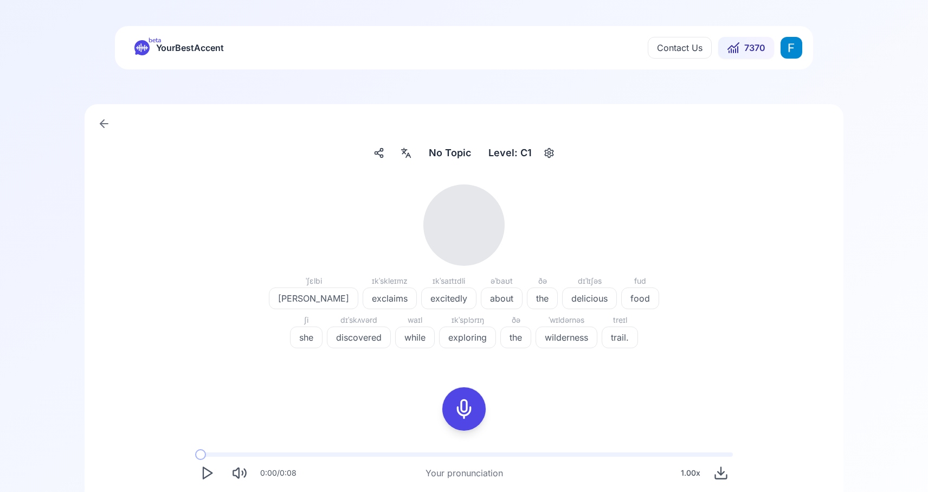
click at [197, 468] on button "Play" at bounding box center [207, 473] width 24 height 24
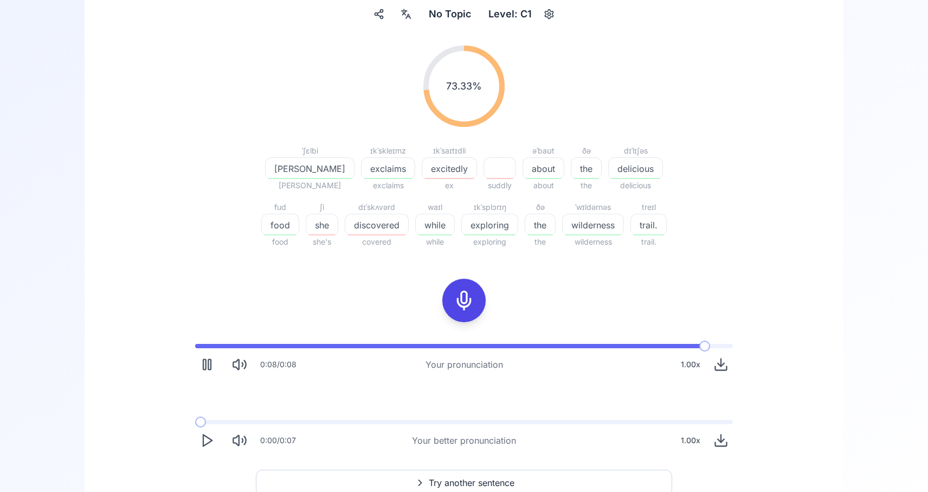
scroll to position [137, 0]
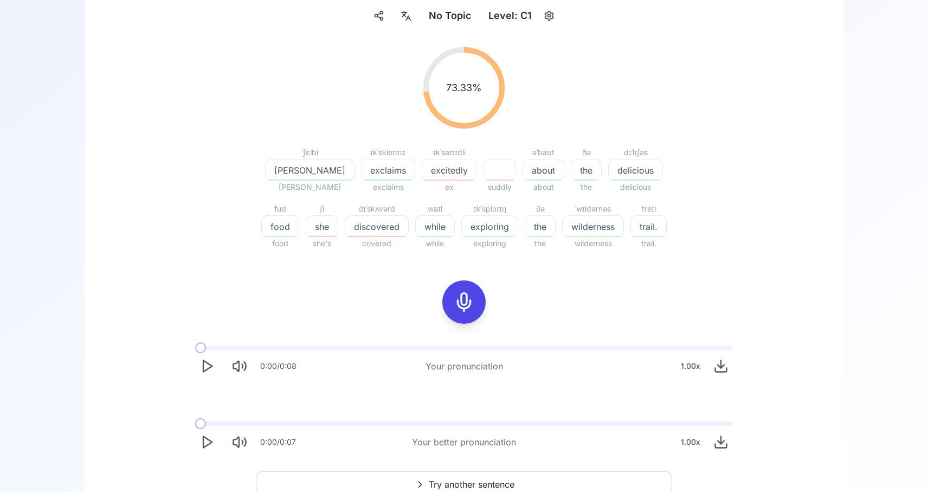
click at [208, 442] on icon "Play" at bounding box center [206, 441] width 15 height 15
click at [206, 447] on icon "Play" at bounding box center [206, 441] width 15 height 15
click at [195, 424] on span at bounding box center [203, 423] width 17 height 4
click at [215, 443] on button "Pause" at bounding box center [207, 442] width 24 height 24
click at [195, 424] on span at bounding box center [208, 423] width 27 height 4
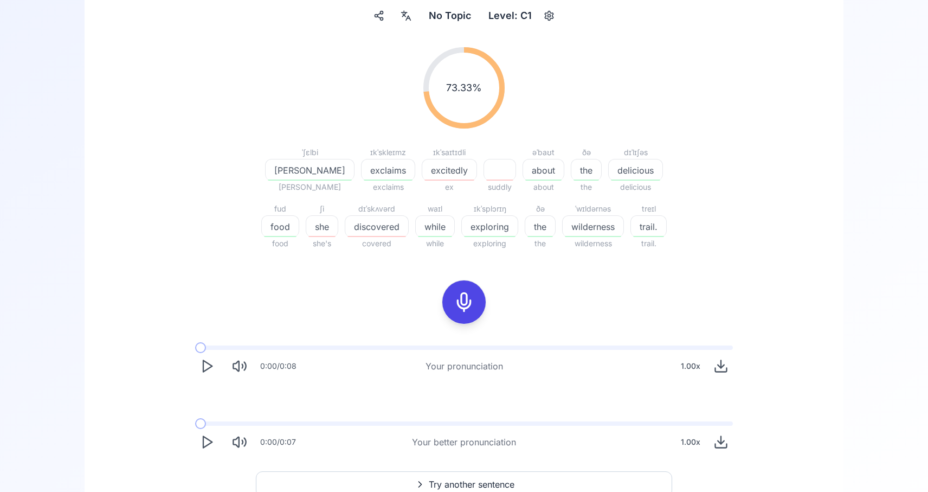
click at [207, 435] on icon "Play" at bounding box center [206, 441] width 15 height 15
click at [205, 437] on rect "Pause" at bounding box center [204, 442] width 3 height 10
drag, startPoint x: 206, startPoint y: 426, endPoint x: 183, endPoint y: 426, distance: 22.8
click at [184, 426] on div "0:00 / 0:08 Your pronunciation 1.00 x 0:04 / 0:07 Your better pronunciation 1.0…" at bounding box center [464, 400] width 694 height 126
drag, startPoint x: 206, startPoint y: 426, endPoint x: 179, endPoint y: 426, distance: 27.1
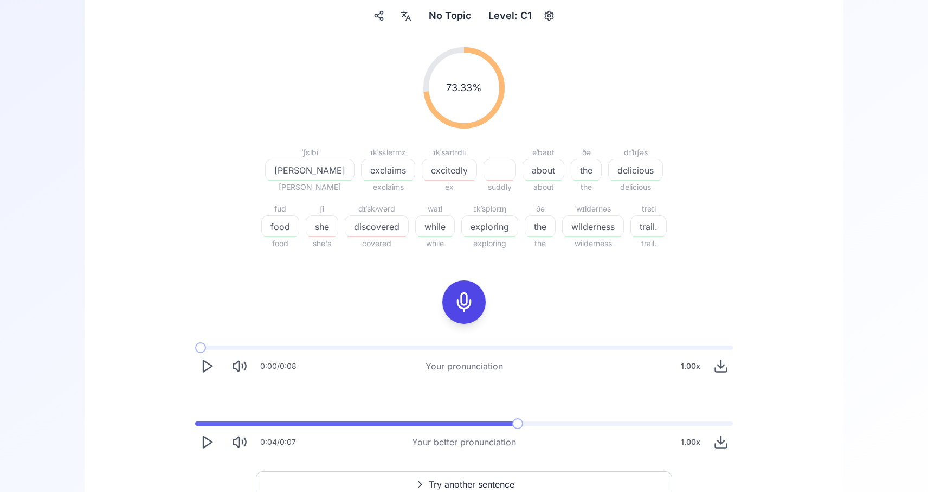
click at [183, 426] on div "0:00 / 0:08 Your pronunciation 1.00 x 0:04 / 0:07 Your better pronunciation 1.0…" at bounding box center [464, 400] width 694 height 126
click at [195, 424] on span at bounding box center [195, 423] width 0 height 4
click at [205, 436] on polygon "Play" at bounding box center [207, 441] width 9 height 11
click at [478, 312] on button at bounding box center [463, 301] width 43 height 43
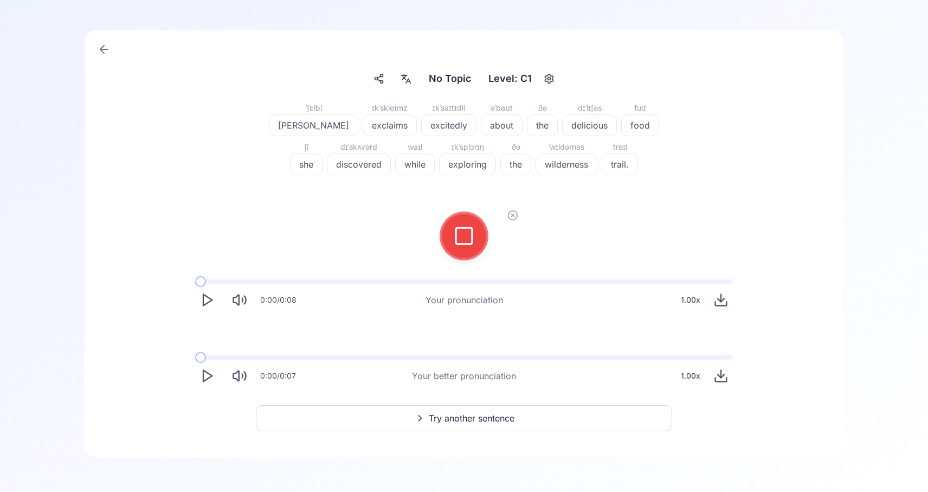
scroll to position [74, 0]
click at [455, 235] on icon at bounding box center [464, 236] width 22 height 22
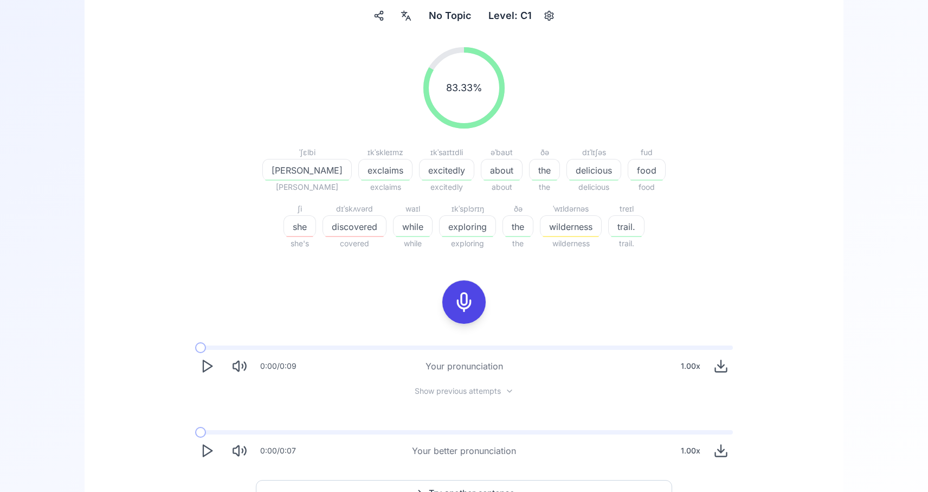
click at [208, 366] on icon "Play" at bounding box center [206, 365] width 15 height 15
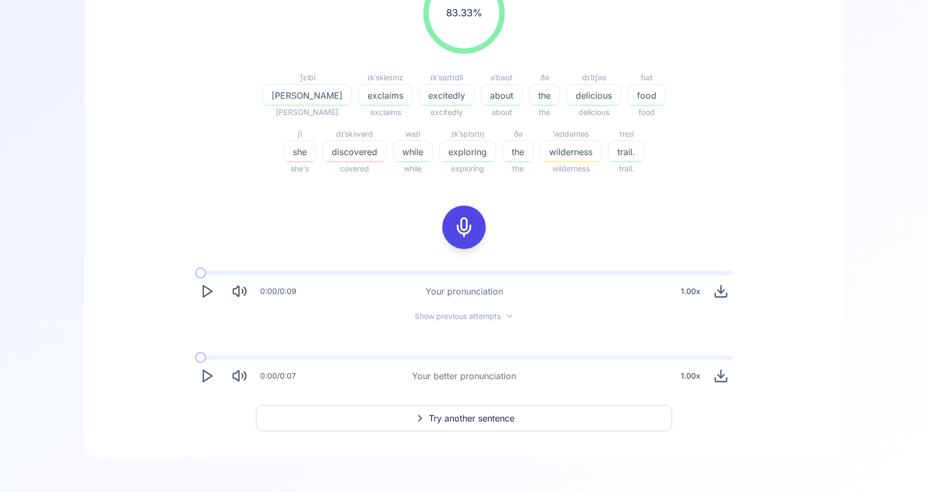
click at [390, 424] on button "Try another sentence" at bounding box center [464, 418] width 416 height 26
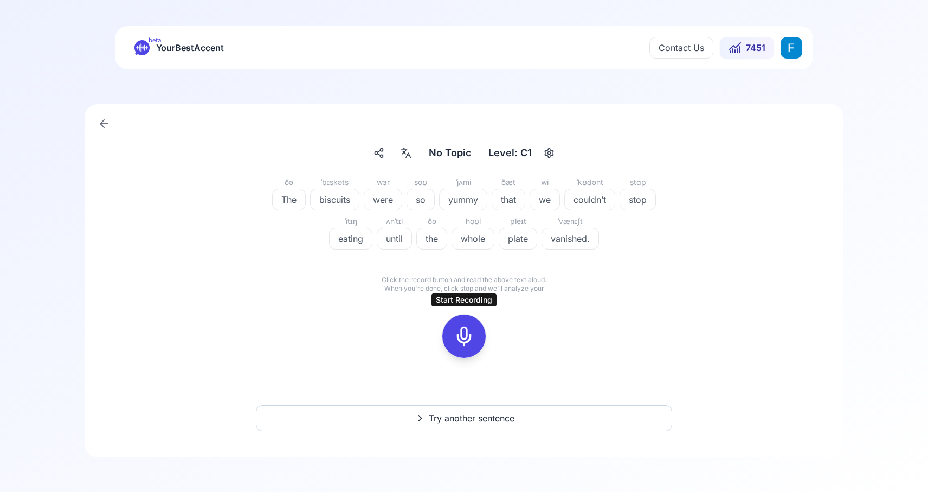
click at [466, 343] on rect at bounding box center [464, 336] width 16 height 16
click at [483, 334] on button at bounding box center [463, 335] width 43 height 43
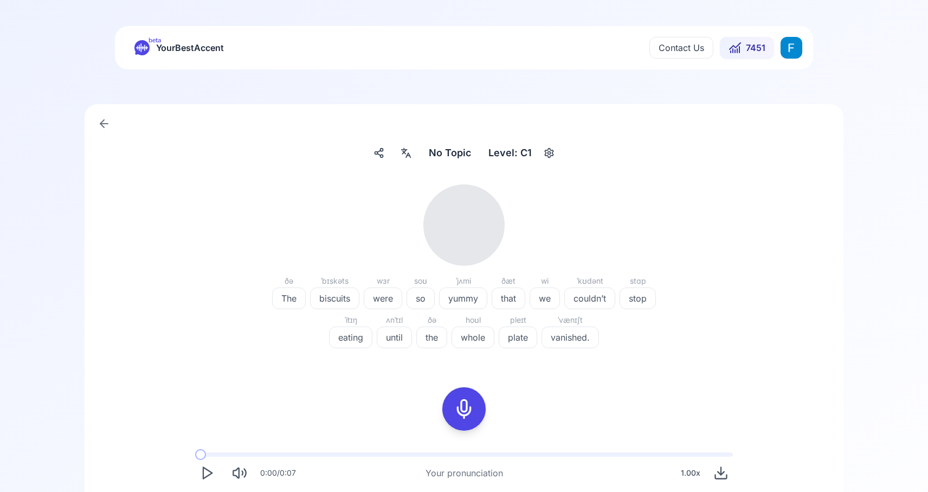
click at [213, 468] on icon "Play" at bounding box center [206, 472] width 15 height 15
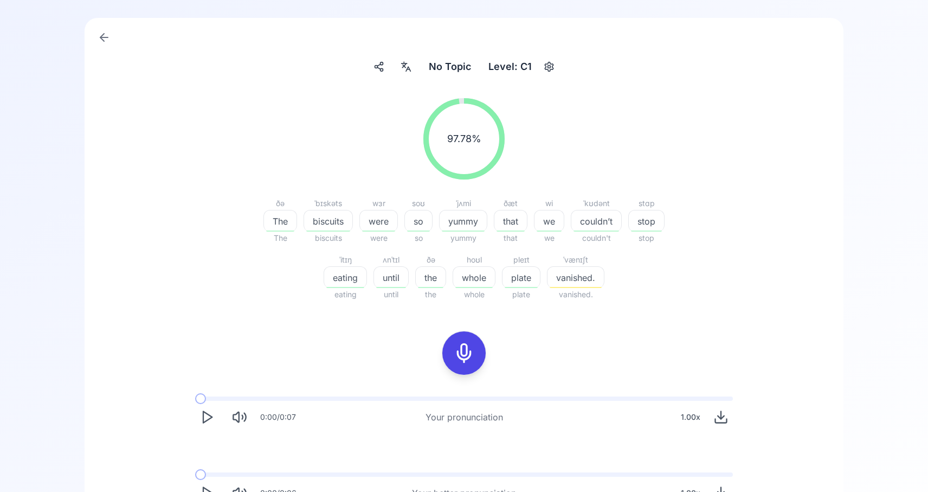
scroll to position [92, 0]
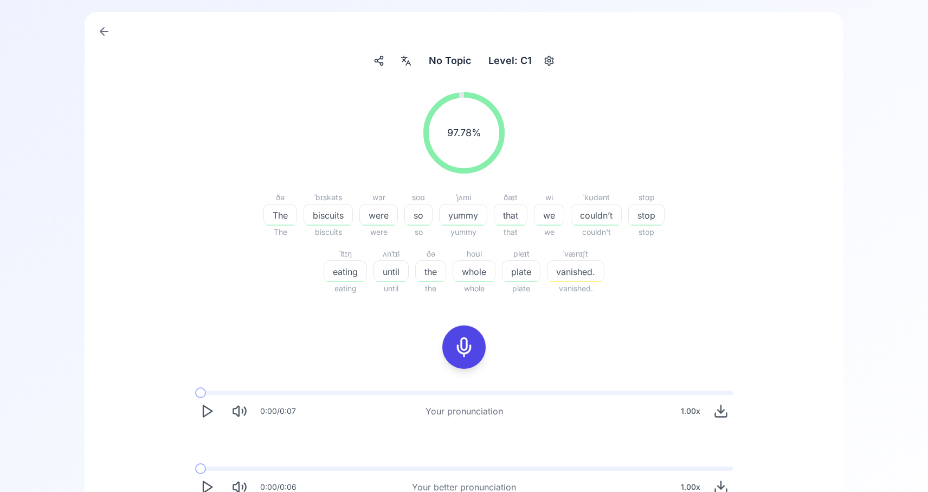
click at [728, 413] on icon "Download audio" at bounding box center [720, 410] width 15 height 15
click at [207, 411] on icon "Play" at bounding box center [206, 410] width 15 height 15
